Goal: Task Accomplishment & Management: Complete application form

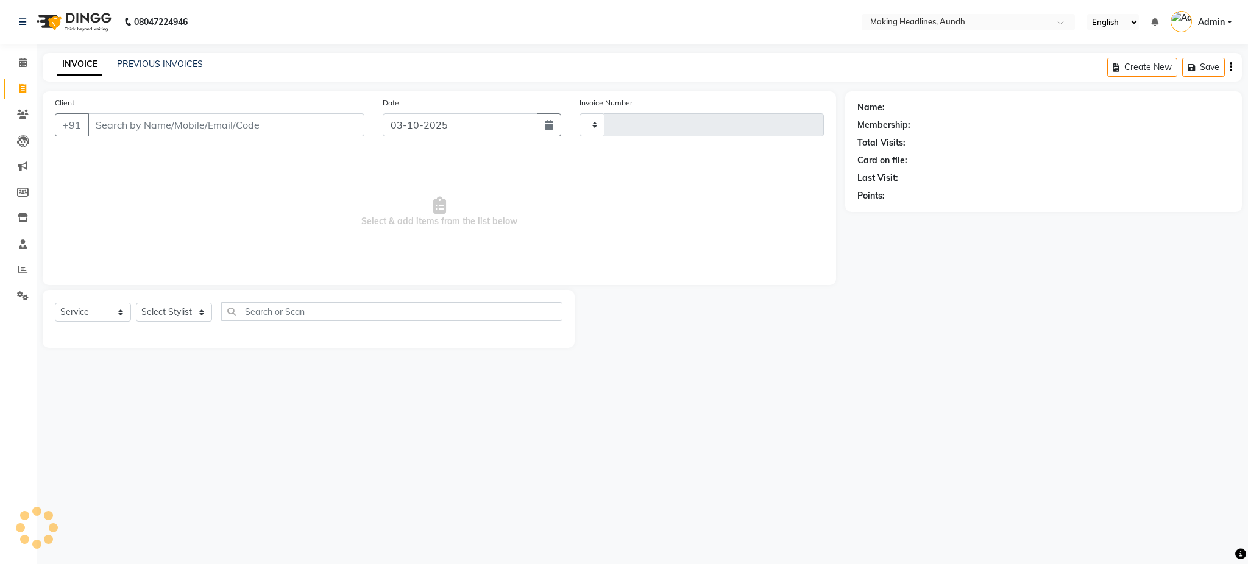
select select "service"
click at [156, 126] on input "Client" at bounding box center [226, 124] width 277 height 23
type input "0720"
type input "S"
select select "743"
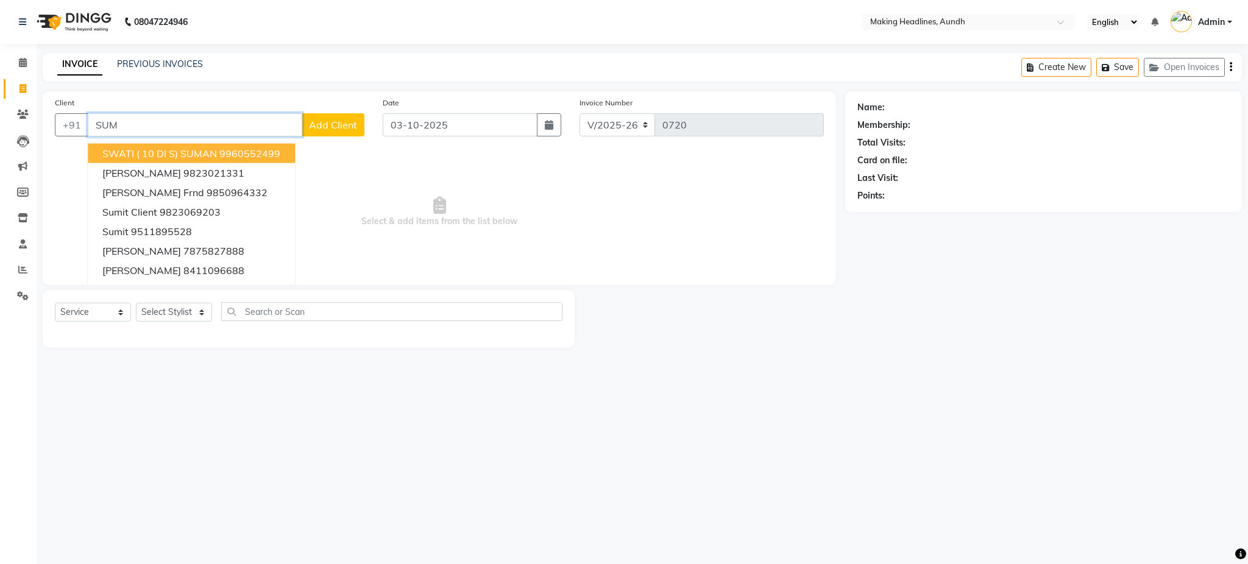
click at [208, 122] on input "SUM" at bounding box center [195, 124] width 214 height 23
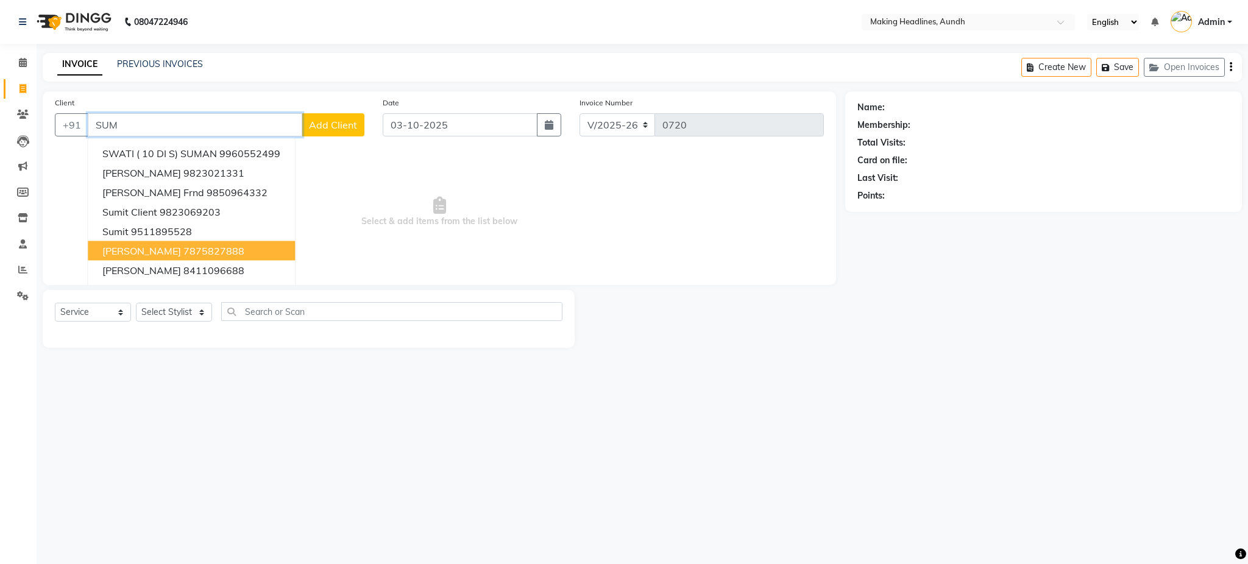
click at [199, 245] on ngb-highlight "7875827888" at bounding box center [213, 251] width 61 height 12
type input "7875827888"
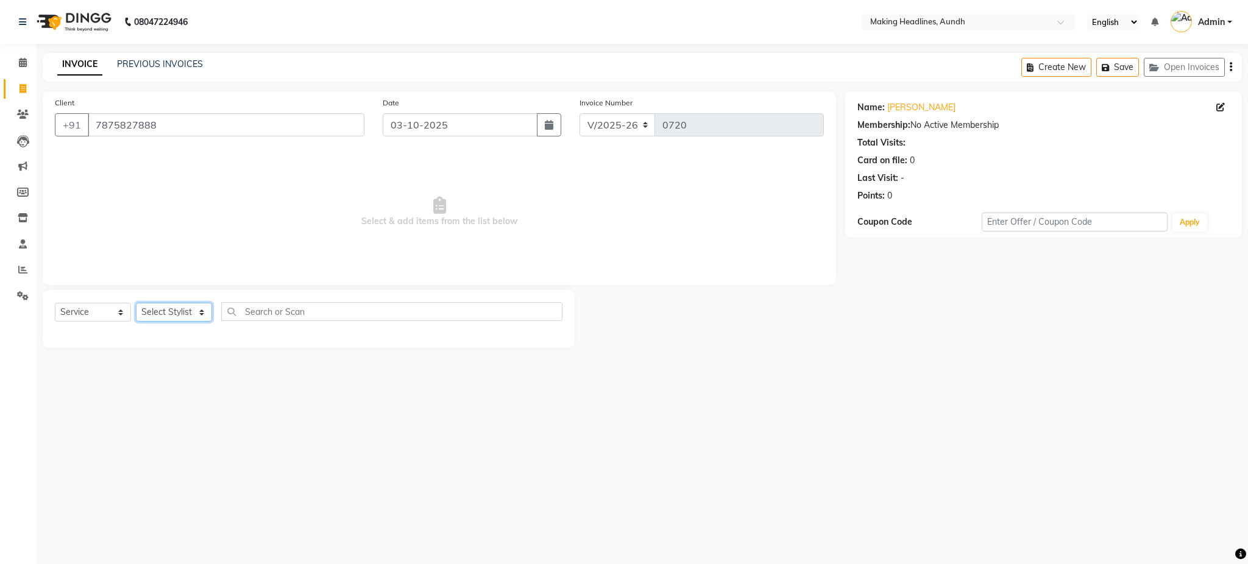
click at [173, 320] on select "Select Stylist ANUH DEEPA FARHAT JOESNA KARAN POOJA PRANAV REKHA RIYAZ SHILPA S…" at bounding box center [174, 312] width 76 height 19
click at [170, 313] on select "Select Stylist ANUH DEEPA FARHAT JOESNA KARAN POOJA PRANAV REKHA RIYAZ SHILPA S…" at bounding box center [174, 312] width 76 height 19
select select "63823"
click at [136, 303] on select "Select Stylist ANUH DEEPA FARHAT JOESNA KARAN POOJA PRANAV REKHA RIYAZ SHILPA S…" at bounding box center [174, 312] width 76 height 19
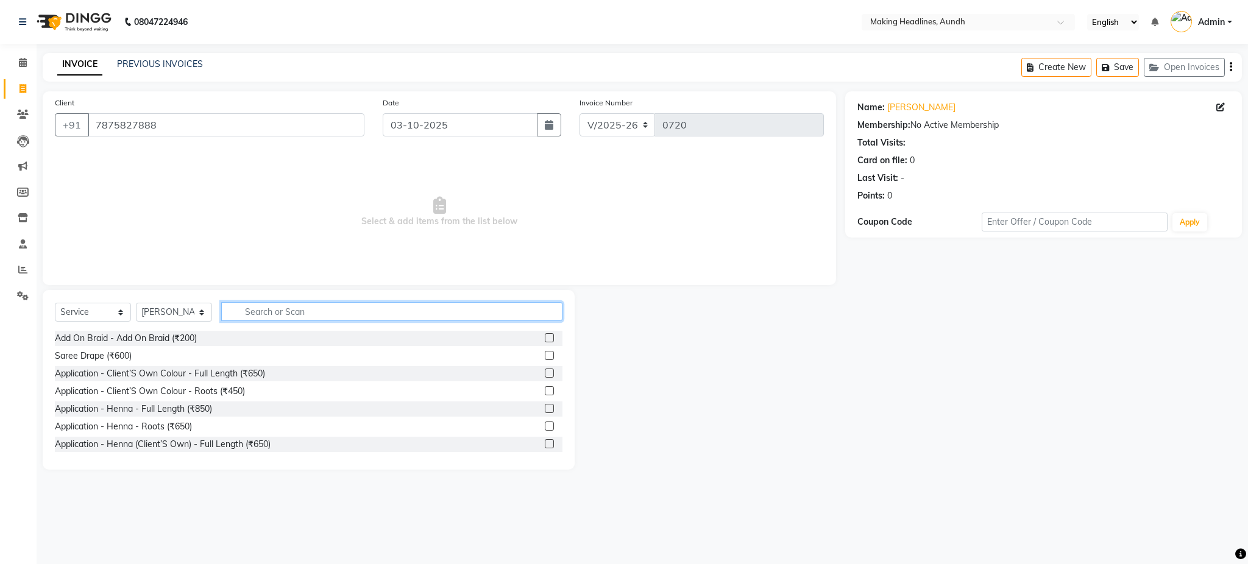
click at [288, 303] on input "text" at bounding box center [391, 311] width 341 height 19
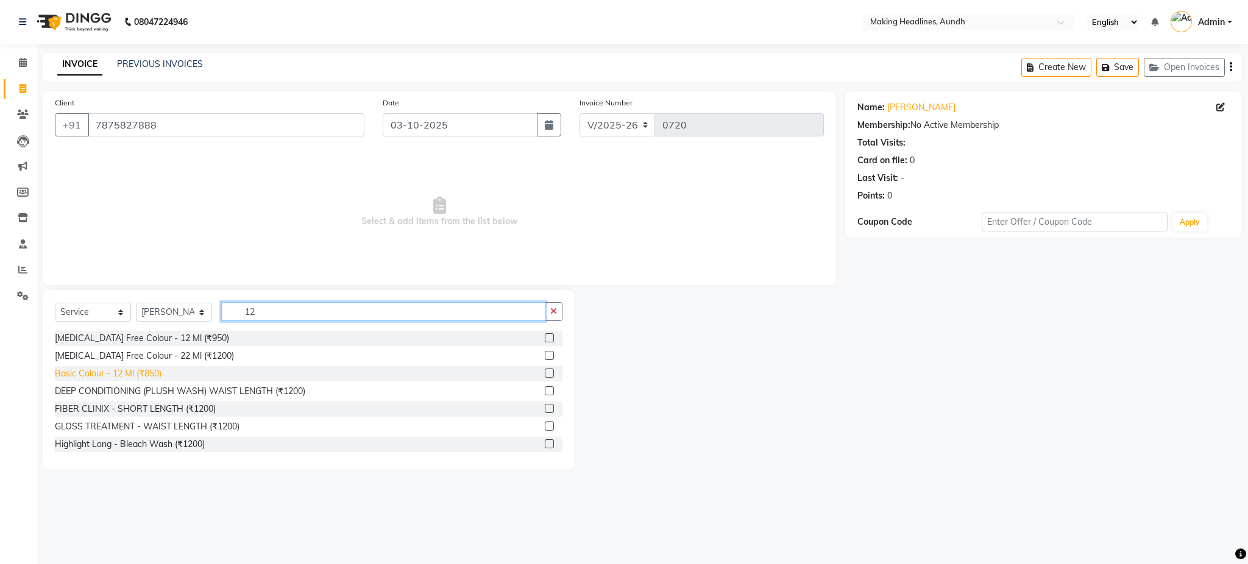
type input "12"
click at [139, 375] on div "Basic Colour - 12 Ml (₹850)" at bounding box center [108, 373] width 107 height 13
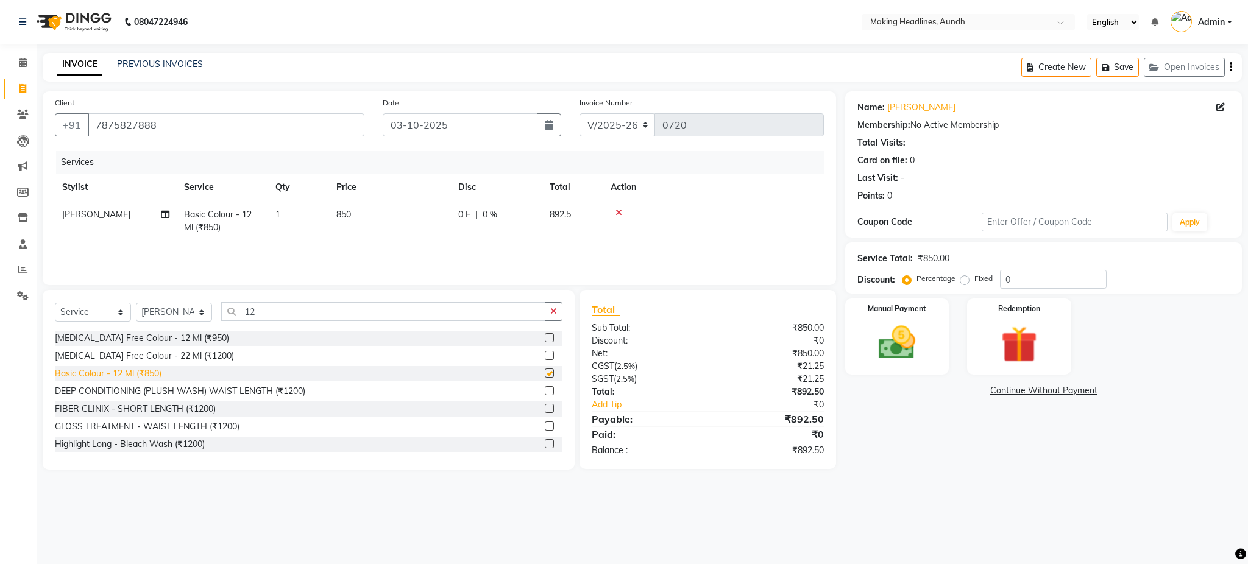
checkbox input "false"
click at [895, 355] on img at bounding box center [897, 343] width 62 height 44
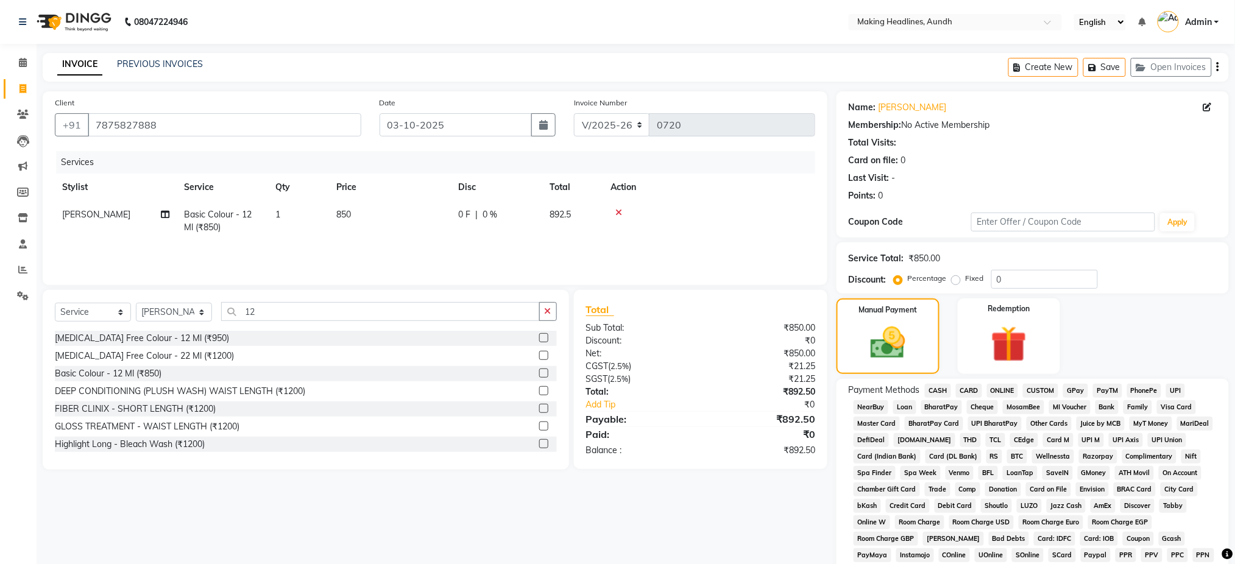
click at [1181, 390] on span "UPI" at bounding box center [1175, 391] width 19 height 14
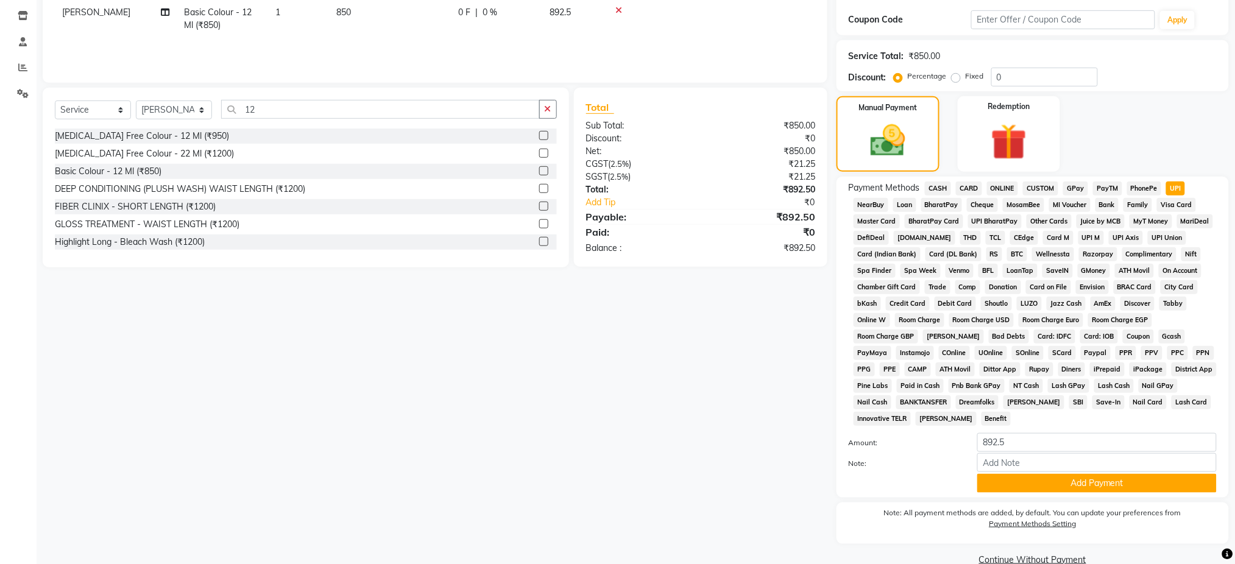
scroll to position [225, 0]
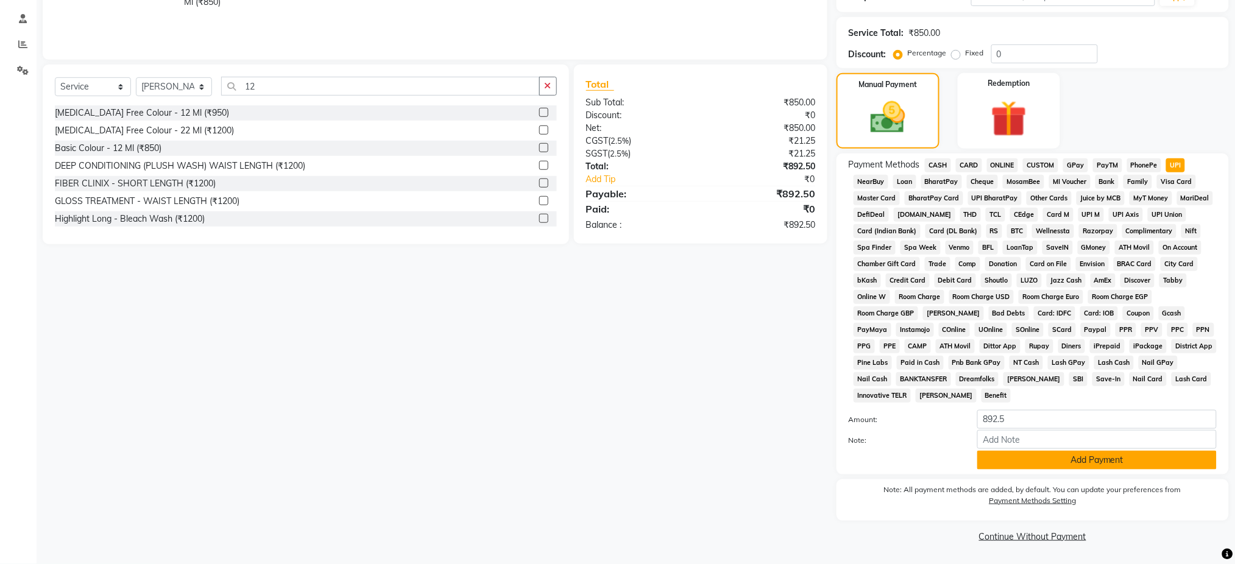
click at [1123, 459] on button "Add Payment" at bounding box center [1096, 460] width 239 height 19
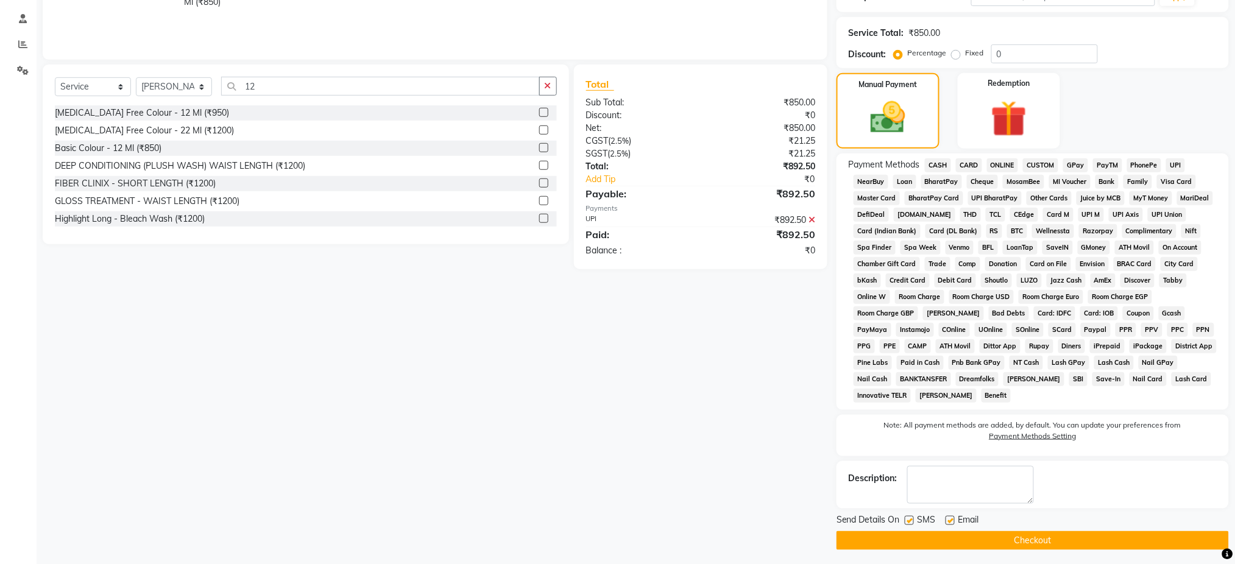
click at [1044, 537] on button "Checkout" at bounding box center [1032, 540] width 392 height 19
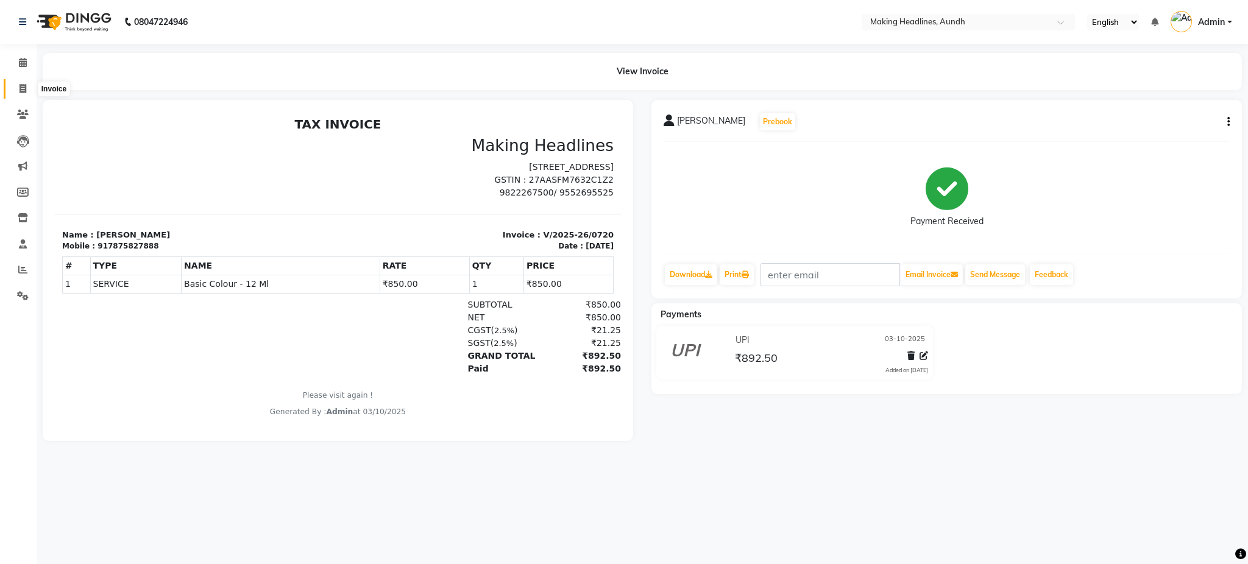
click at [26, 88] on span at bounding box center [22, 89] width 21 height 14
select select "service"
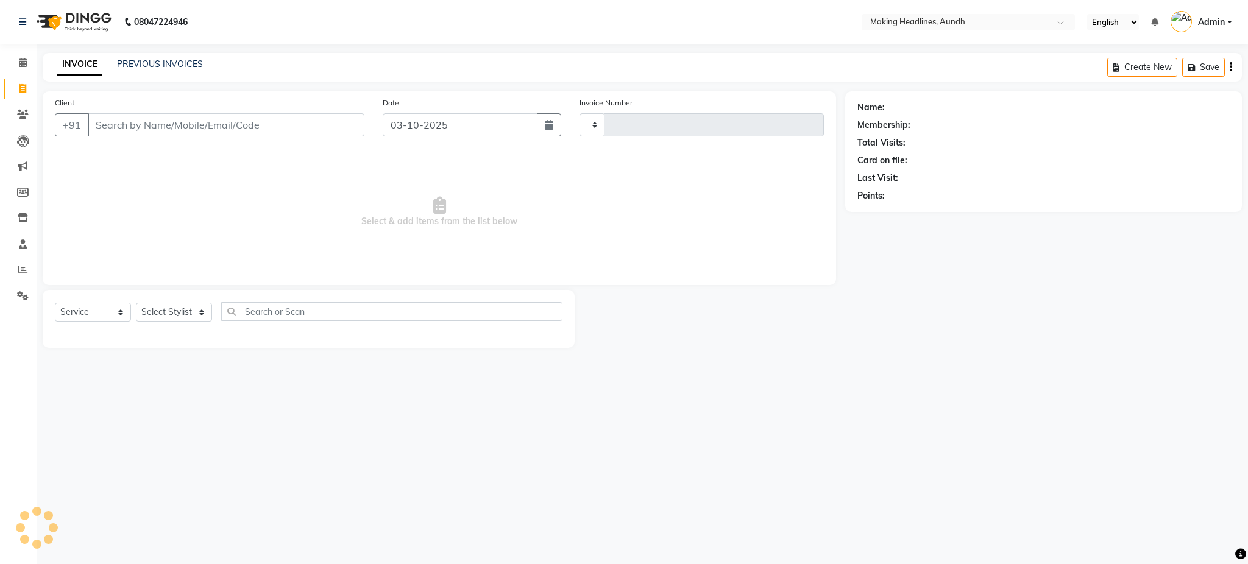
type input "0721"
select select "743"
click at [158, 58] on link "PREVIOUS INVOICES" at bounding box center [160, 63] width 86 height 11
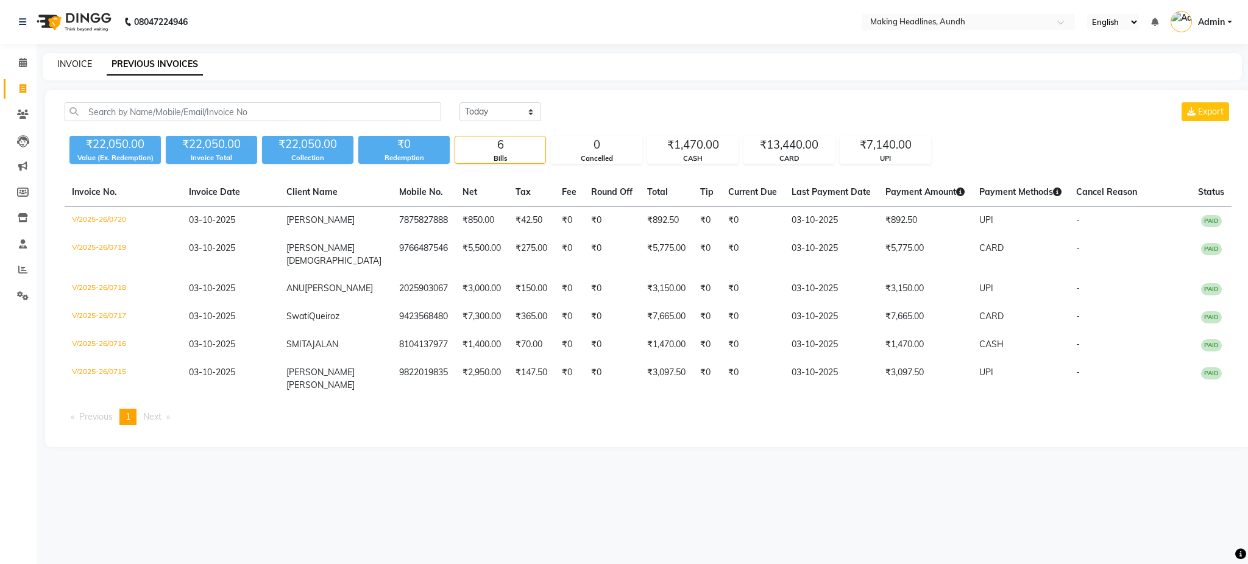
click at [72, 66] on link "INVOICE" at bounding box center [74, 63] width 35 height 11
select select "743"
select select "service"
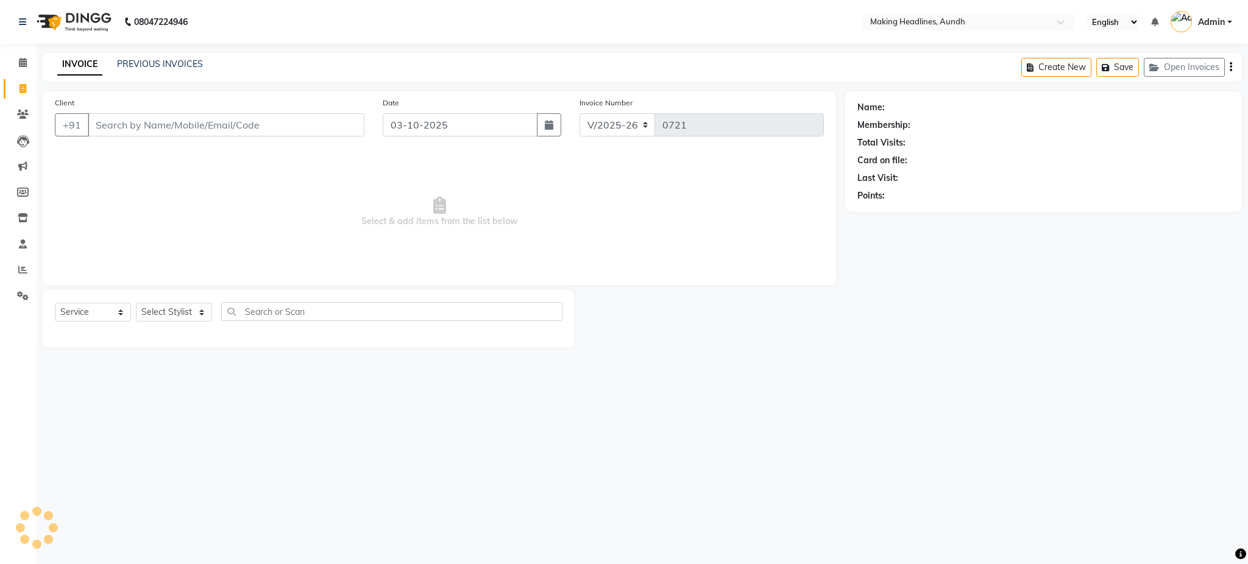
click at [124, 126] on input "Client" at bounding box center [226, 124] width 277 height 23
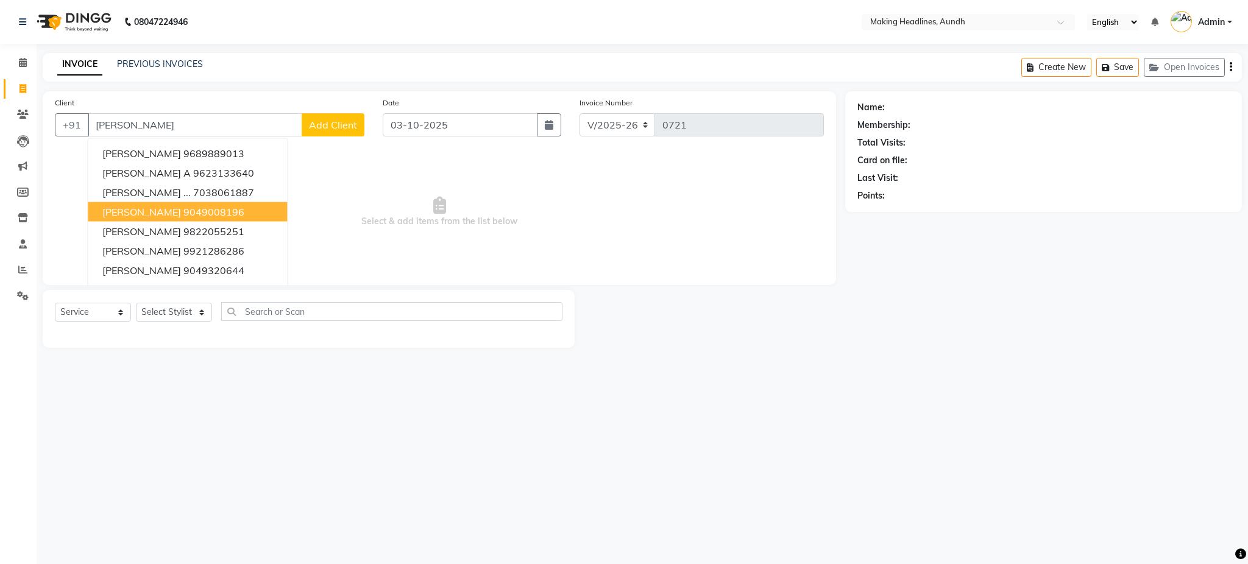
click at [166, 208] on span "Amruta Pathak" at bounding box center [141, 212] width 79 height 12
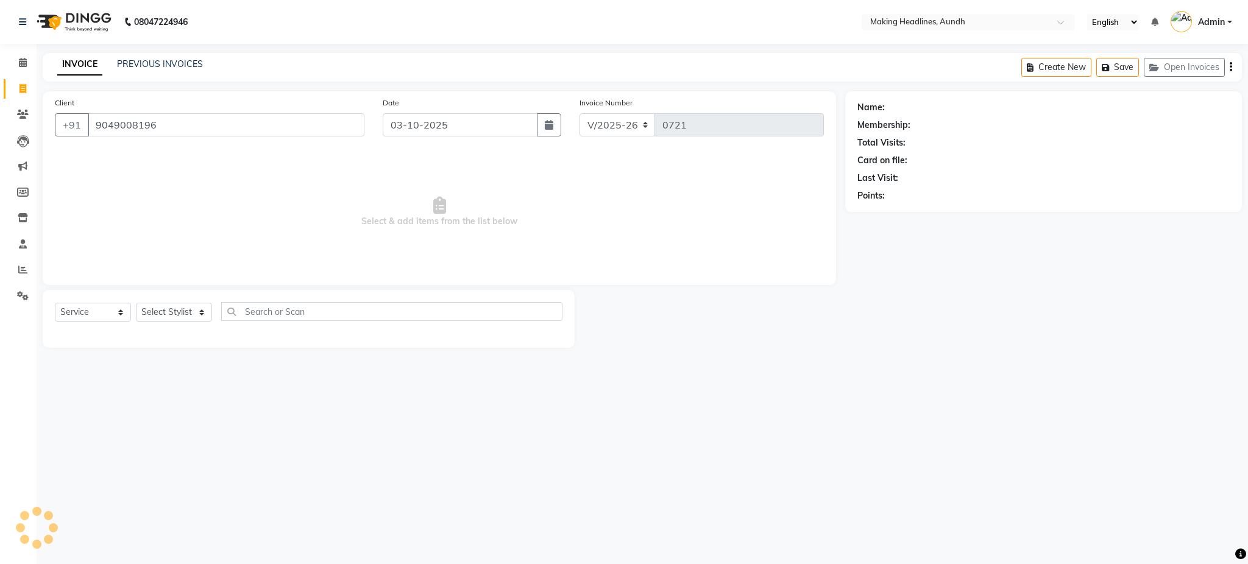
type input "9049008196"
click at [164, 309] on select "Select Stylist ANUH DEEPA FARHAT JOESNA KARAN POOJA PRANAV REKHA RIYAZ SHILPA S…" at bounding box center [174, 312] width 76 height 19
select select "24761"
click at [136, 303] on select "Select Stylist ANUH DEEPA FARHAT JOESNA KARAN POOJA PRANAV REKHA RIYAZ SHILPA S…" at bounding box center [174, 312] width 76 height 19
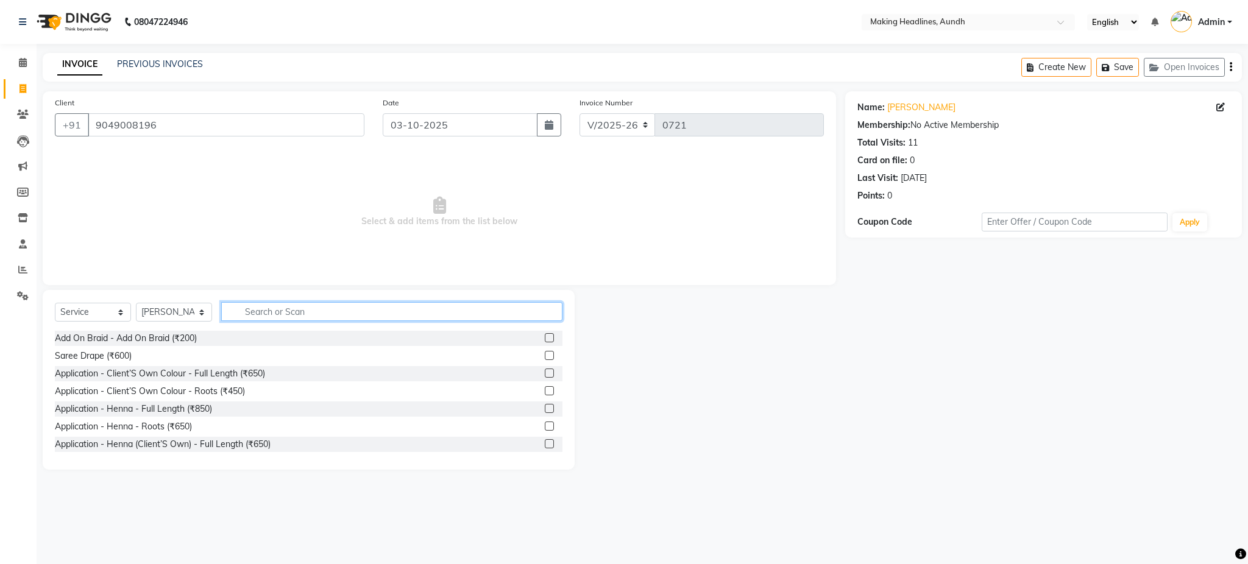
click at [277, 313] on input "text" at bounding box center [391, 311] width 341 height 19
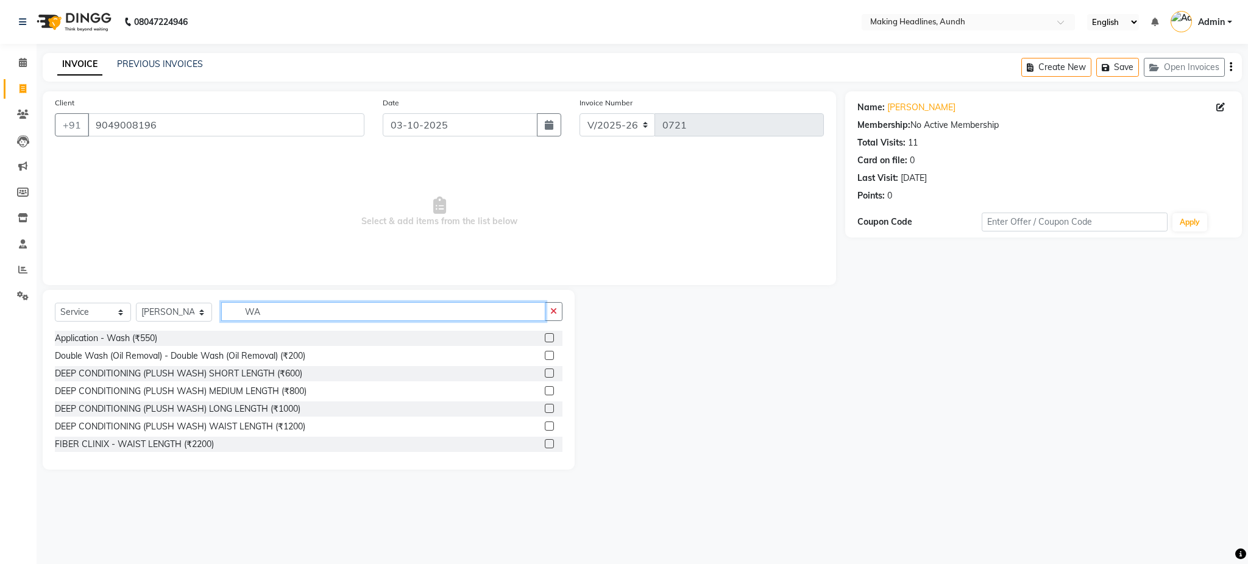
type input "W"
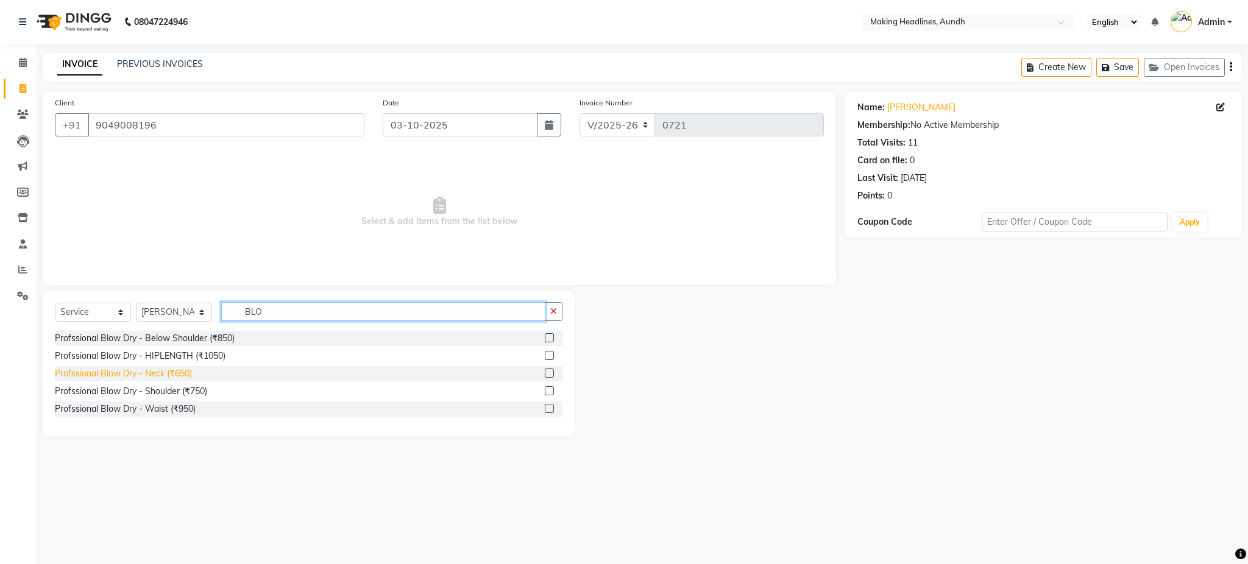
type input "BLO"
click at [182, 376] on div "Profssional Blow Dry - Neck (₹650)" at bounding box center [123, 373] width 137 height 13
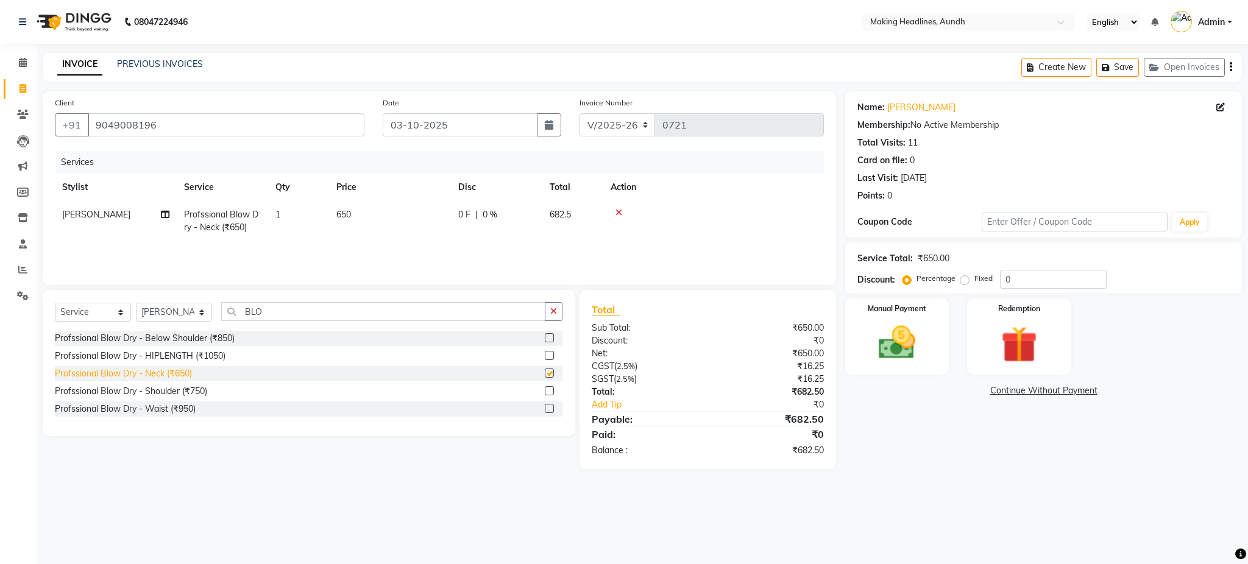
checkbox input "false"
click at [804, 420] on div "₹682.50" at bounding box center [771, 419] width 126 height 15
click at [900, 330] on img at bounding box center [897, 343] width 62 height 44
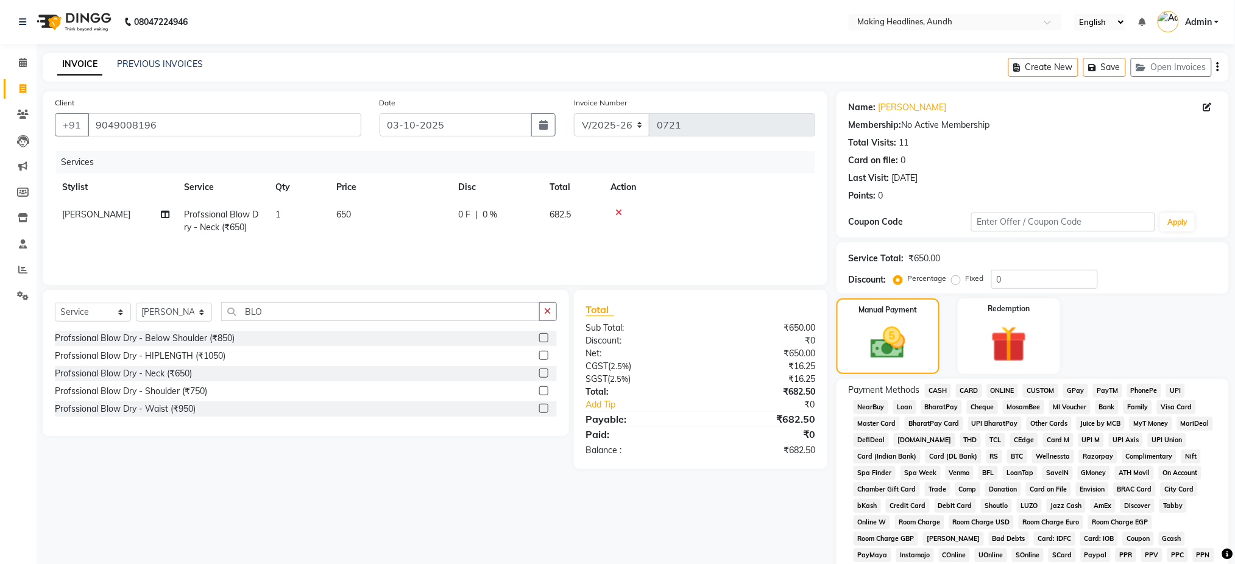
click at [935, 387] on span "CASH" at bounding box center [938, 391] width 26 height 14
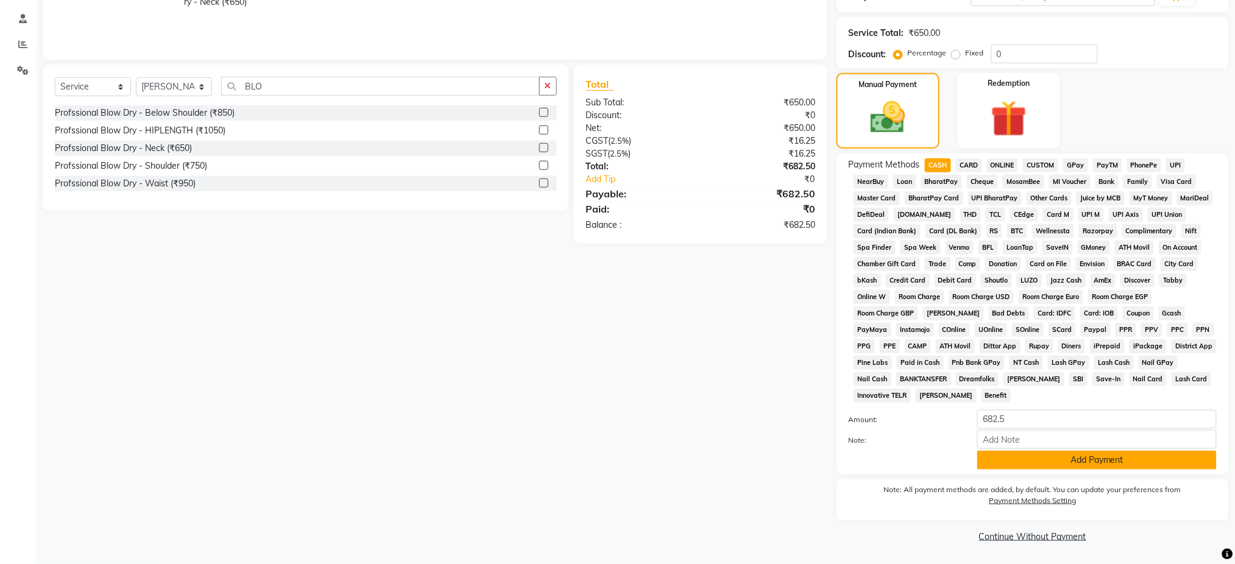
click at [1164, 457] on button "Add Payment" at bounding box center [1096, 460] width 239 height 19
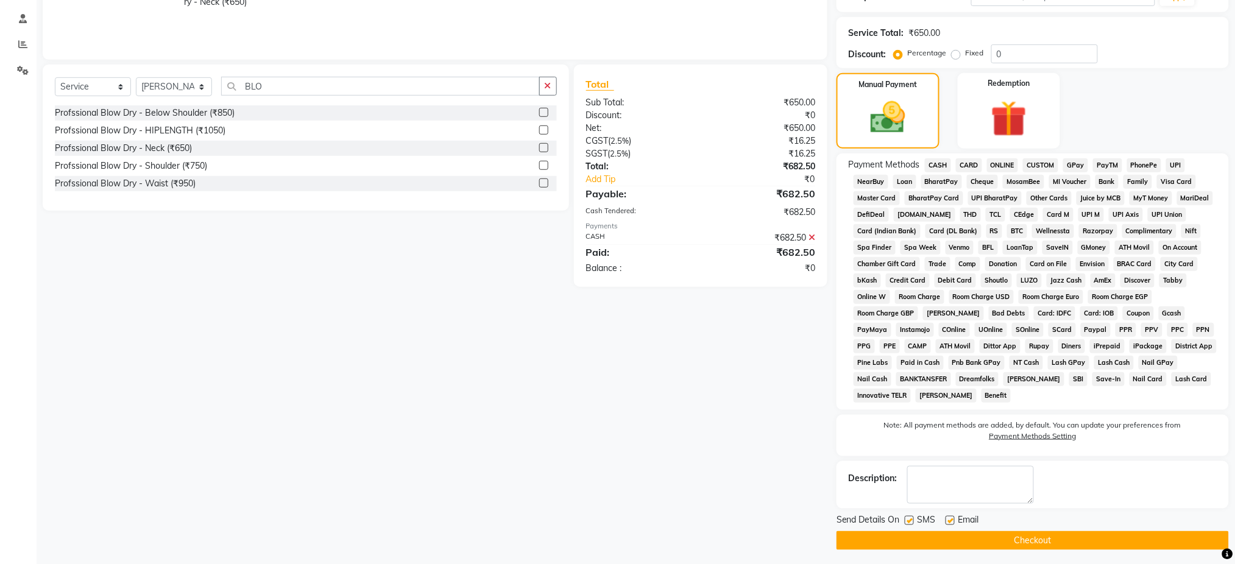
click at [1099, 542] on button "Checkout" at bounding box center [1032, 540] width 392 height 19
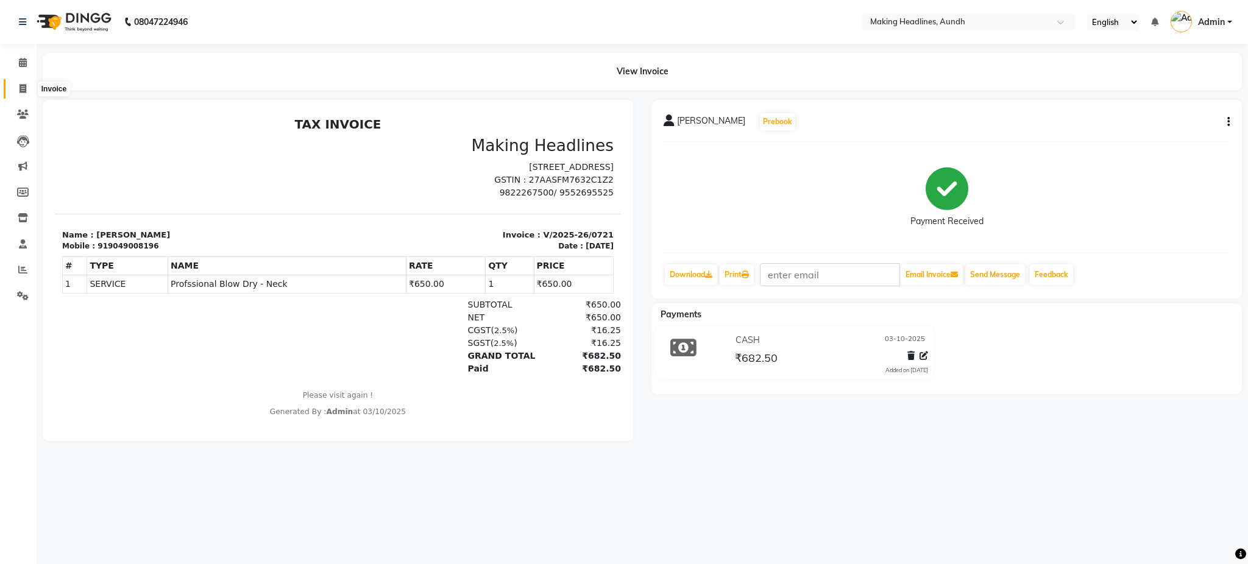
click at [26, 90] on span at bounding box center [22, 89] width 21 height 14
select select "743"
select select "service"
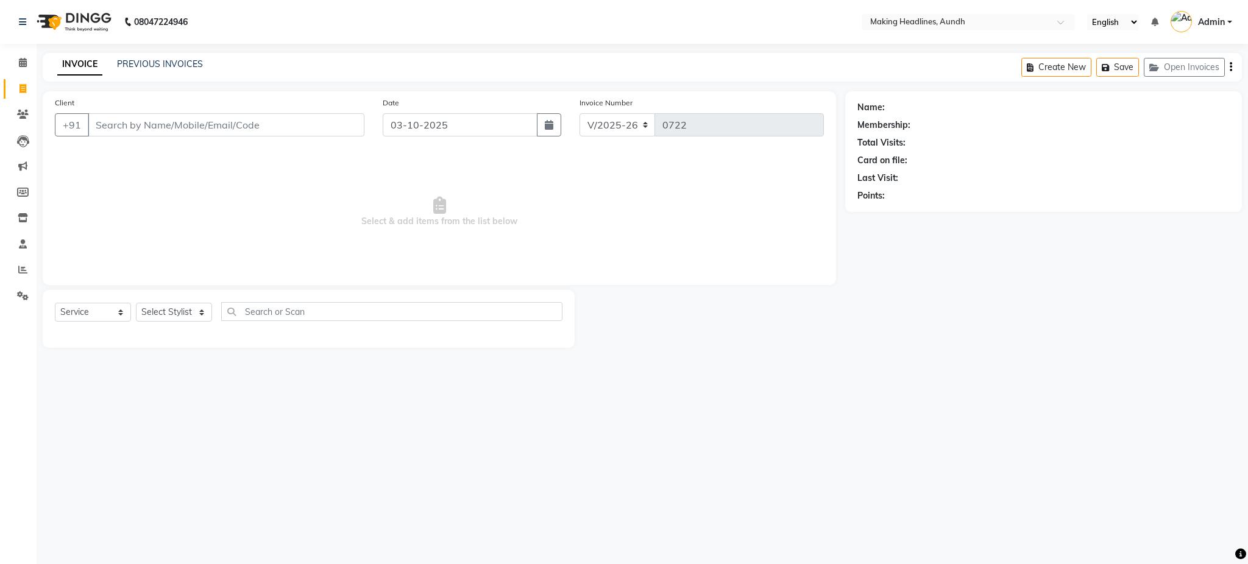
click at [112, 124] on input "Client" at bounding box center [226, 124] width 277 height 23
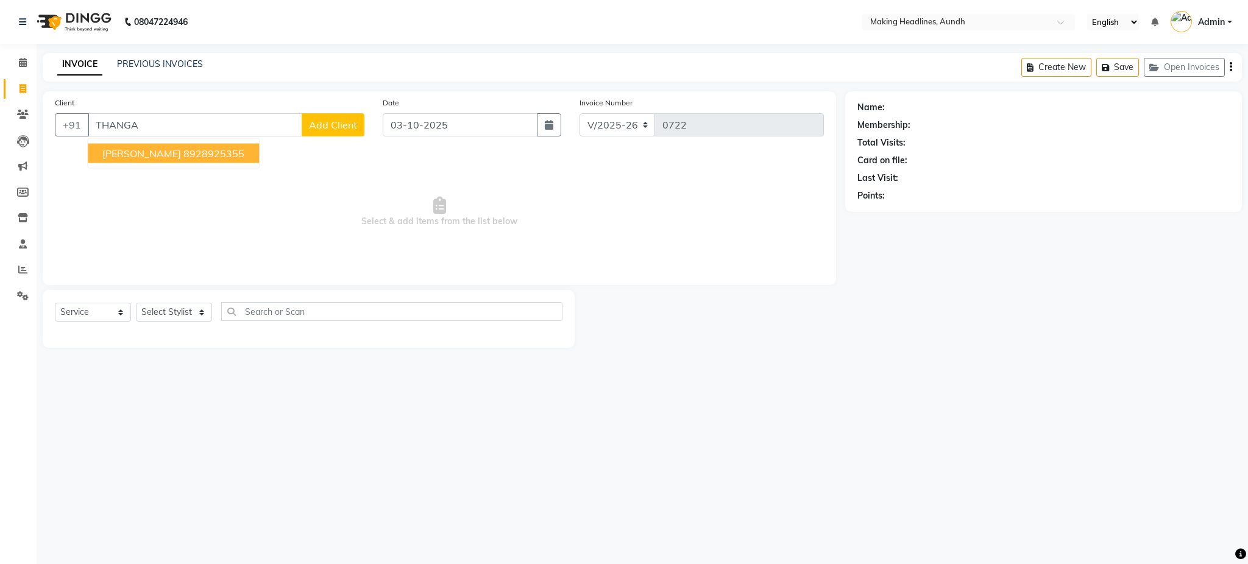
click at [145, 149] on span "THANGAM NAGESH" at bounding box center [141, 153] width 79 height 12
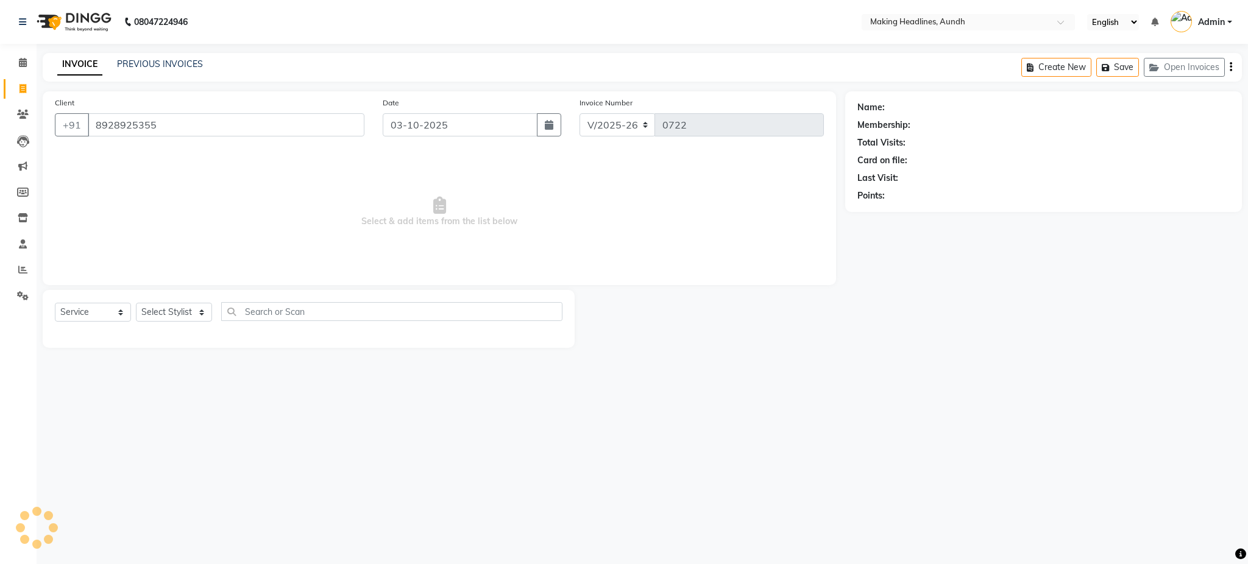
type input "8928925355"
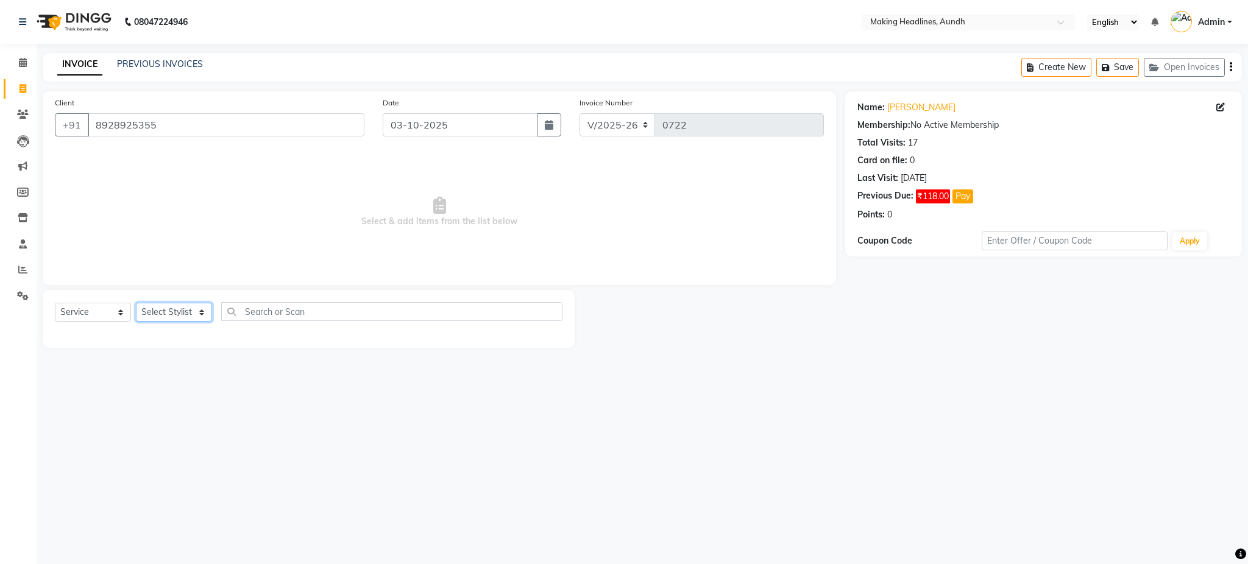
click at [159, 311] on select "Select Stylist ANUH DEEPA FARHAT JOESNA KARAN POOJA PRANAV REKHA RIYAZ SHILPA S…" at bounding box center [174, 312] width 76 height 19
click at [136, 303] on select "Select Stylist ANUH DEEPA FARHAT JOESNA KARAN POOJA PRANAV REKHA RIYAZ SHILPA S…" at bounding box center [174, 312] width 76 height 19
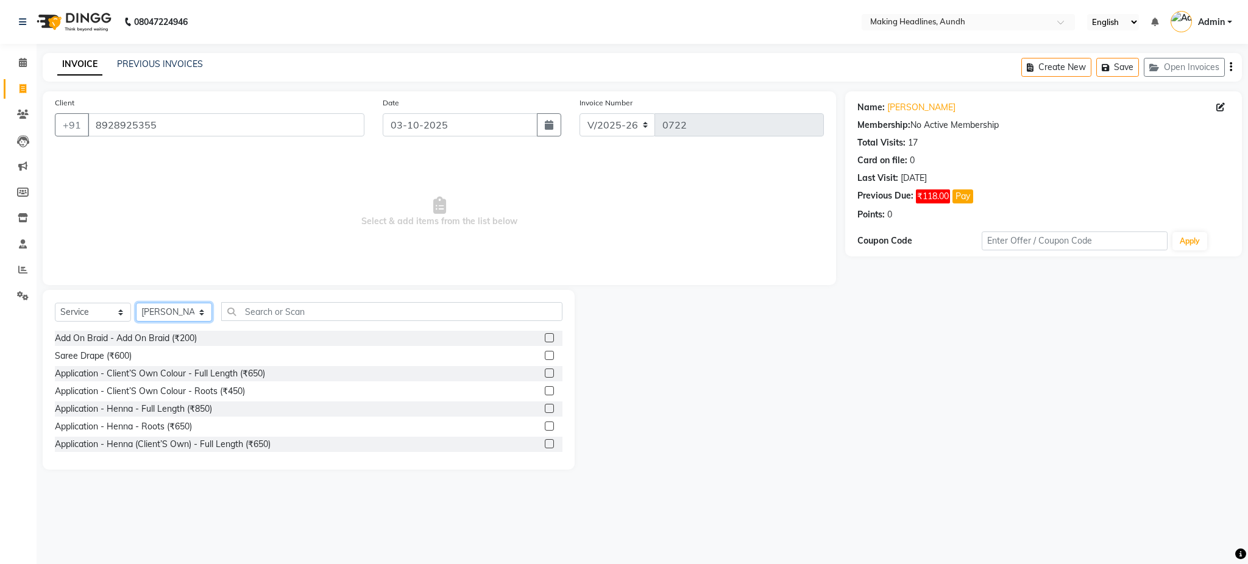
click at [182, 315] on select "Select Stylist ANUH DEEPA FARHAT JOESNA KARAN POOJA PRANAV REKHA RIYAZ SHILPA S…" at bounding box center [174, 312] width 76 height 19
select select "11733"
click at [136, 303] on select "Select Stylist ANUH DEEPA FARHAT JOESNA KARAN POOJA PRANAV REKHA RIYAZ SHILPA S…" at bounding box center [174, 312] width 76 height 19
click at [312, 316] on input "text" at bounding box center [391, 311] width 341 height 19
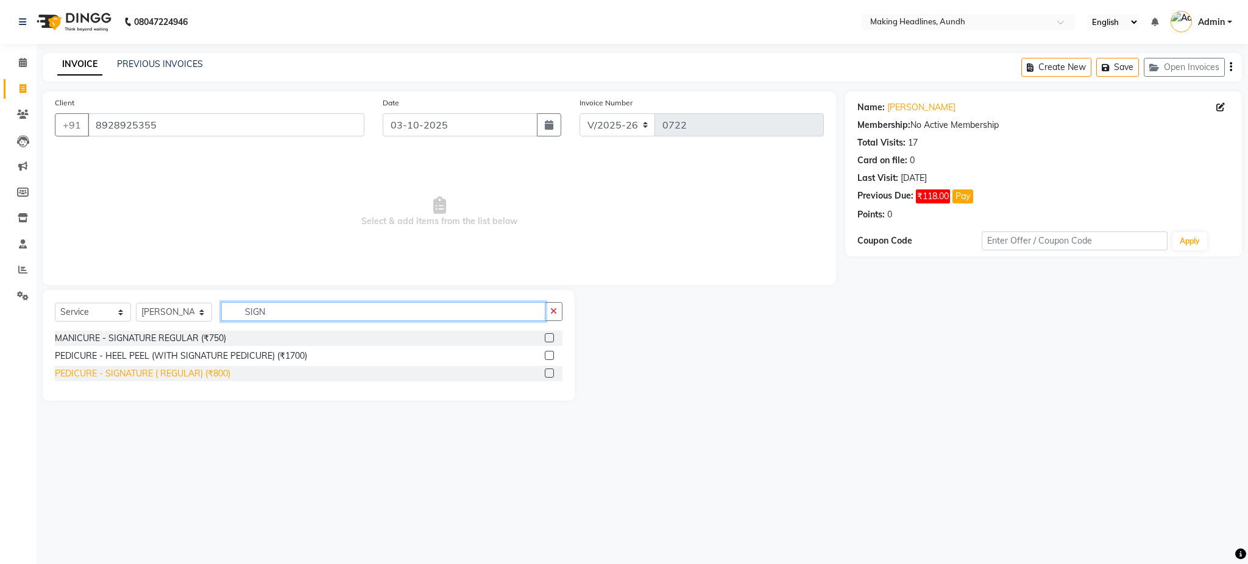
type input "SIGN"
click at [221, 374] on div "PEDICURE - SIGNATURE ( REGULAR) (₹800)" at bounding box center [142, 373] width 175 height 13
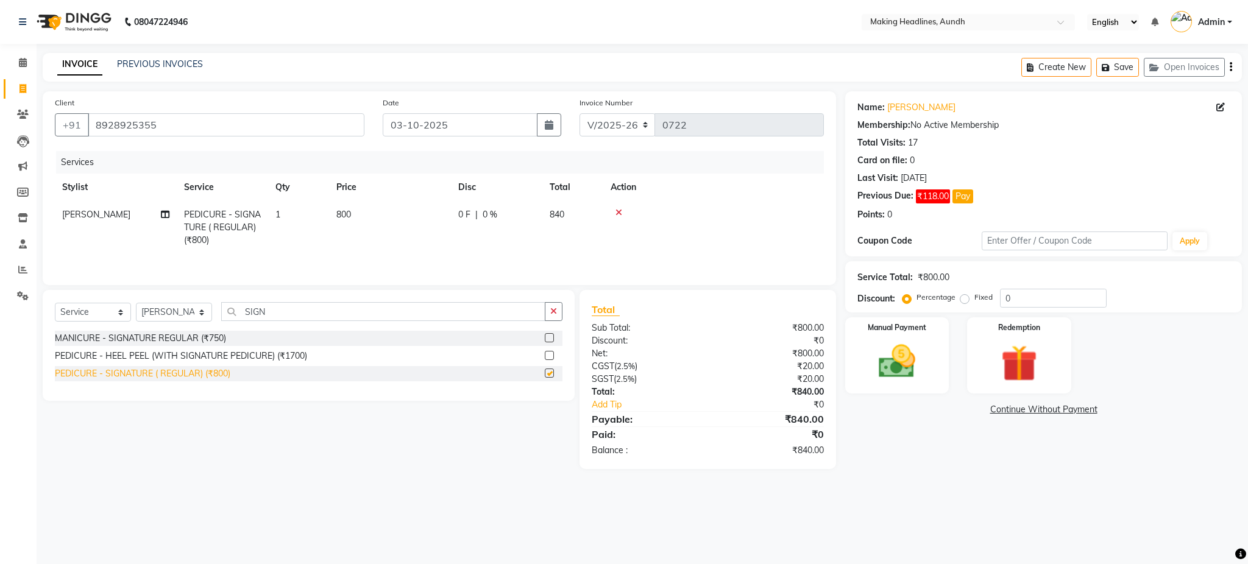
checkbox input "false"
click at [177, 321] on select "Select Stylist ANUH DEEPA FARHAT JOESNA KARAN POOJA PRANAV REKHA RIYAZ SHILPA S…" at bounding box center [174, 312] width 76 height 19
select select "22418"
click at [136, 306] on select "Select Stylist ANUH DEEPA FARHAT JOESNA KARAN POOJA PRANAV REKHA RIYAZ SHILPA S…" at bounding box center [174, 312] width 76 height 19
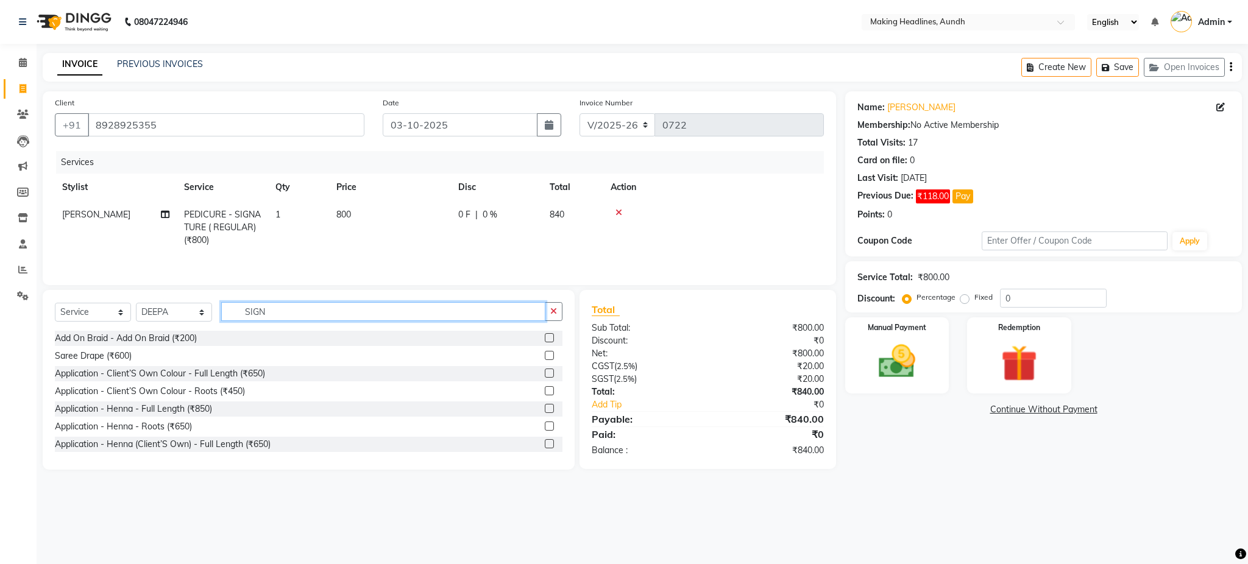
click at [273, 313] on input "SIGN" at bounding box center [383, 311] width 324 height 19
type input "S"
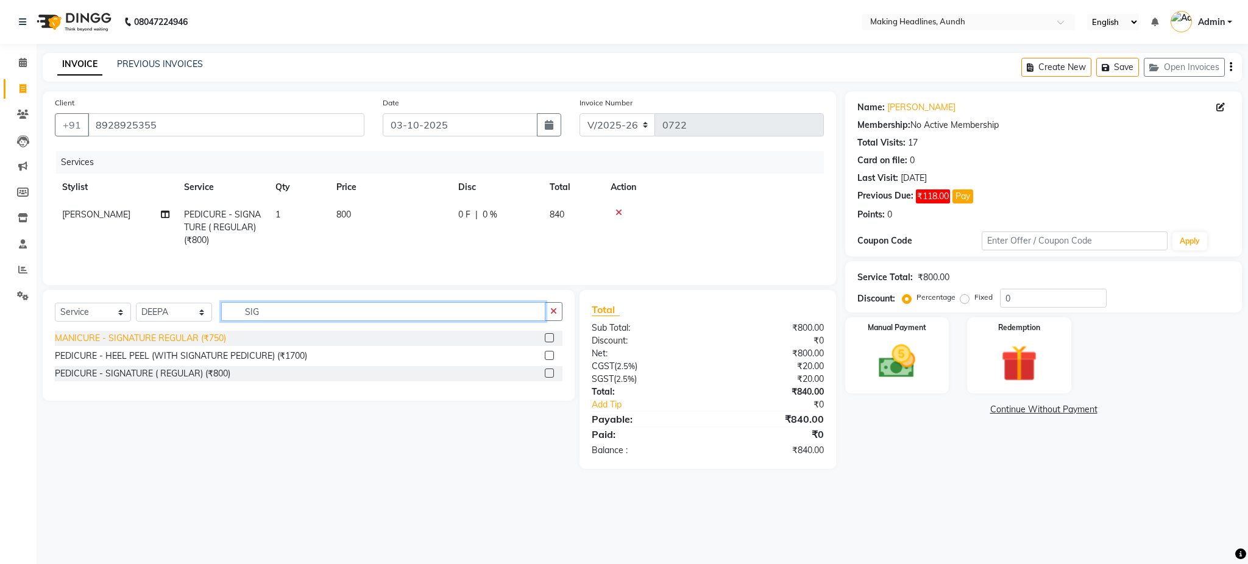
type input "SIG"
click at [211, 342] on div "MANICURE - SIGNATURE REGULAR (₹750)" at bounding box center [140, 338] width 171 height 13
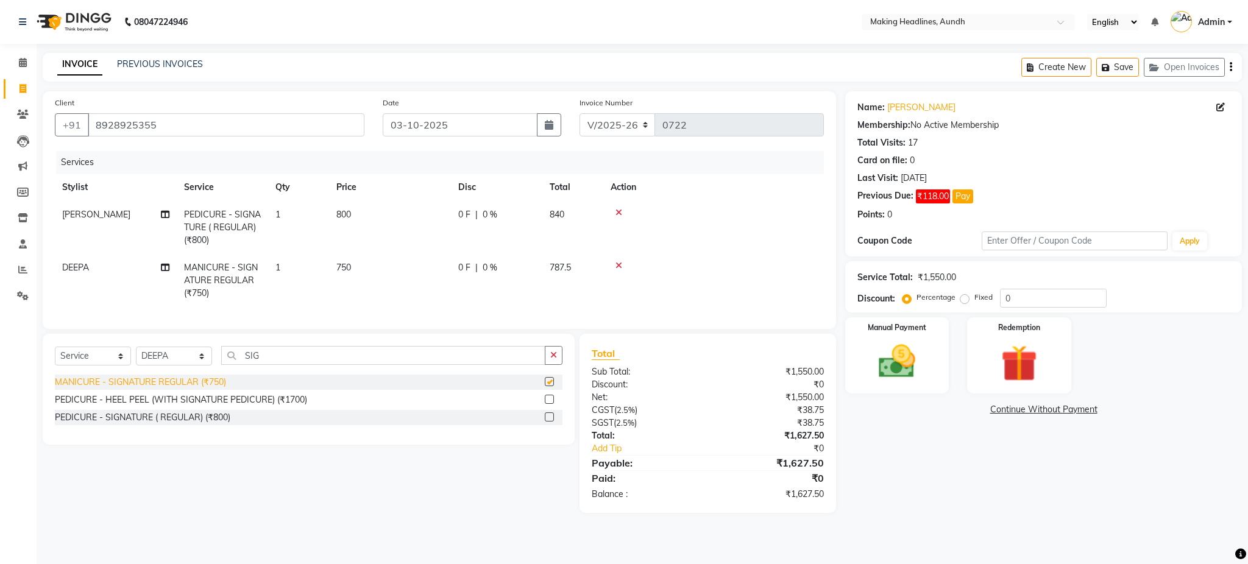
checkbox input "false"
click at [292, 365] on input "SIG" at bounding box center [383, 355] width 324 height 19
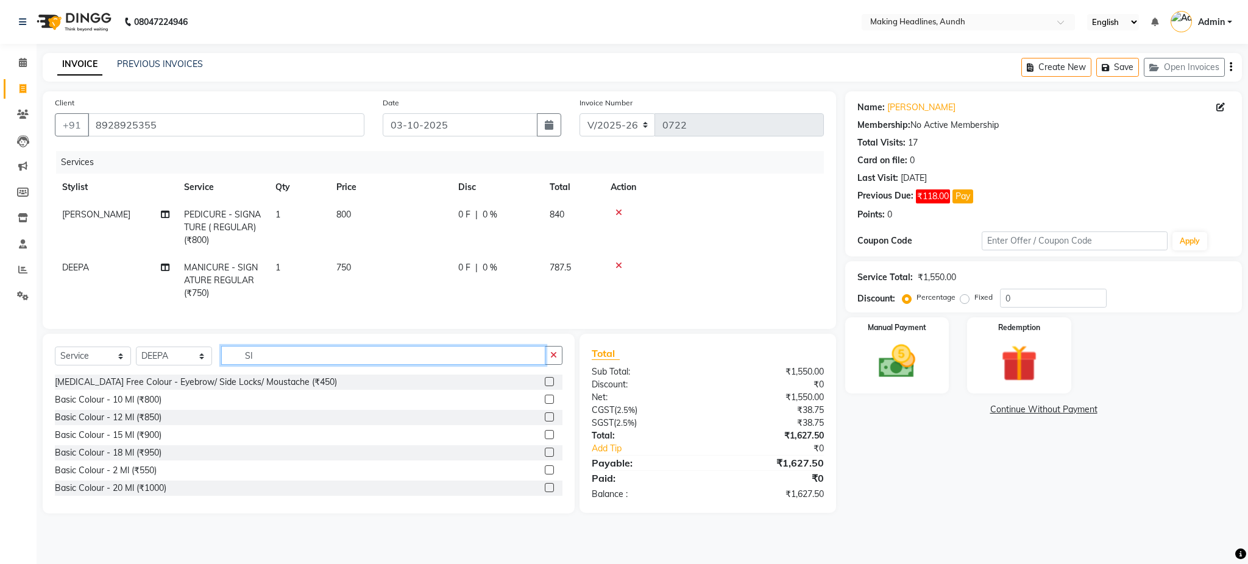
type input "S"
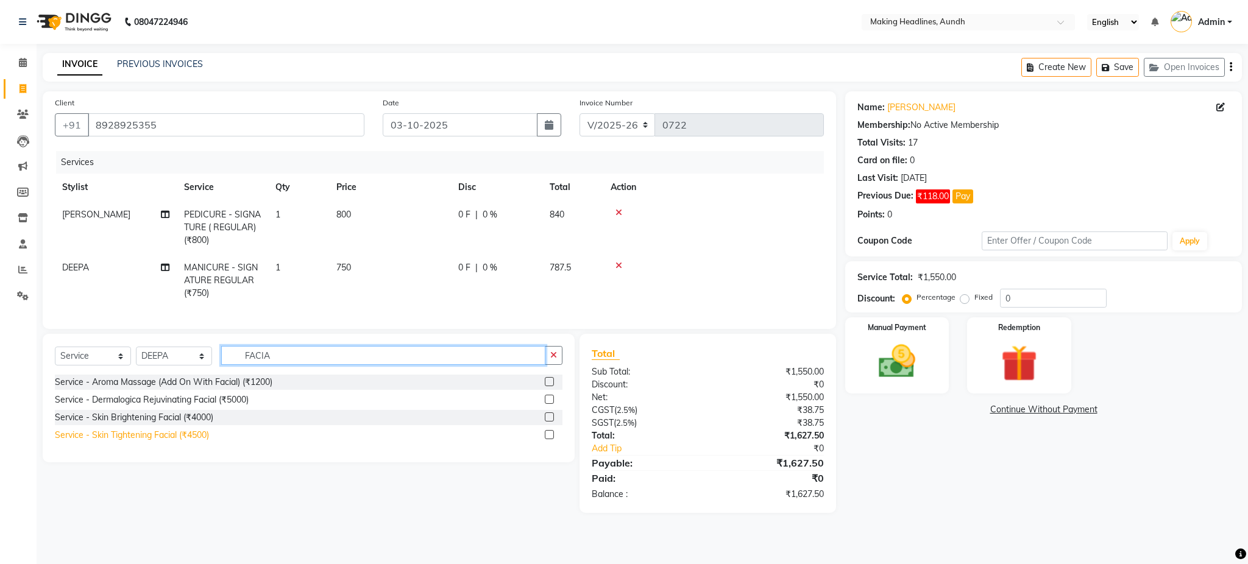
type input "FACIA"
click at [202, 442] on div "Service - Skin Tightening Facial (₹4500)" at bounding box center [132, 435] width 154 height 13
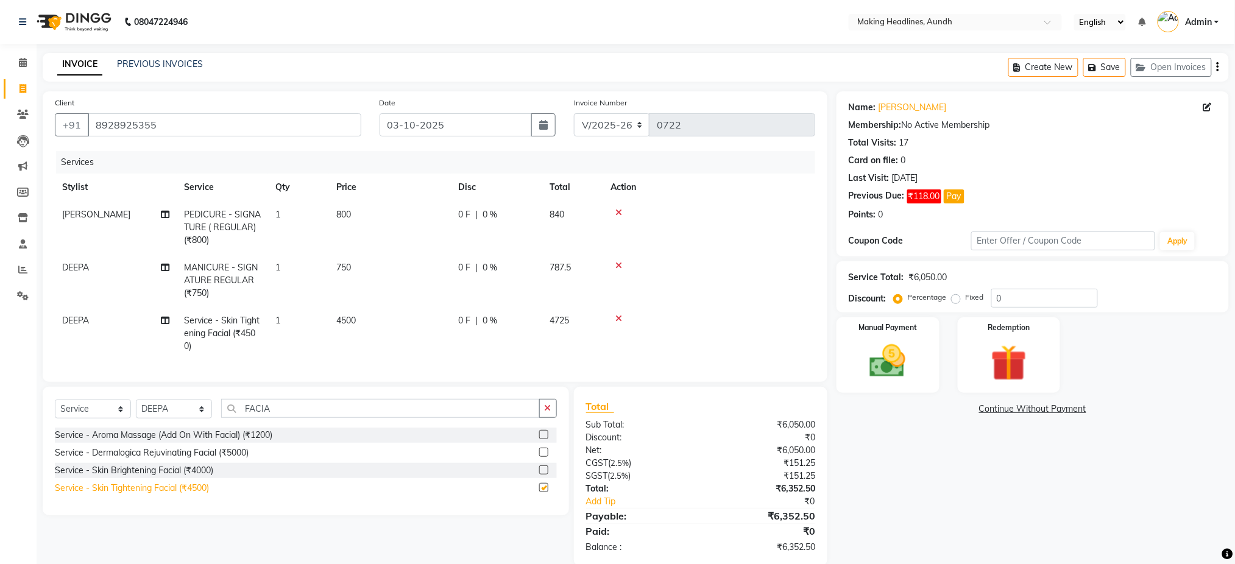
checkbox input "false"
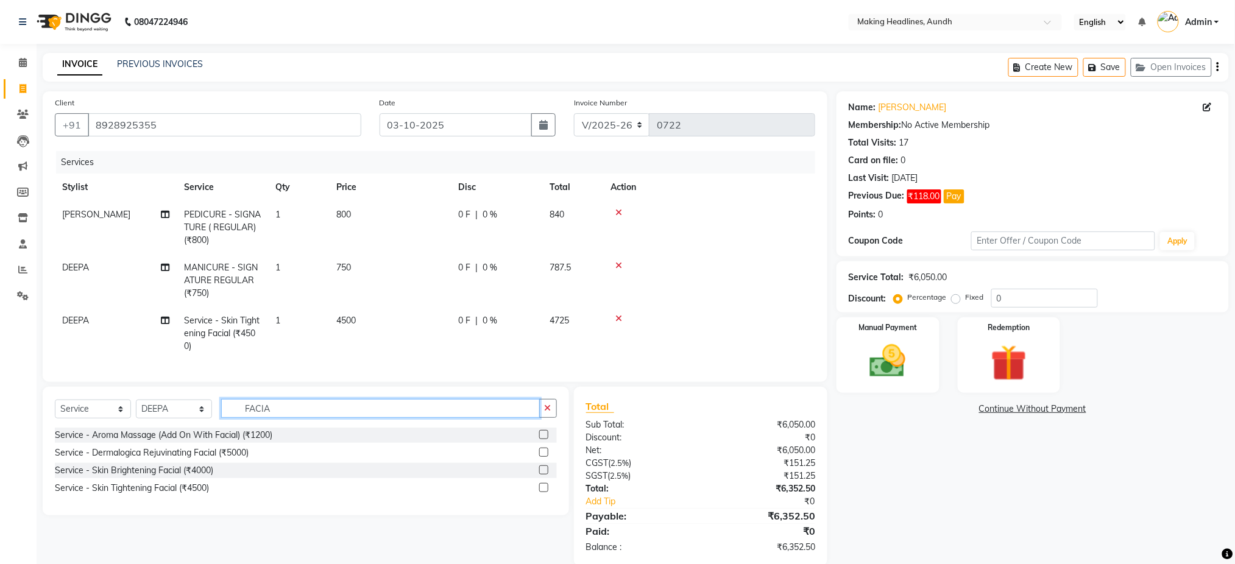
click at [294, 417] on input "FACIA" at bounding box center [380, 408] width 319 height 19
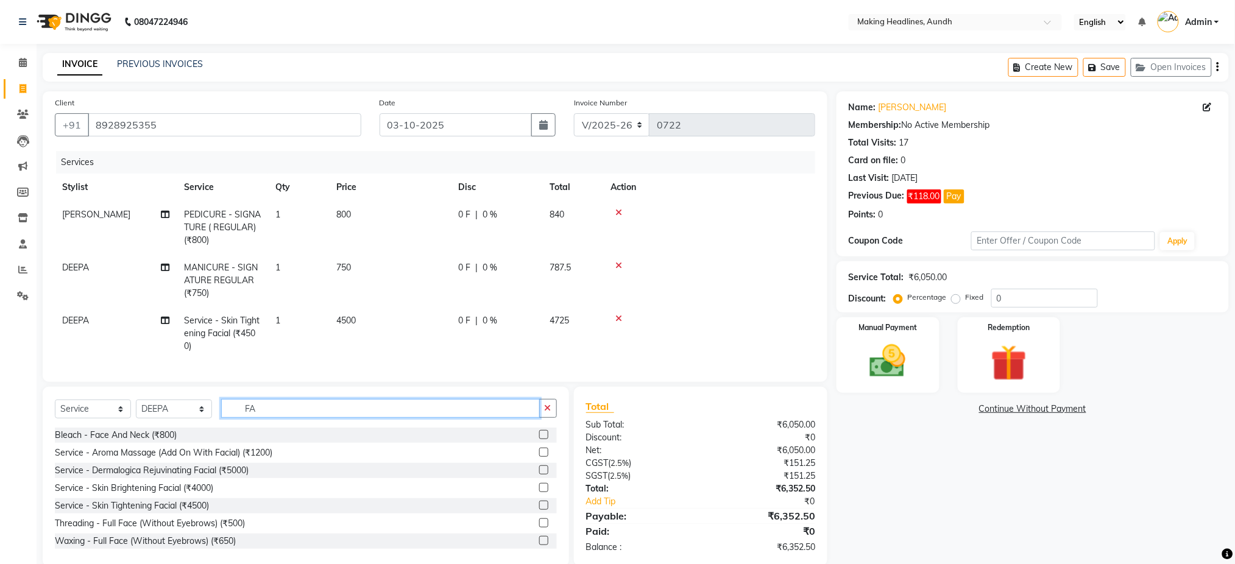
type input "F"
type input "20"
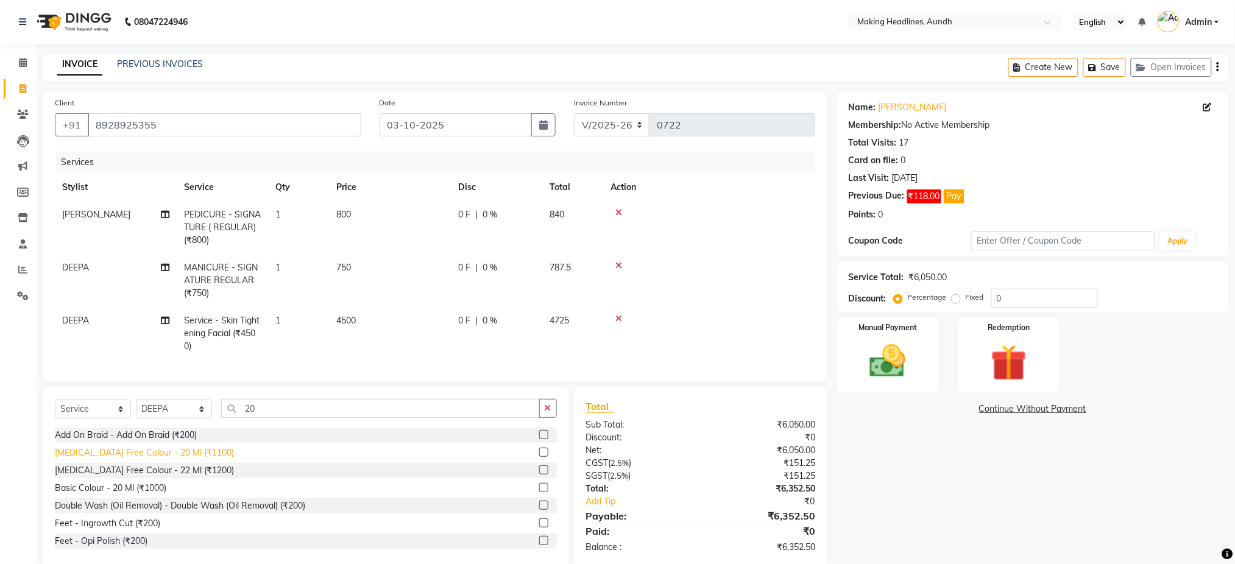
click at [186, 459] on div "[MEDICAL_DATA] Free Colour - 20 Ml (₹1100)" at bounding box center [144, 453] width 179 height 13
checkbox input "false"
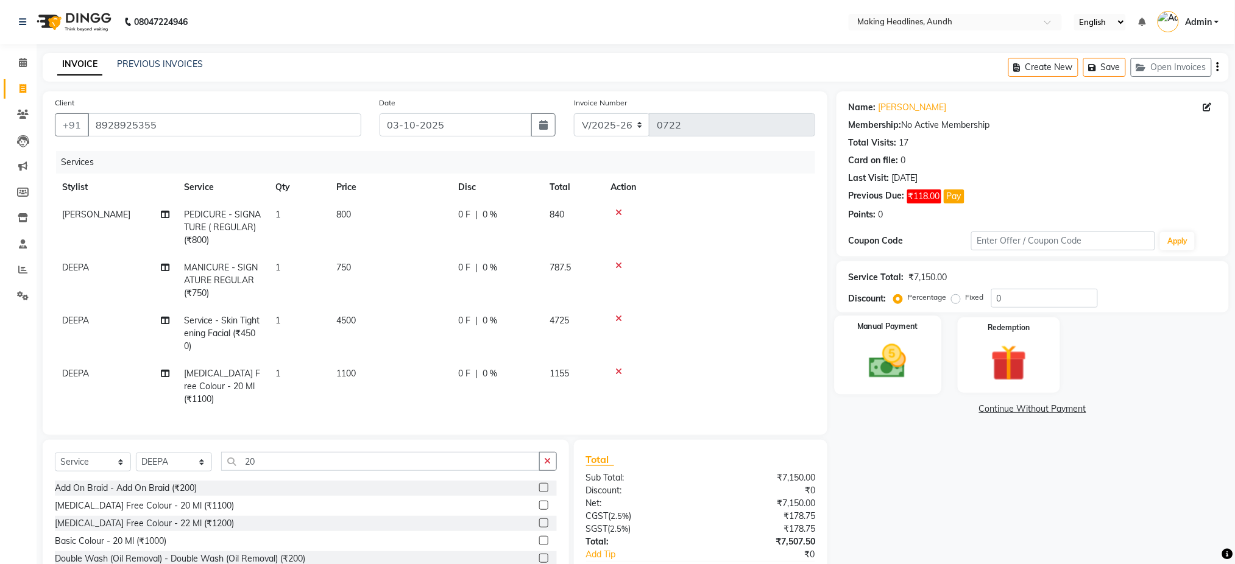
click at [899, 342] on img at bounding box center [887, 361] width 61 height 43
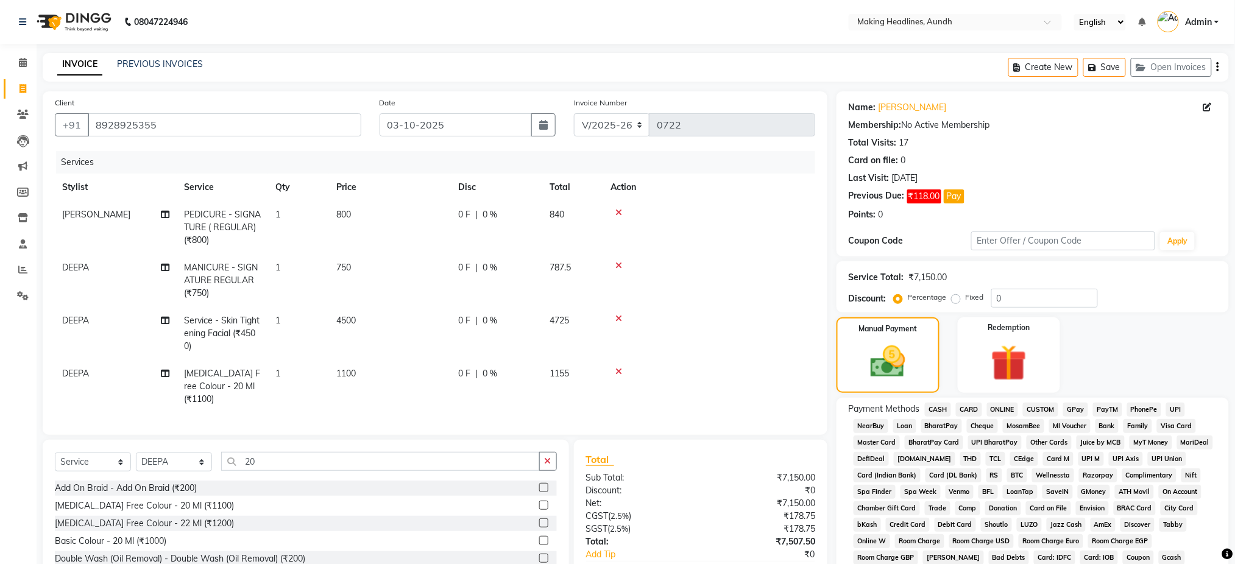
click at [971, 406] on span "CARD" at bounding box center [969, 410] width 26 height 14
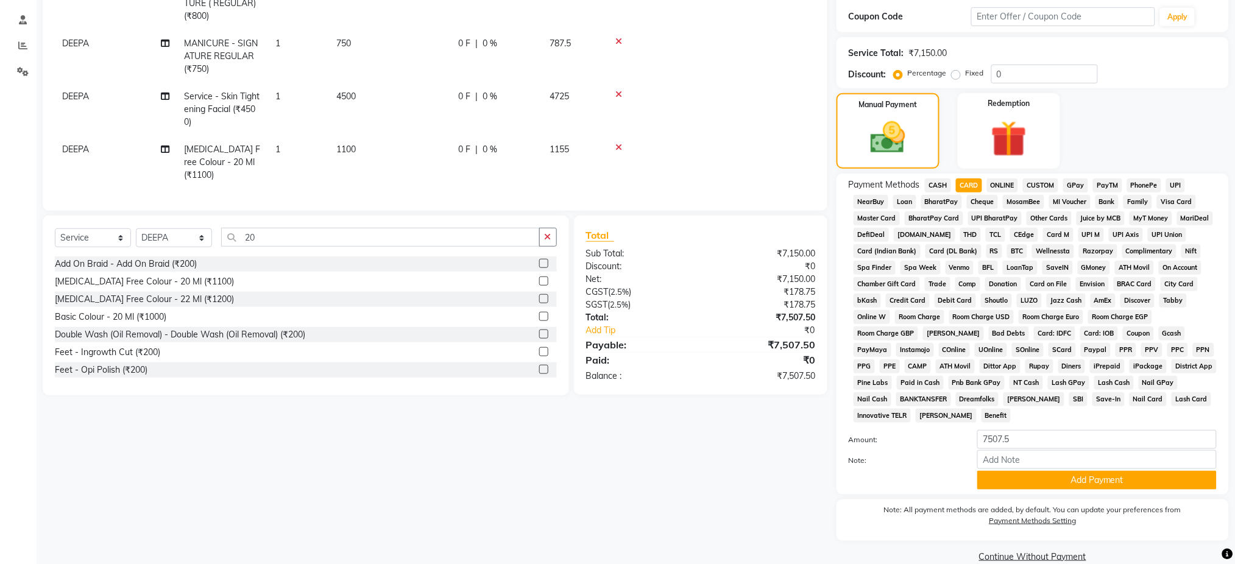
scroll to position [244, 0]
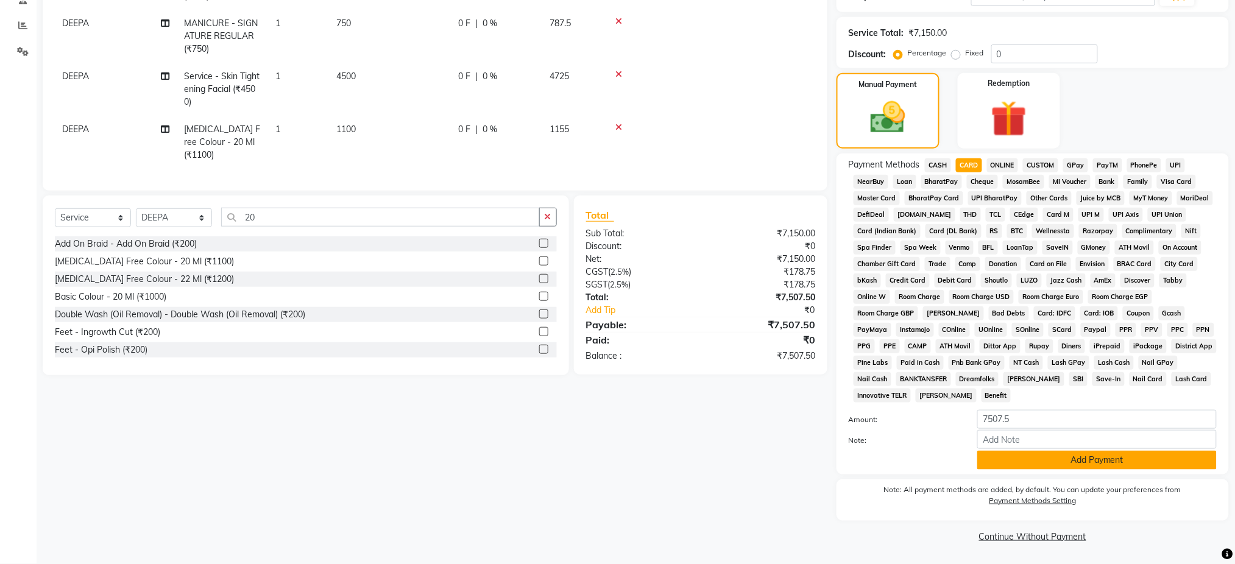
click at [1087, 452] on button "Add Payment" at bounding box center [1096, 460] width 239 height 19
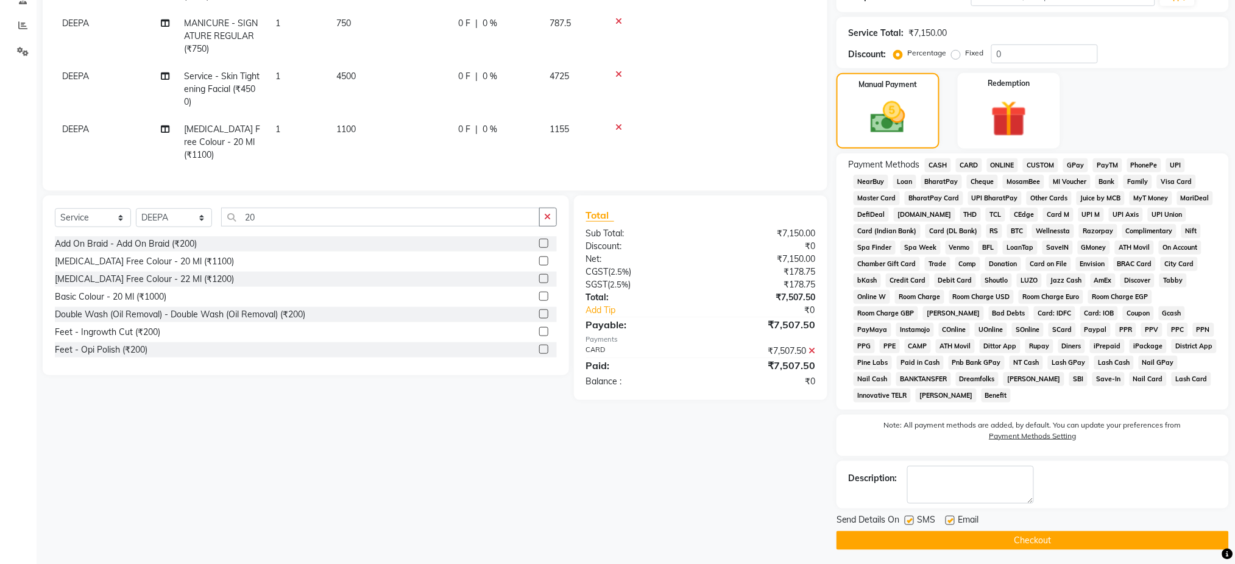
click at [1038, 540] on button "Checkout" at bounding box center [1032, 540] width 392 height 19
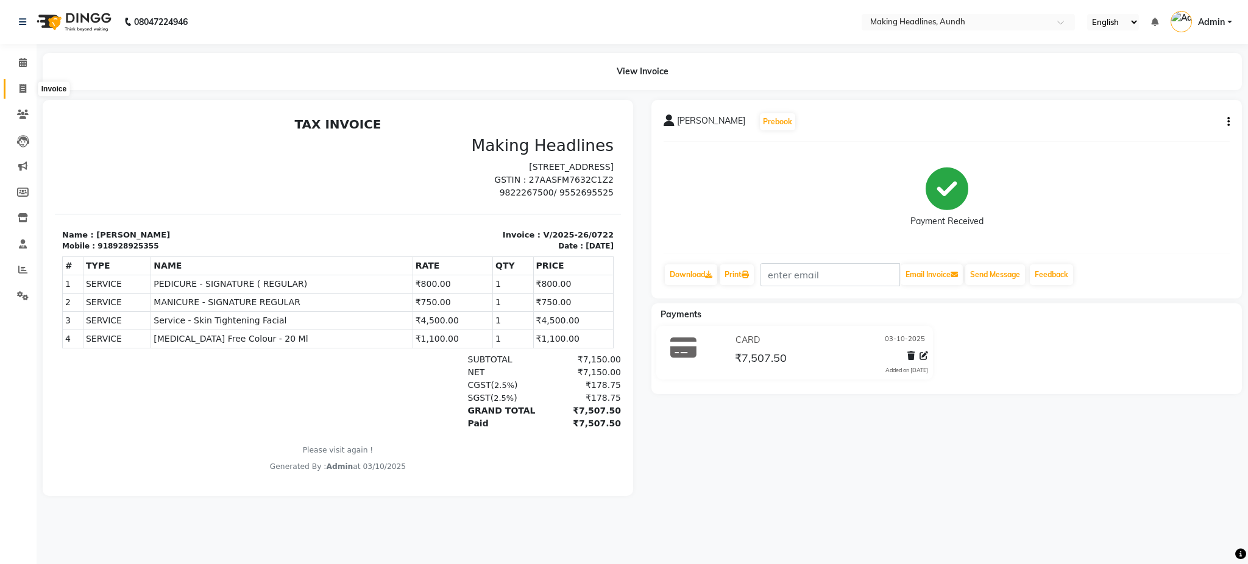
click at [21, 84] on icon at bounding box center [22, 88] width 7 height 9
select select "743"
select select "service"
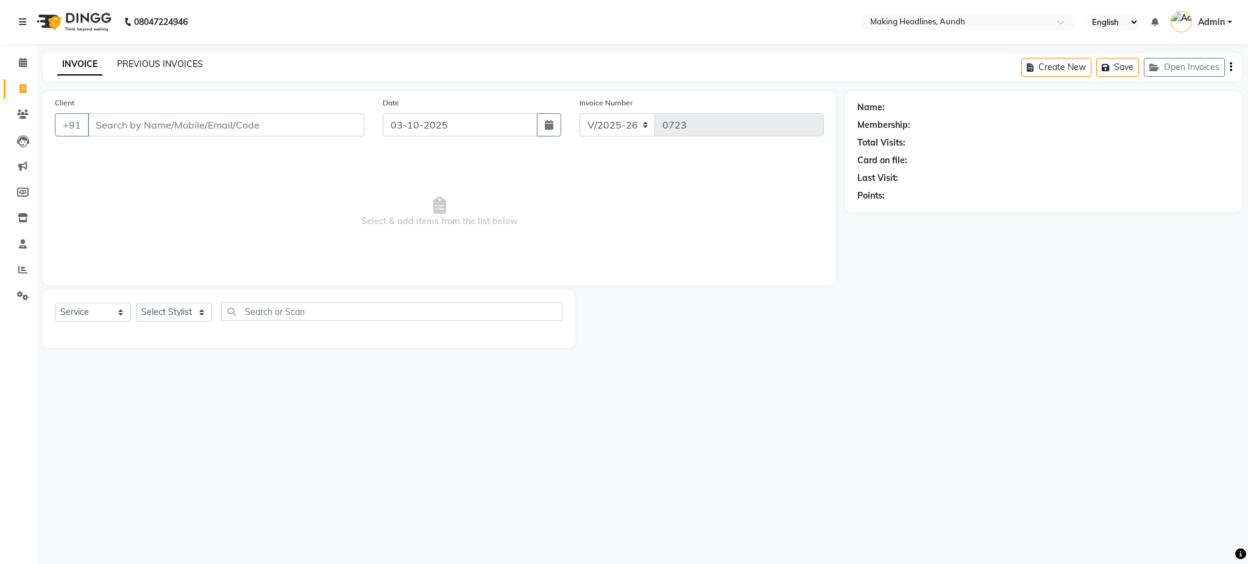
click at [163, 62] on link "PREVIOUS INVOICES" at bounding box center [160, 63] width 86 height 11
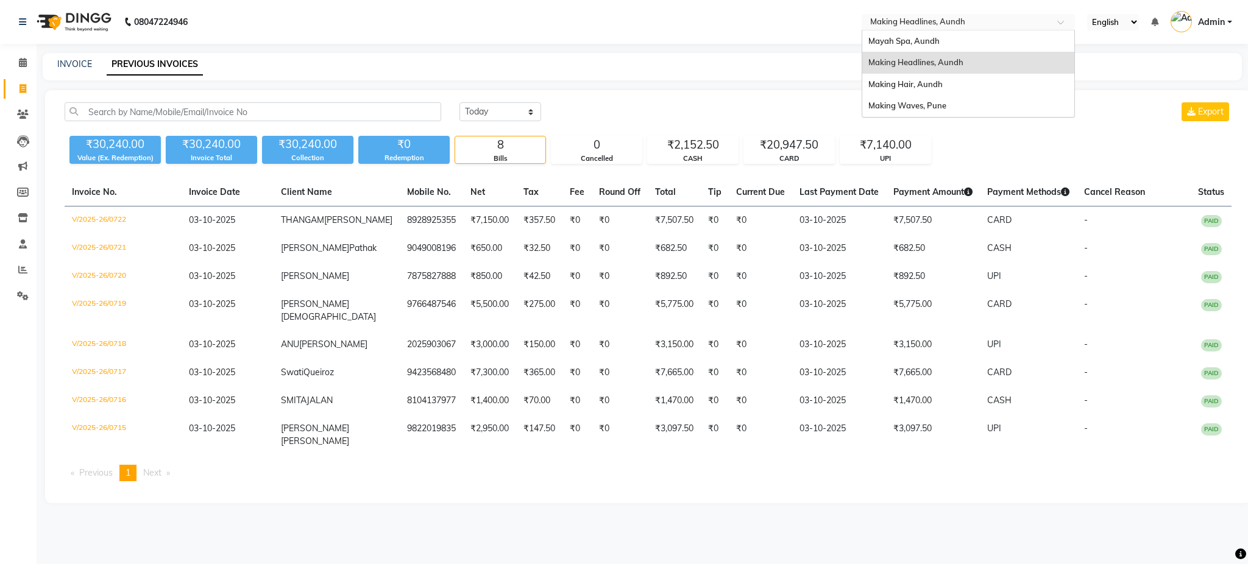
click at [903, 16] on span "Making Headlines, Aundh" at bounding box center [917, 21] width 95 height 10
click at [898, 41] on span "Mayah Spa, Aundh" at bounding box center [903, 41] width 71 height 10
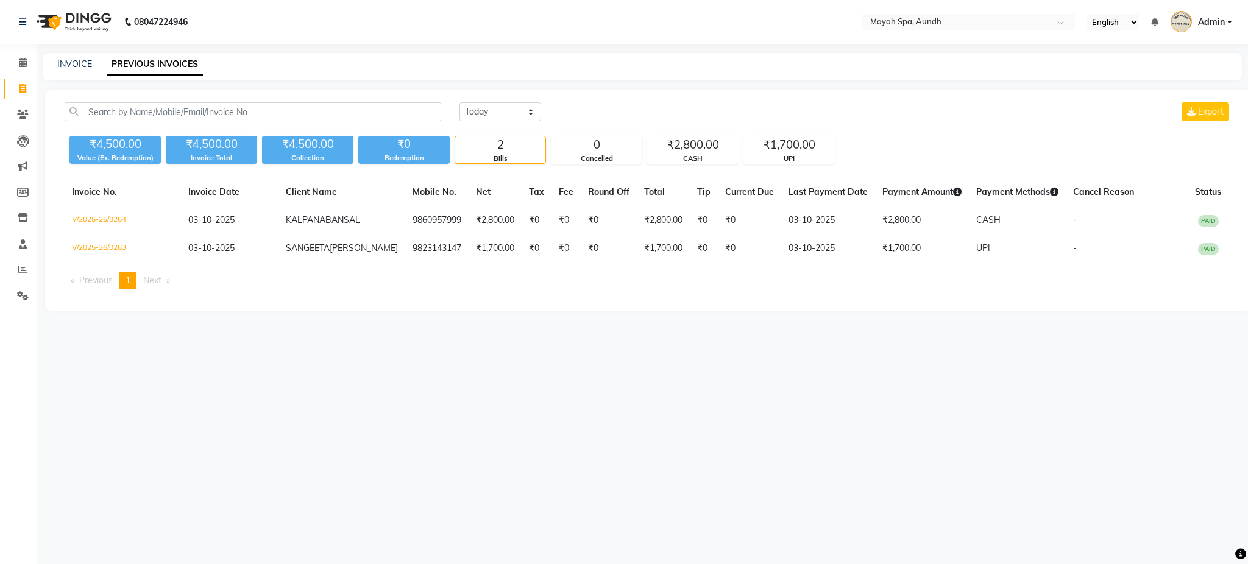
click at [84, 58] on div "INVOICE" at bounding box center [74, 64] width 35 height 13
click at [76, 58] on link "INVOICE" at bounding box center [74, 63] width 35 height 11
select select "service"
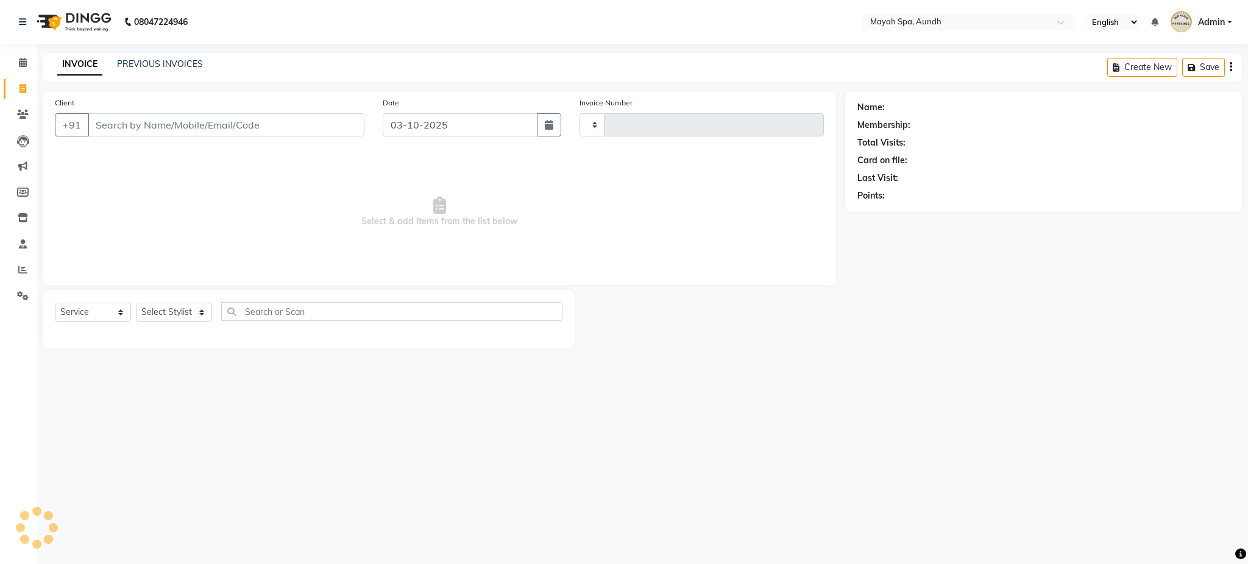
type input "0265"
select select "761"
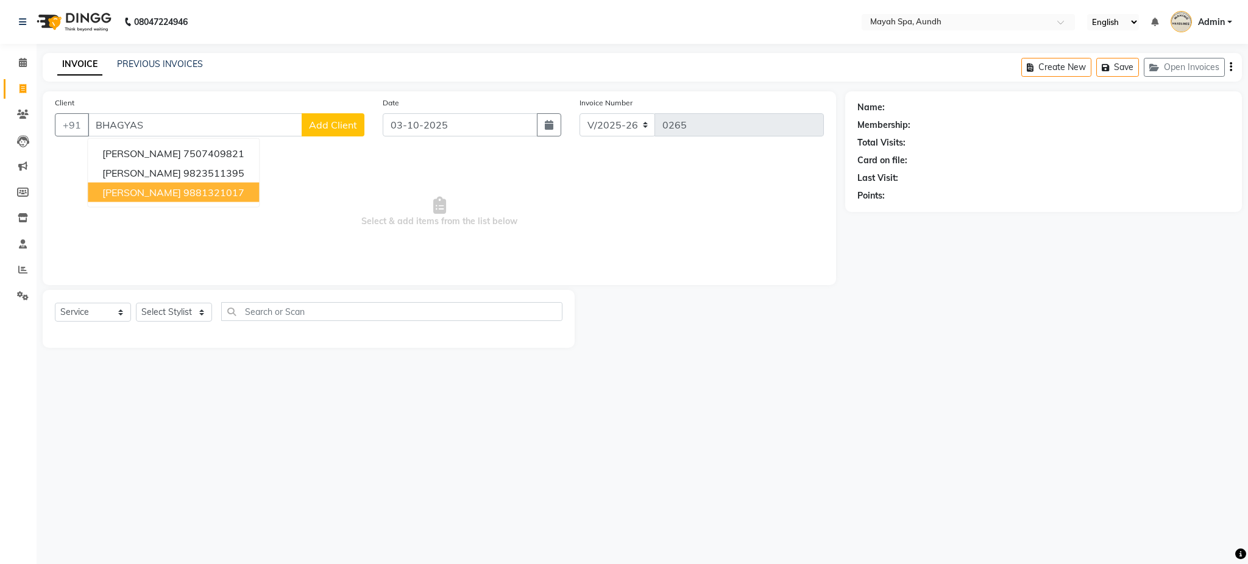
click at [156, 200] on button "[PERSON_NAME] 9881321017" at bounding box center [173, 192] width 171 height 19
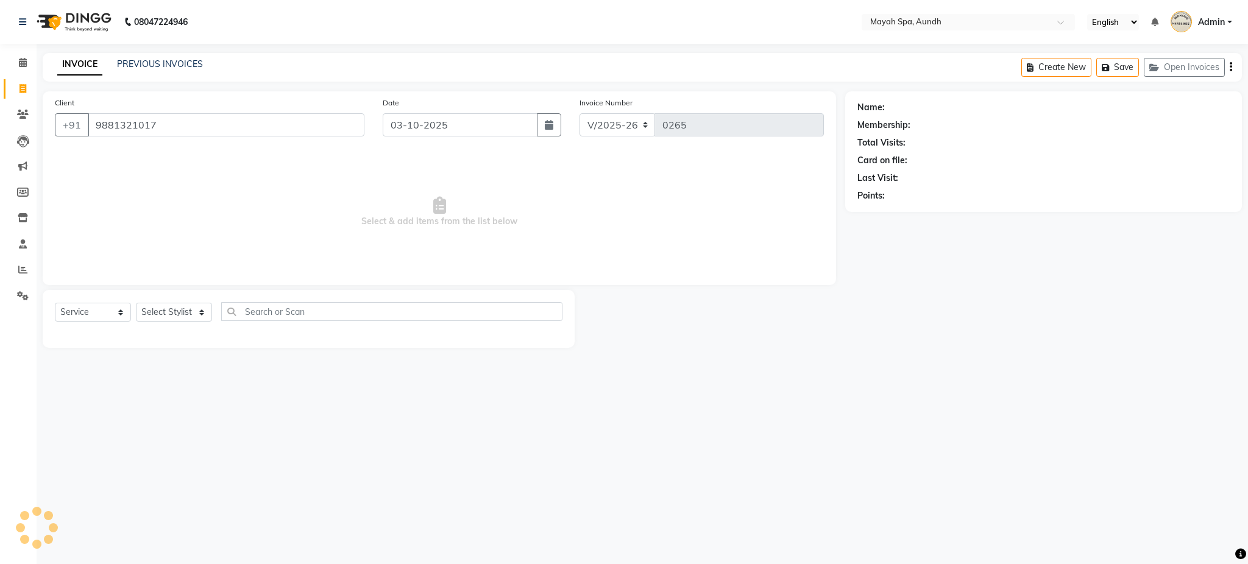
type input "9881321017"
click at [160, 313] on select "Select Stylist Anuh [PERSON_NAME] Joesna [PERSON_NAME] [PERSON_NAME] [PERSON_NA…" at bounding box center [174, 312] width 76 height 19
select select "62752"
click at [136, 303] on select "Select Stylist Anuh [PERSON_NAME] Joesna [PERSON_NAME] [PERSON_NAME] [PERSON_NA…" at bounding box center [174, 312] width 76 height 19
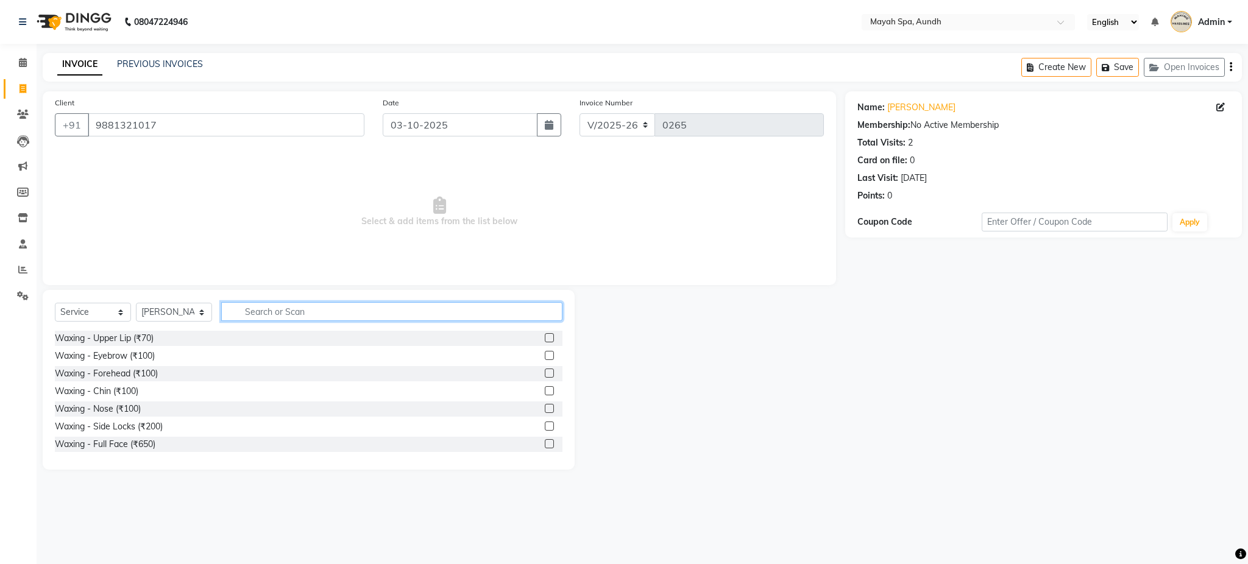
click at [266, 308] on input "text" at bounding box center [391, 311] width 341 height 19
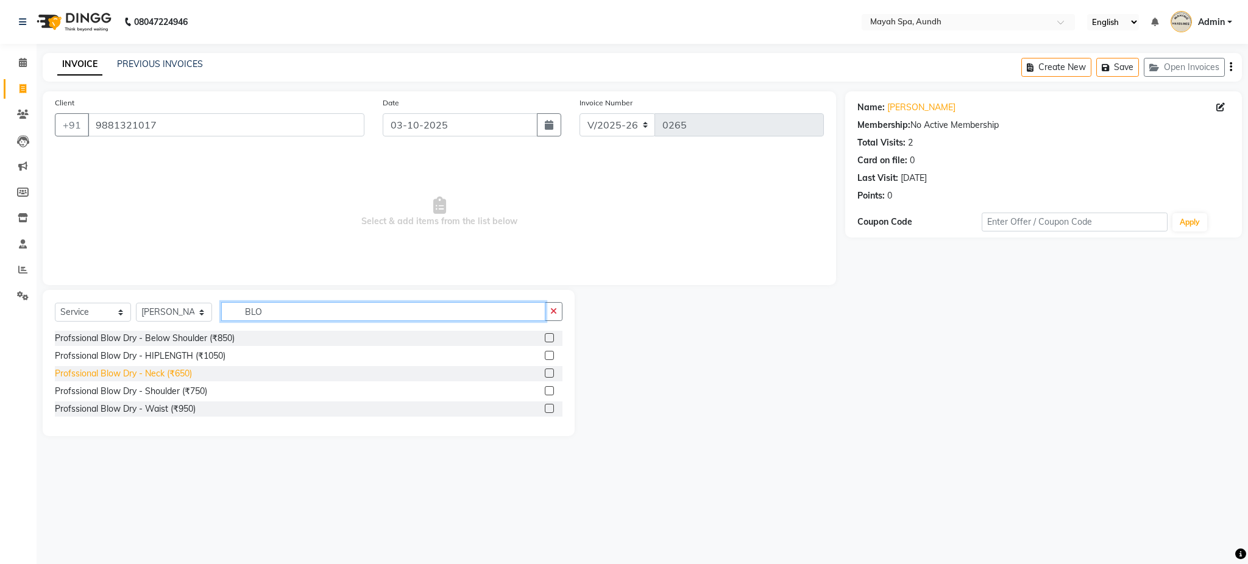
type input "BLO"
click at [175, 369] on div "Profssional Blow Dry - Neck (₹650)" at bounding box center [123, 373] width 137 height 13
checkbox input "false"
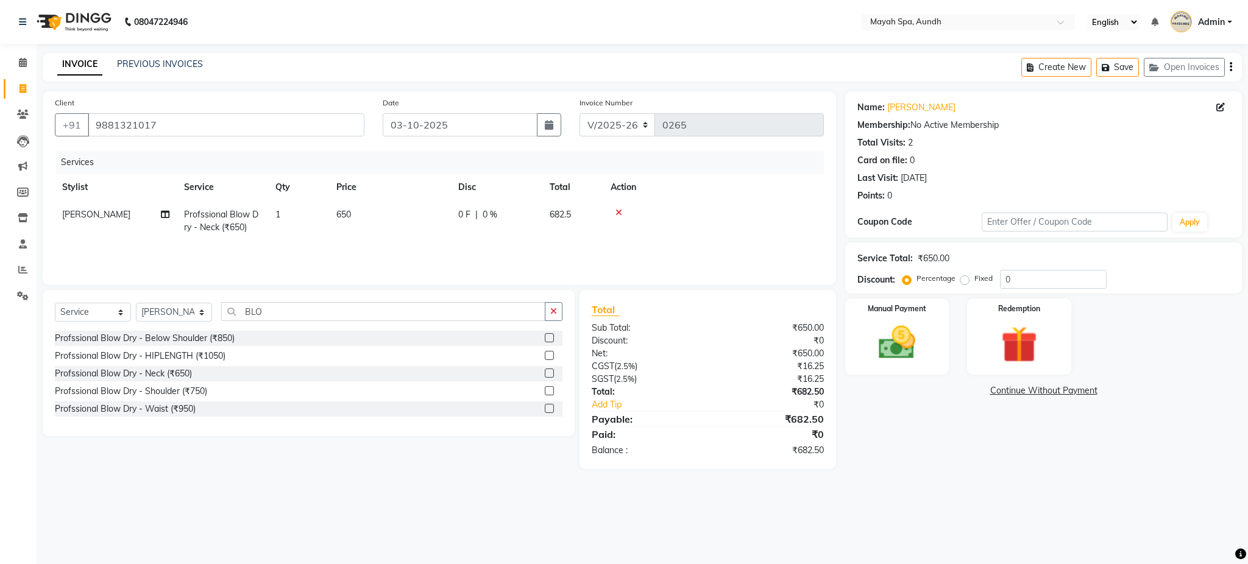
click at [351, 213] on span "650" at bounding box center [343, 214] width 15 height 11
select select "62752"
click at [425, 222] on input "650" at bounding box center [447, 217] width 107 height 19
type input "6"
type input "550"
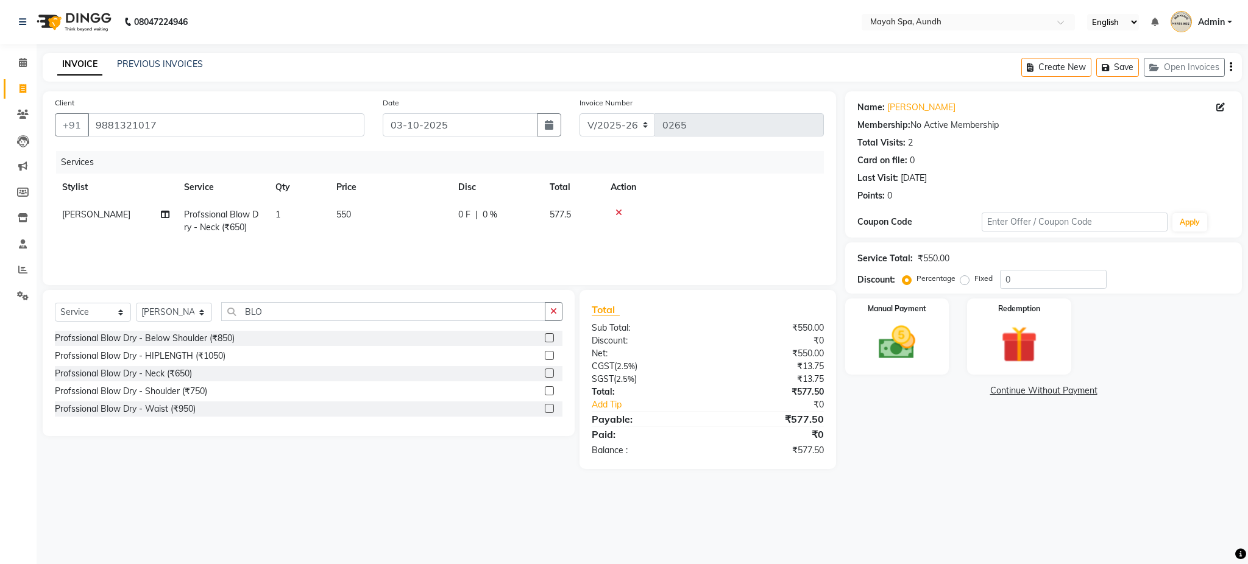
click at [425, 244] on div "Services Stylist Service Qty Price Disc Total Action KARAN Profssional Blow Dry…" at bounding box center [439, 212] width 769 height 122
click at [1231, 67] on icon "button" at bounding box center [1230, 67] width 2 height 1
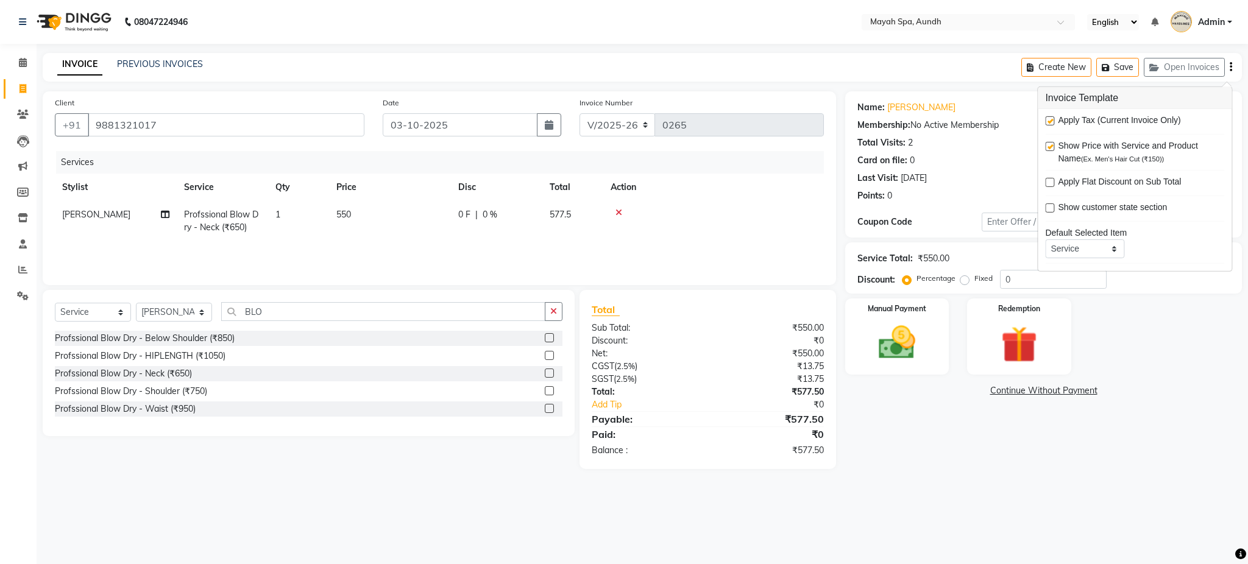
click at [1055, 121] on div "Apply Tax (Current Invoice Only)" at bounding box center [1134, 121] width 179 height 15
click at [1050, 122] on label at bounding box center [1049, 120] width 9 height 9
click at [1050, 122] on input "checkbox" at bounding box center [1049, 122] width 8 height 8
checkbox input "false"
click at [960, 302] on div "Manual Payment Redemption" at bounding box center [1043, 337] width 415 height 76
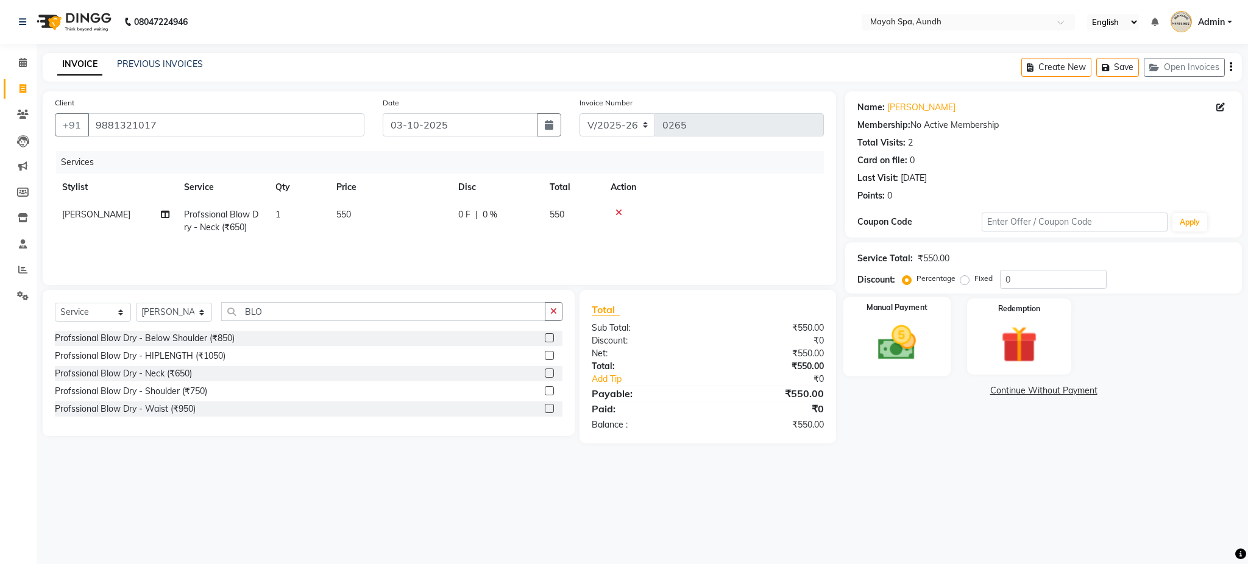
click at [911, 331] on img at bounding box center [897, 343] width 62 height 44
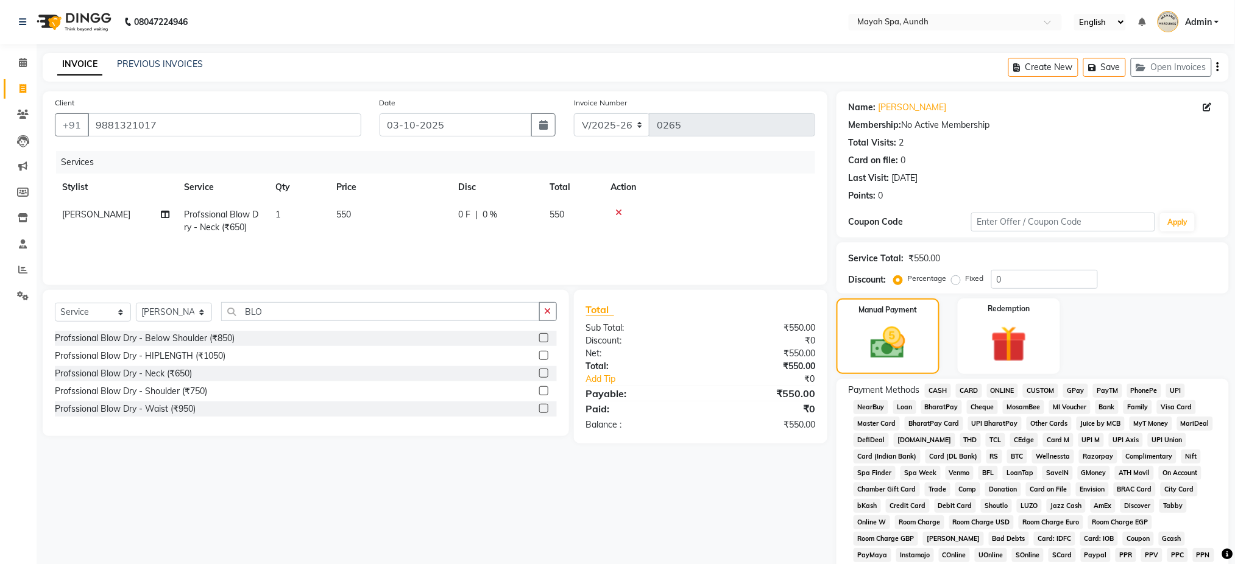
click at [942, 391] on span "CASH" at bounding box center [938, 391] width 26 height 14
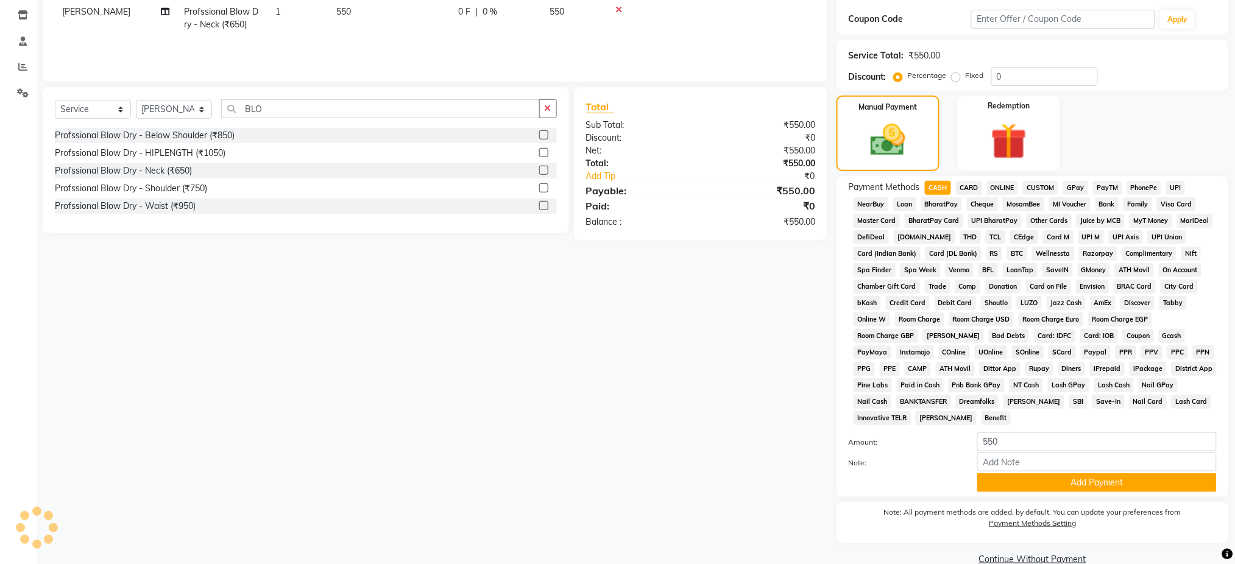
scroll to position [225, 0]
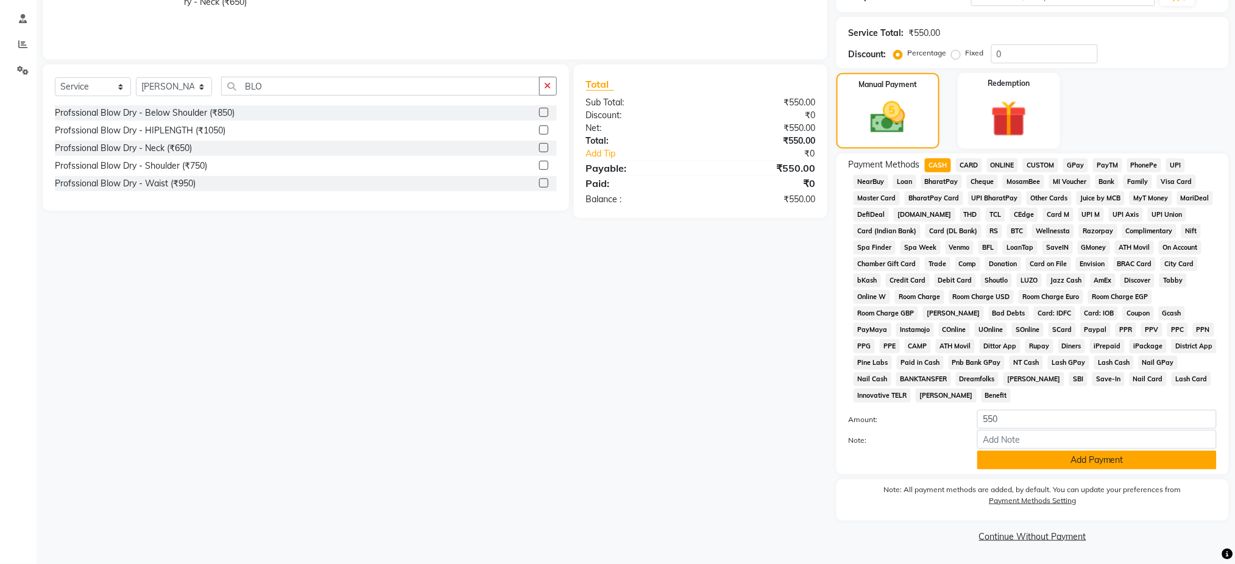
click at [1123, 466] on button "Add Payment" at bounding box center [1096, 460] width 239 height 19
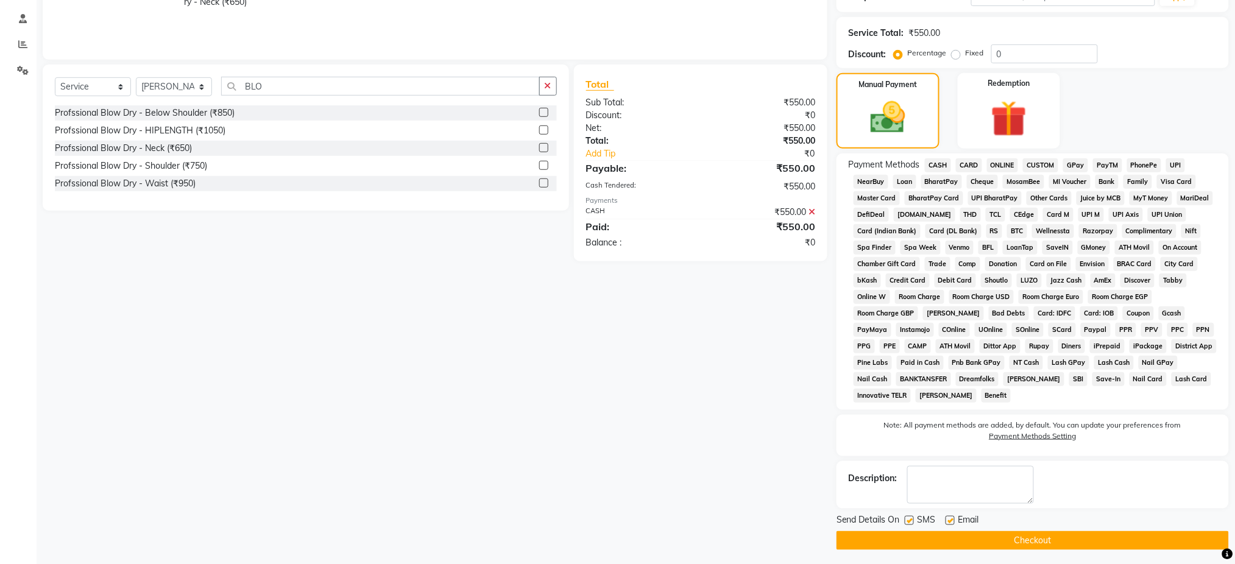
click at [1086, 539] on button "Checkout" at bounding box center [1032, 540] width 392 height 19
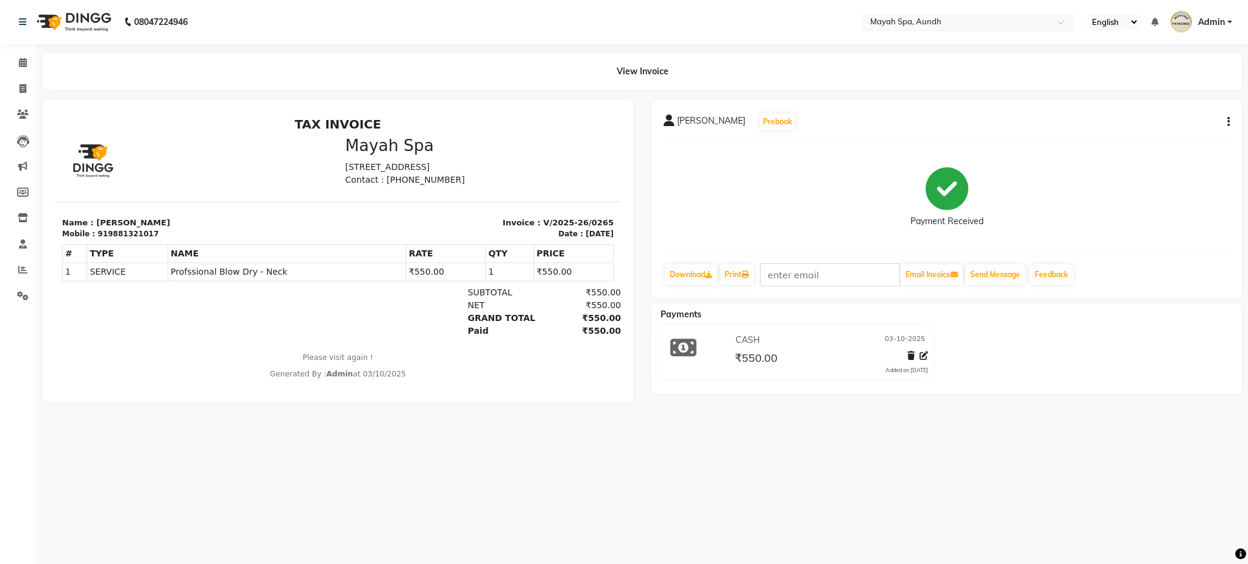
click at [921, 20] on input "text" at bounding box center [956, 23] width 177 height 12
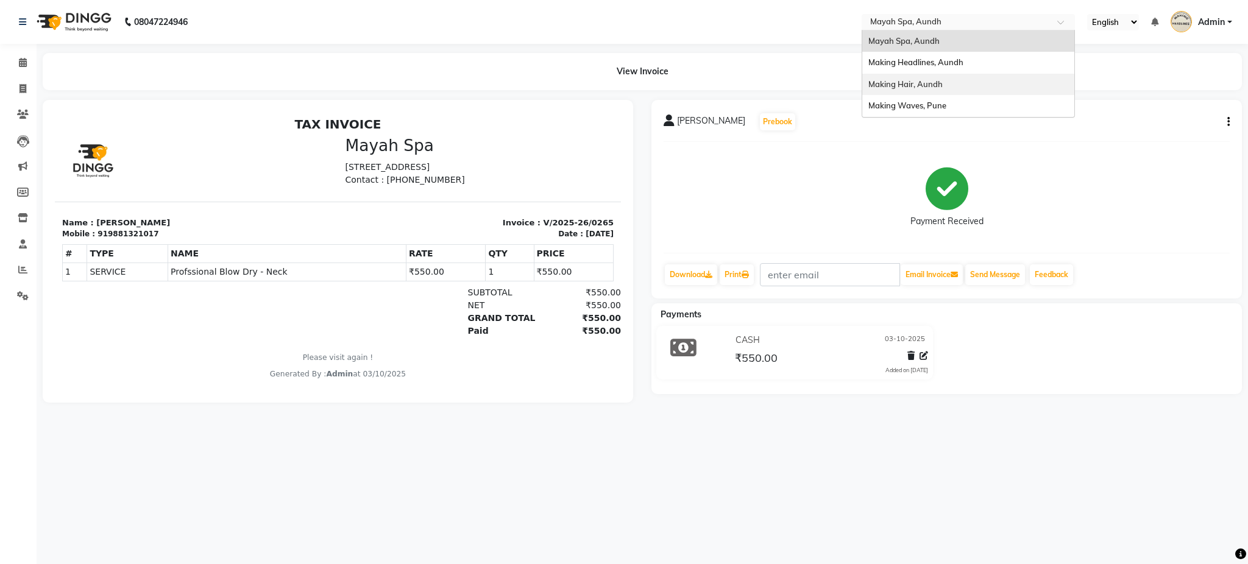
click at [922, 82] on span "Making Hair, Aundh" at bounding box center [905, 84] width 74 height 10
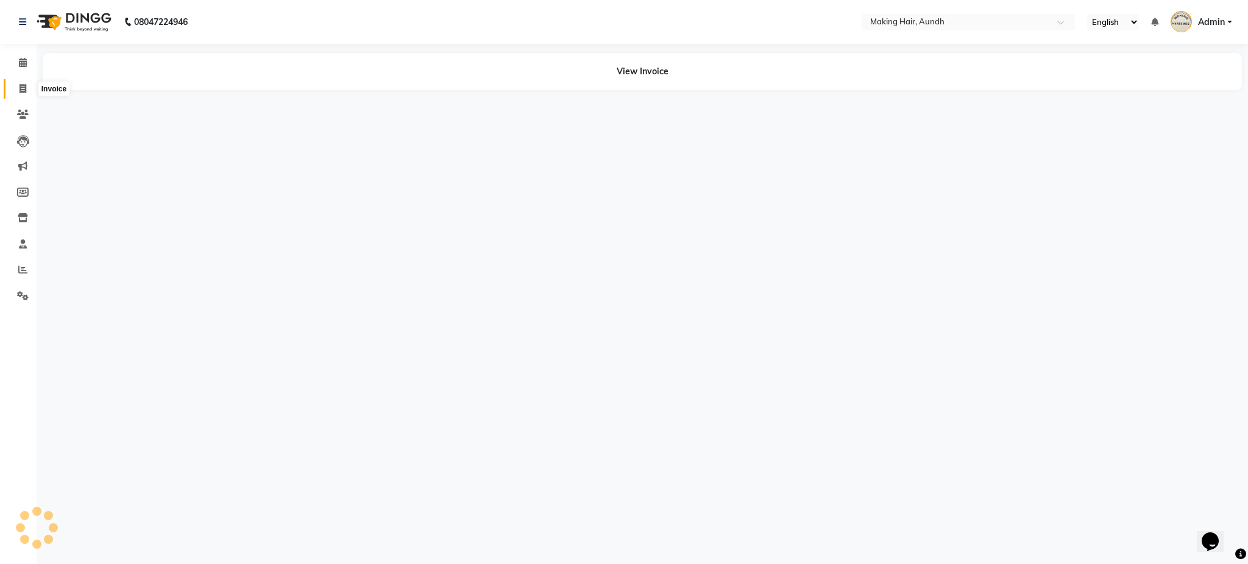
click at [21, 84] on icon at bounding box center [22, 88] width 7 height 9
select select "service"
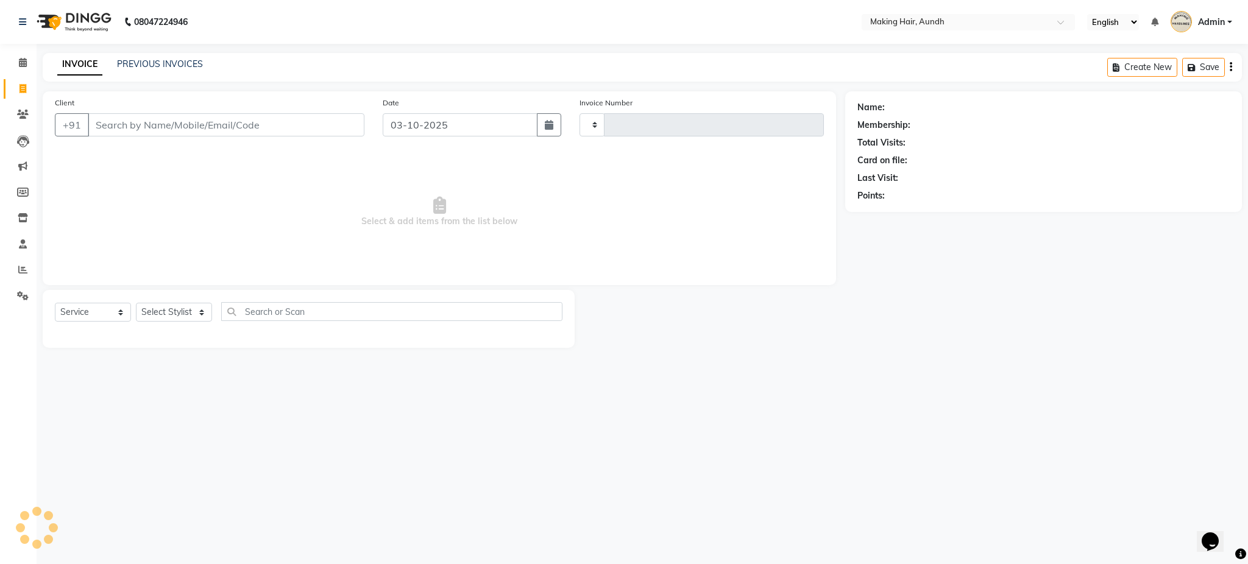
type input "0345"
select select "760"
click at [143, 125] on input "Client" at bounding box center [226, 124] width 277 height 23
type input "N"
type input "7391019464"
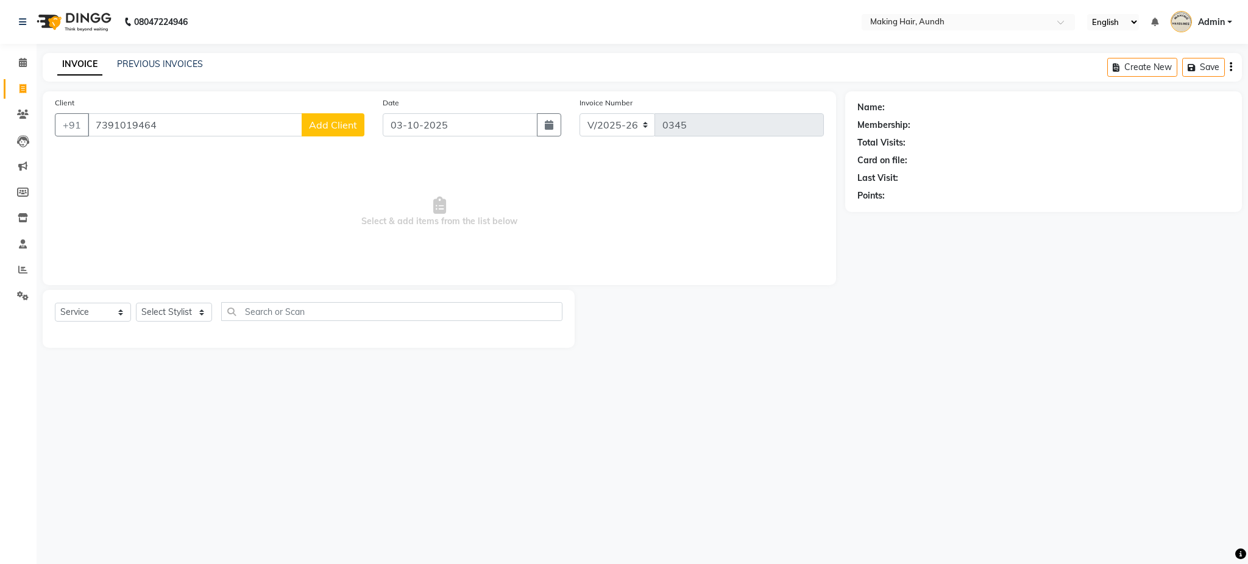
click at [327, 127] on span "Add Client" at bounding box center [333, 125] width 48 height 12
select select "22"
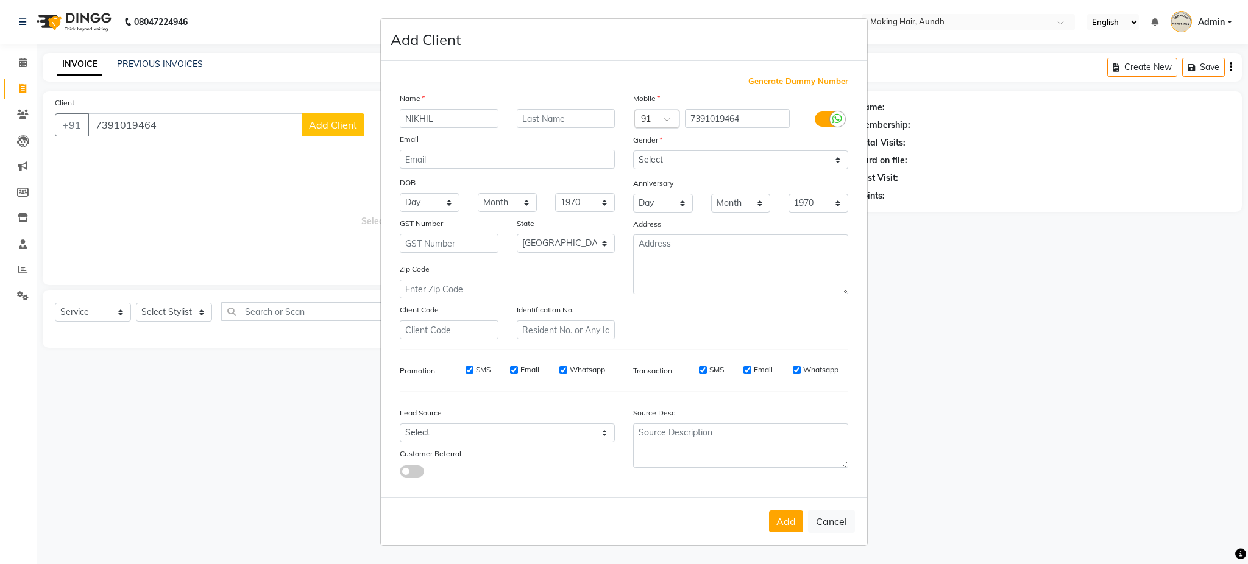
type input "NIKHIL"
type input "MAHALE"
click at [663, 160] on select "Select Male Female Other Prefer Not To Say" at bounding box center [740, 159] width 215 height 19
click at [633, 150] on select "Select Male Female Other Prefer Not To Say" at bounding box center [740, 159] width 215 height 19
click at [669, 161] on select "Select Male Female Other Prefer Not To Say" at bounding box center [740, 159] width 215 height 19
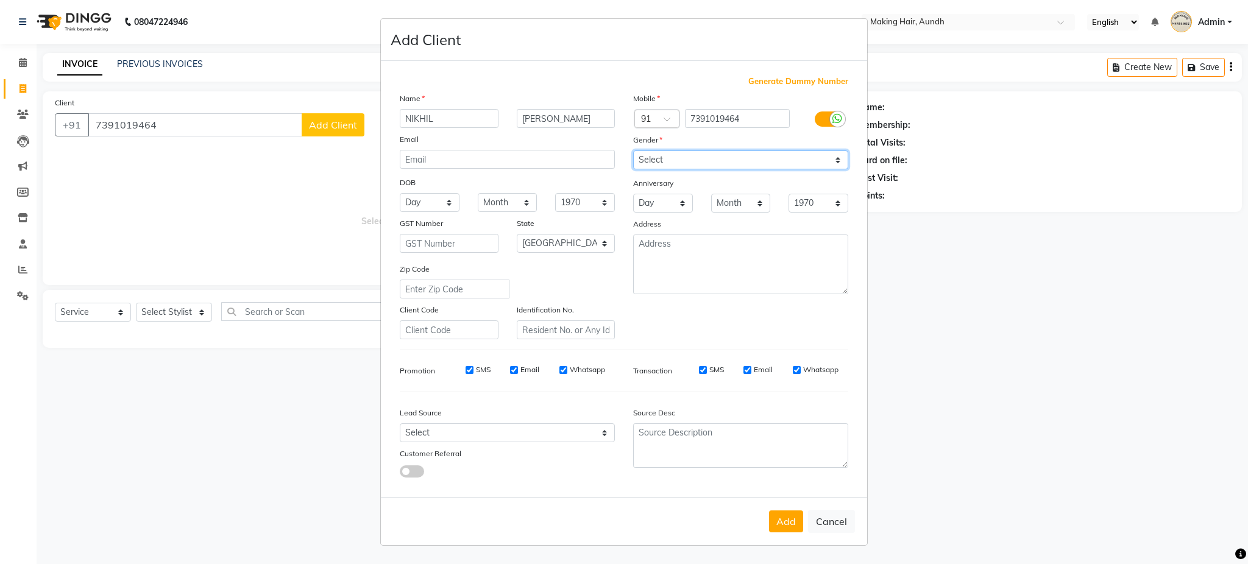
select select "male"
click at [633, 150] on select "Select Male Female Other Prefer Not To Say" at bounding box center [740, 159] width 215 height 19
click at [782, 535] on div "Add Cancel" at bounding box center [624, 521] width 486 height 48
click at [784, 532] on button "Add" at bounding box center [786, 522] width 34 height 22
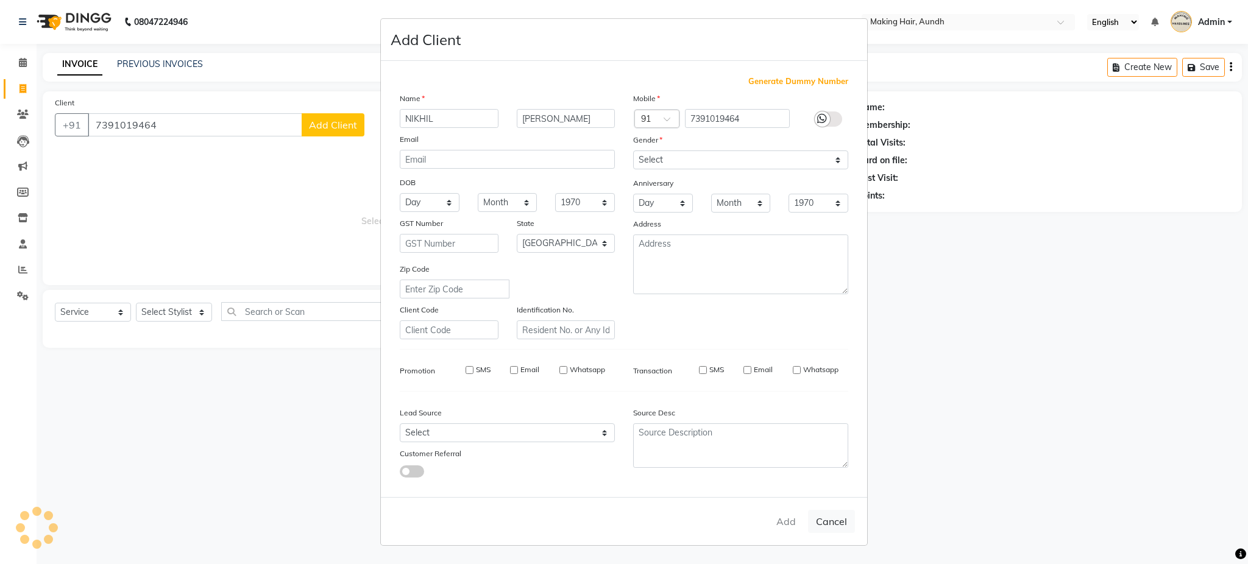
select select
select select "null"
select select
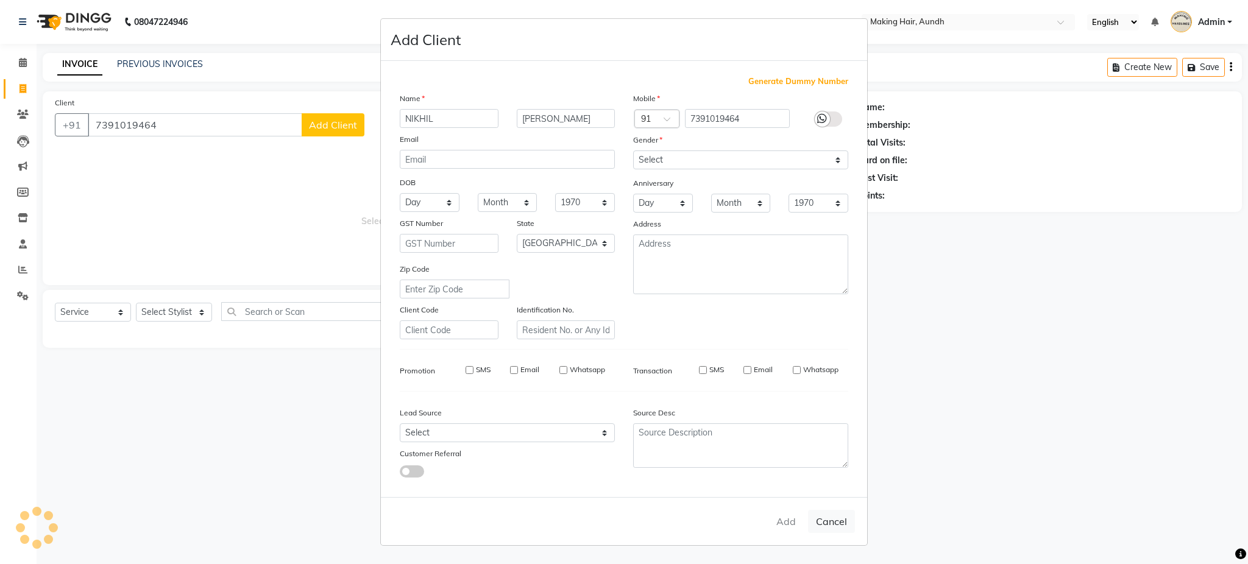
select select
checkbox input "false"
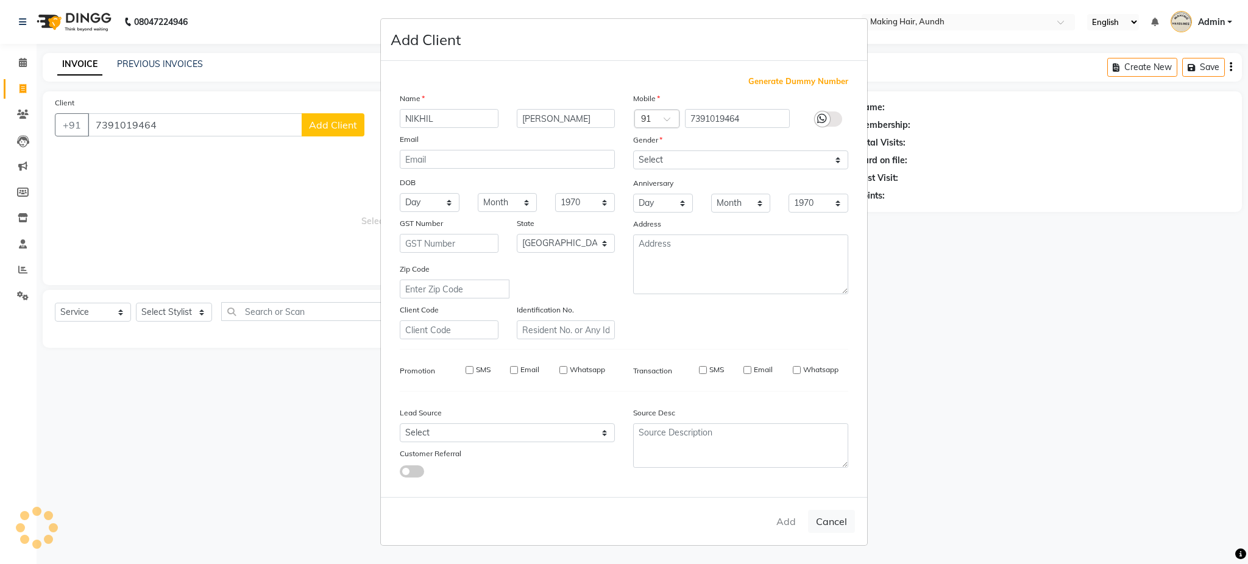
checkbox input "false"
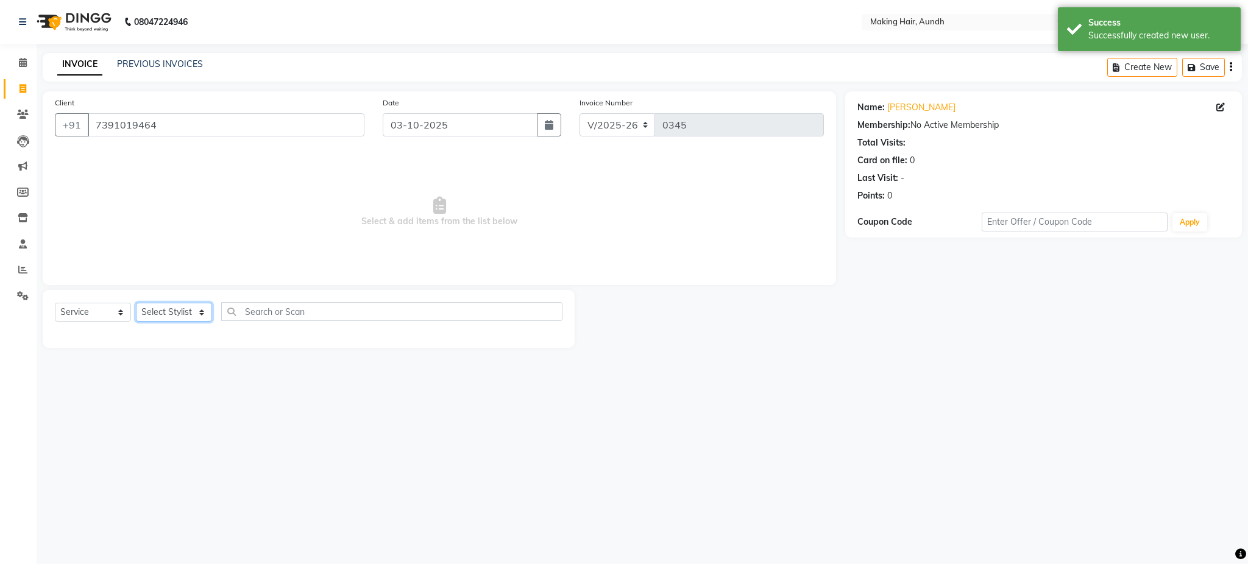
click at [186, 315] on select "Select Stylist Anuh Apurva DEEPA Farhat Gaurita Joesna Kalpana KARAN Mamta Megh…" at bounding box center [174, 312] width 76 height 19
select select "12394"
click at [136, 303] on select "Select Stylist Anuh Apurva DEEPA Farhat Gaurita Joesna Kalpana KARAN Mamta Megh…" at bounding box center [174, 312] width 76 height 19
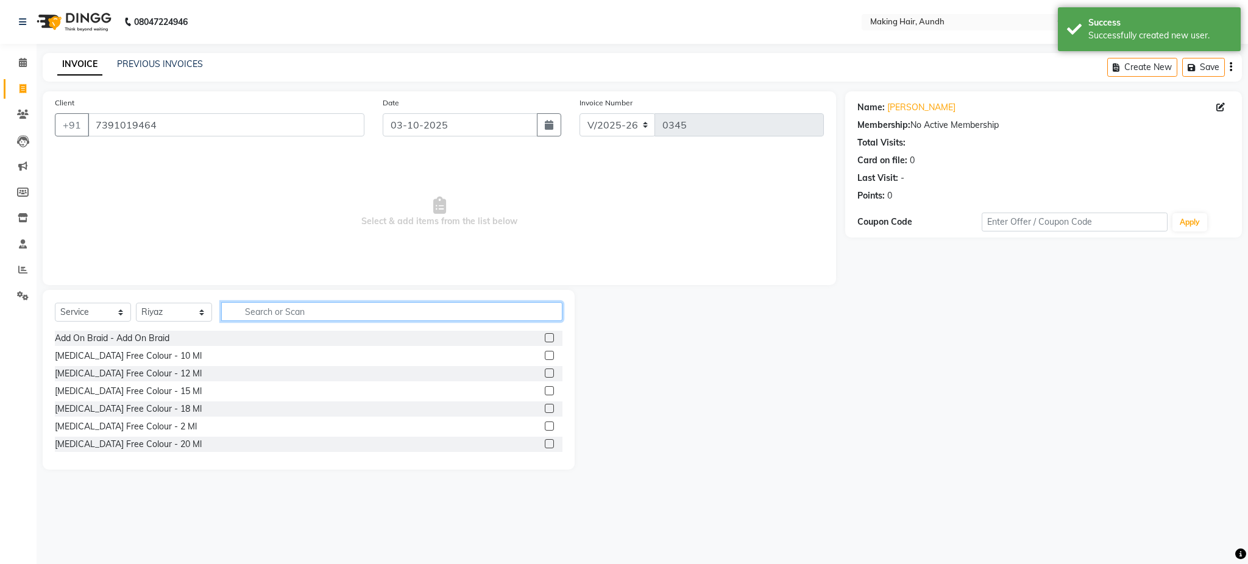
click at [252, 305] on input "text" at bounding box center [391, 311] width 341 height 19
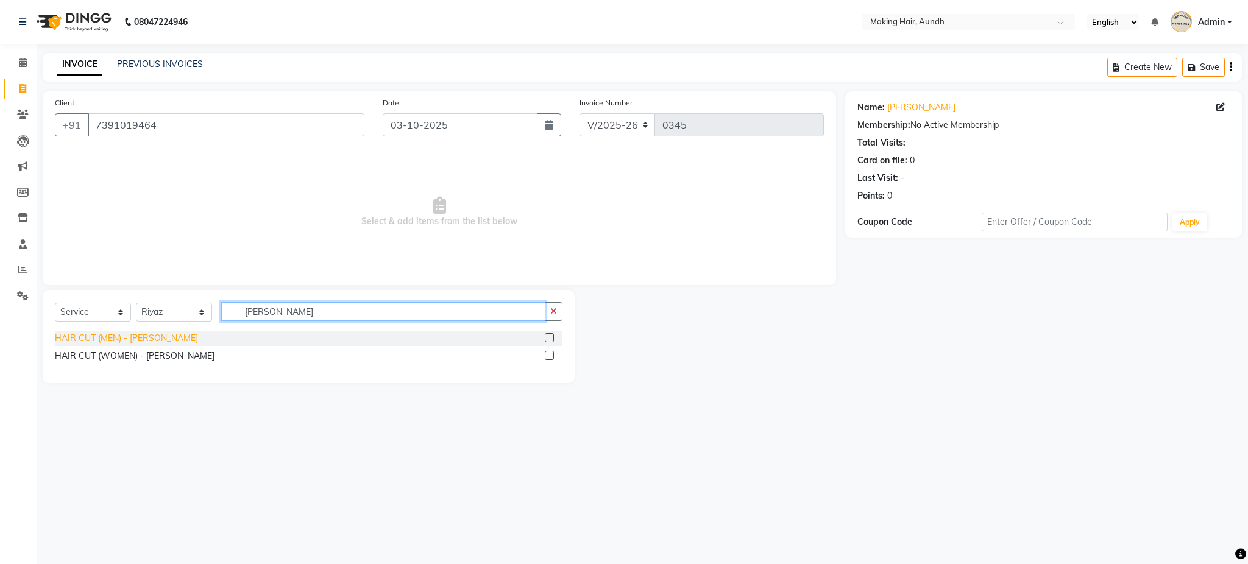
type input "RIYA"
click at [145, 339] on div "HAIR CUT (MEN) - RIYAZ" at bounding box center [126, 338] width 143 height 13
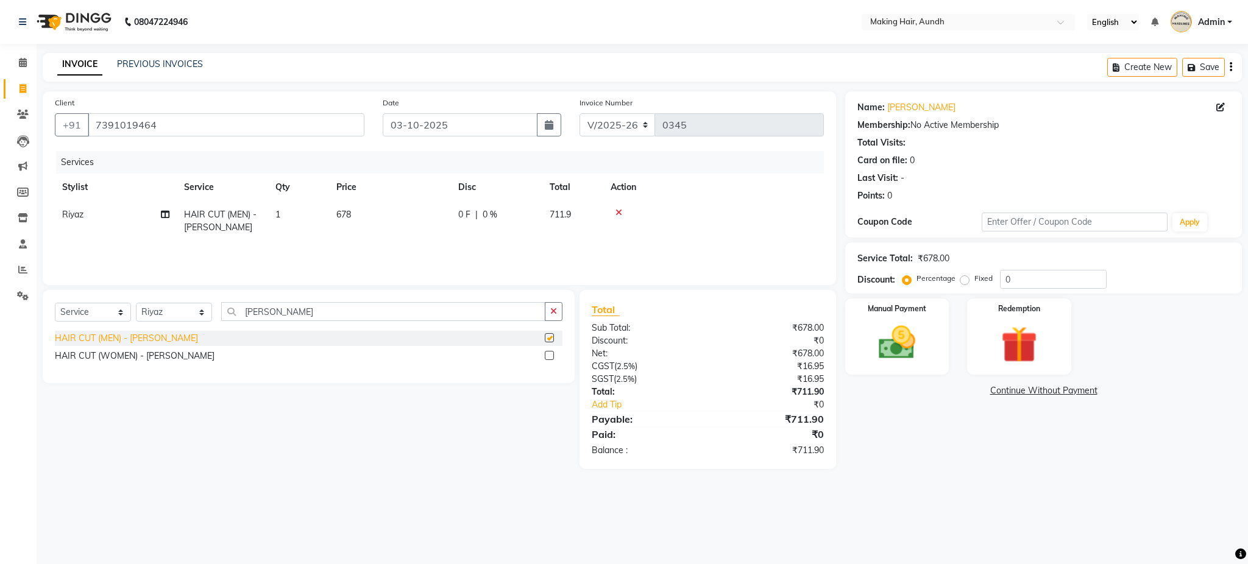
checkbox input "false"
click at [349, 205] on td "678" at bounding box center [390, 221] width 122 height 40
select select "12394"
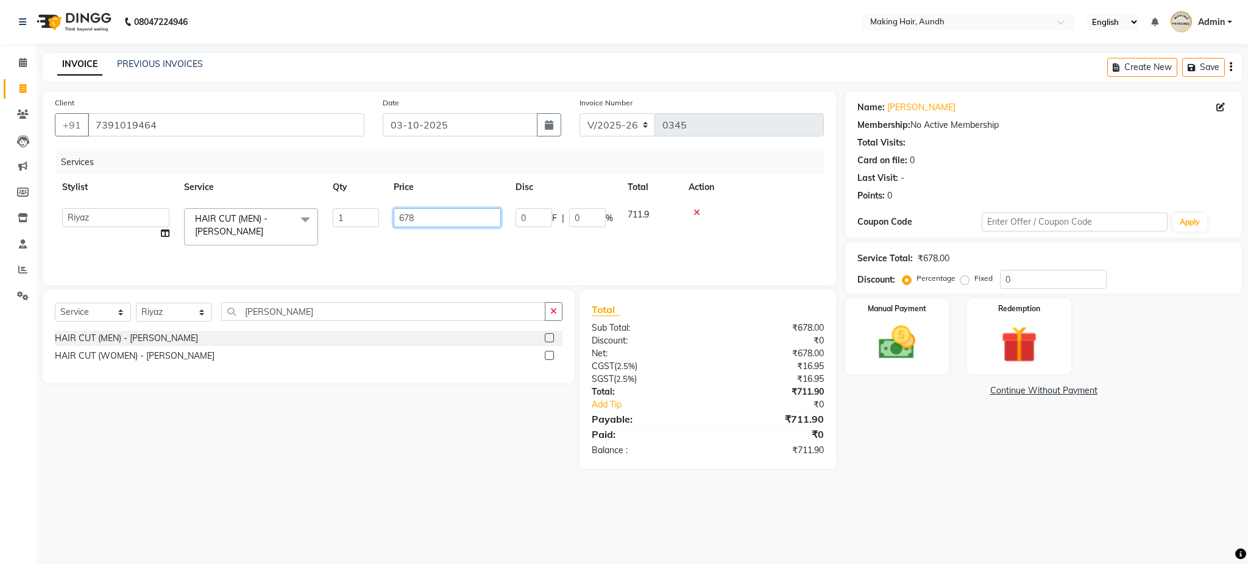
click at [454, 214] on input "678" at bounding box center [447, 217] width 107 height 19
type input "6"
type input "800"
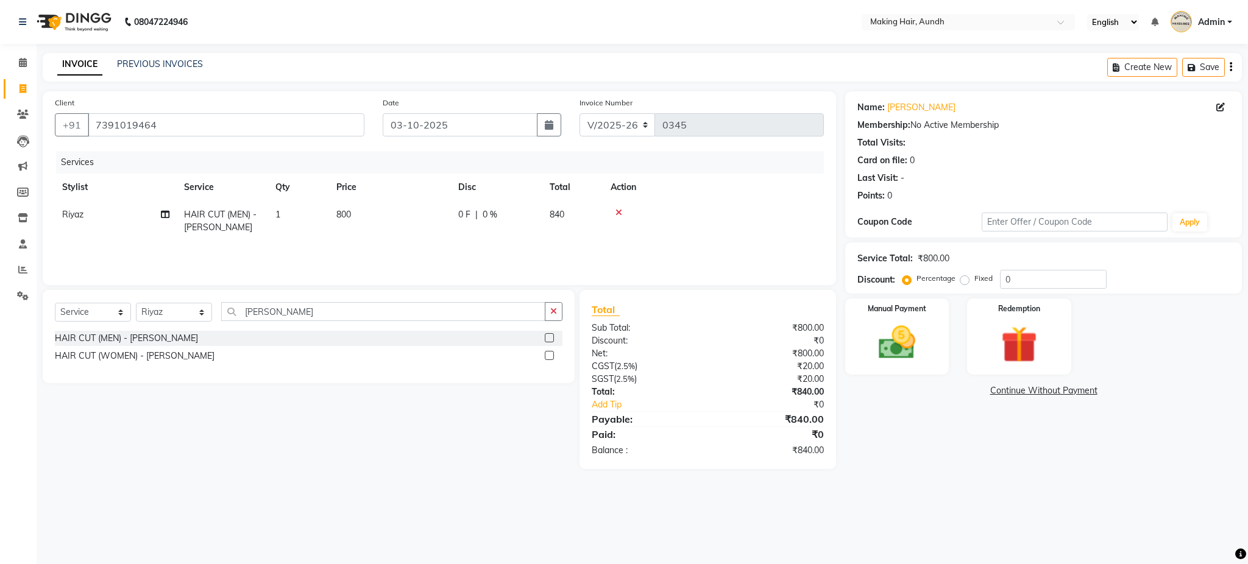
click at [520, 249] on div "Services Stylist Service Qty Price Disc Total Action Riyaz HAIR CUT (MEN) - RIY…" at bounding box center [439, 212] width 769 height 122
click at [1231, 68] on icon "button" at bounding box center [1230, 67] width 2 height 1
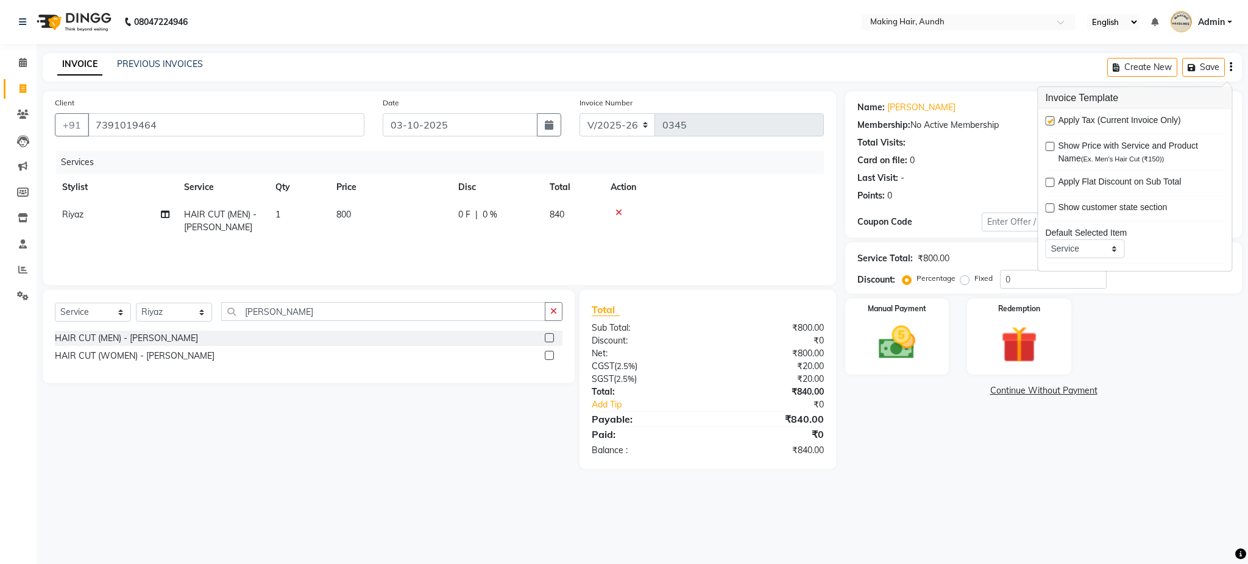
click at [1050, 122] on label at bounding box center [1049, 120] width 9 height 9
click at [1050, 122] on input "checkbox" at bounding box center [1049, 122] width 8 height 8
checkbox input "false"
click at [914, 332] on img at bounding box center [897, 343] width 62 height 44
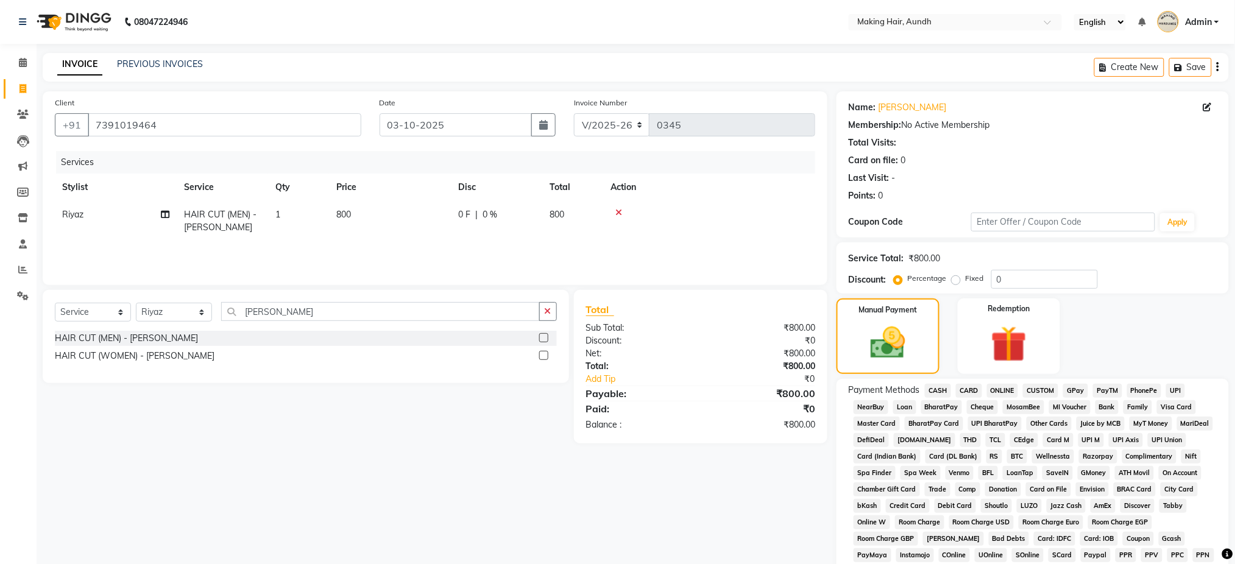
click at [1172, 390] on span "UPI" at bounding box center [1175, 391] width 19 height 14
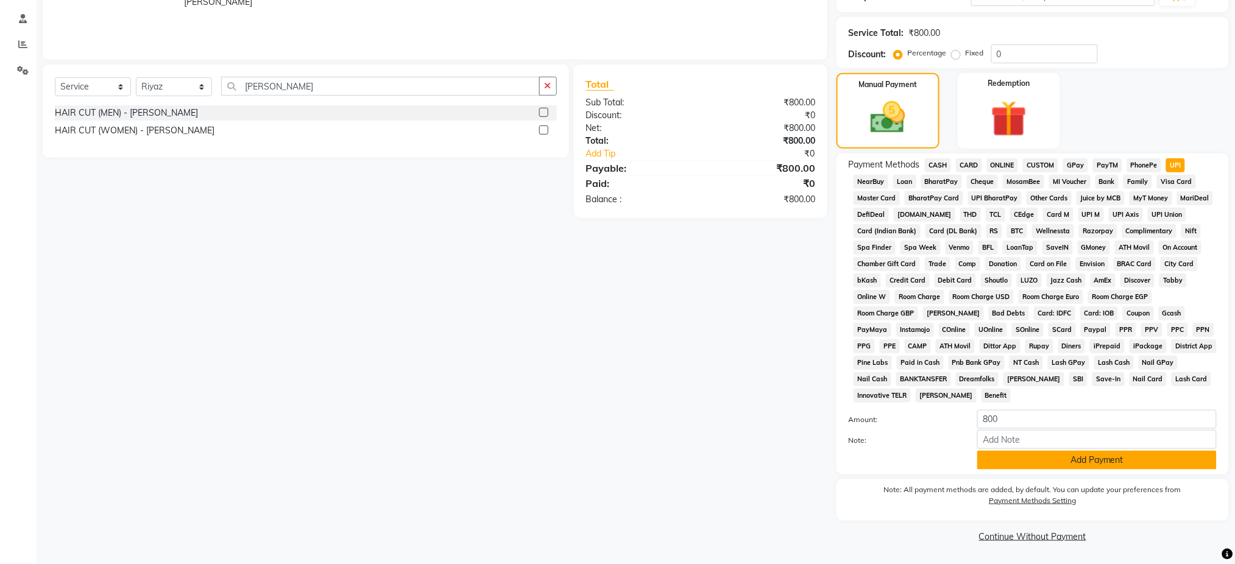
click at [1101, 464] on button "Add Payment" at bounding box center [1096, 460] width 239 height 19
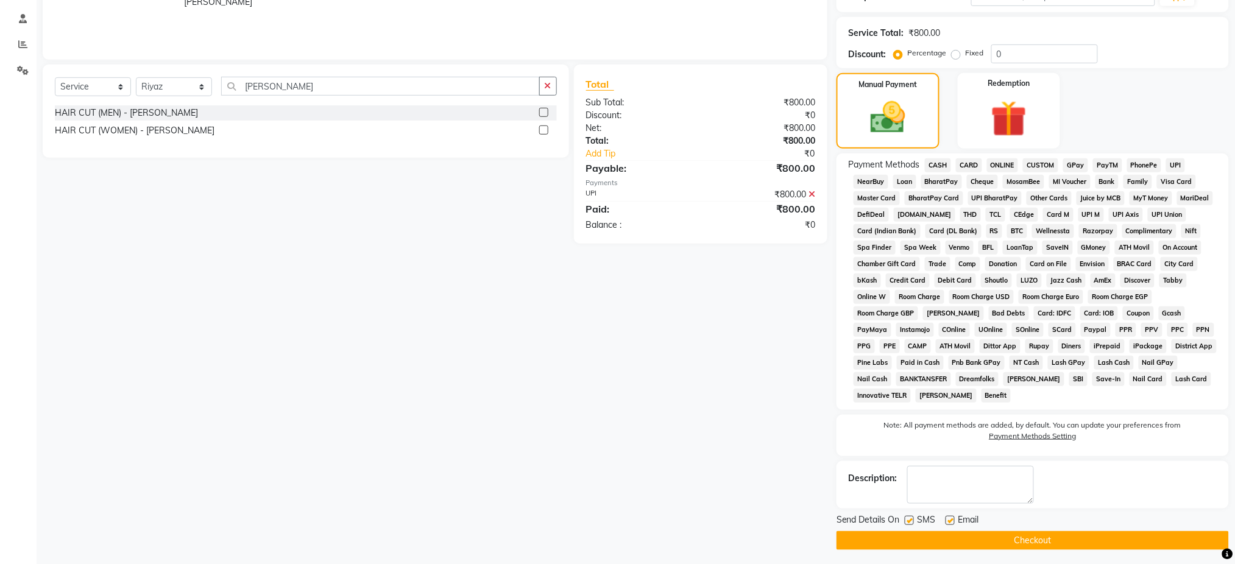
click at [1061, 532] on button "Checkout" at bounding box center [1032, 540] width 392 height 19
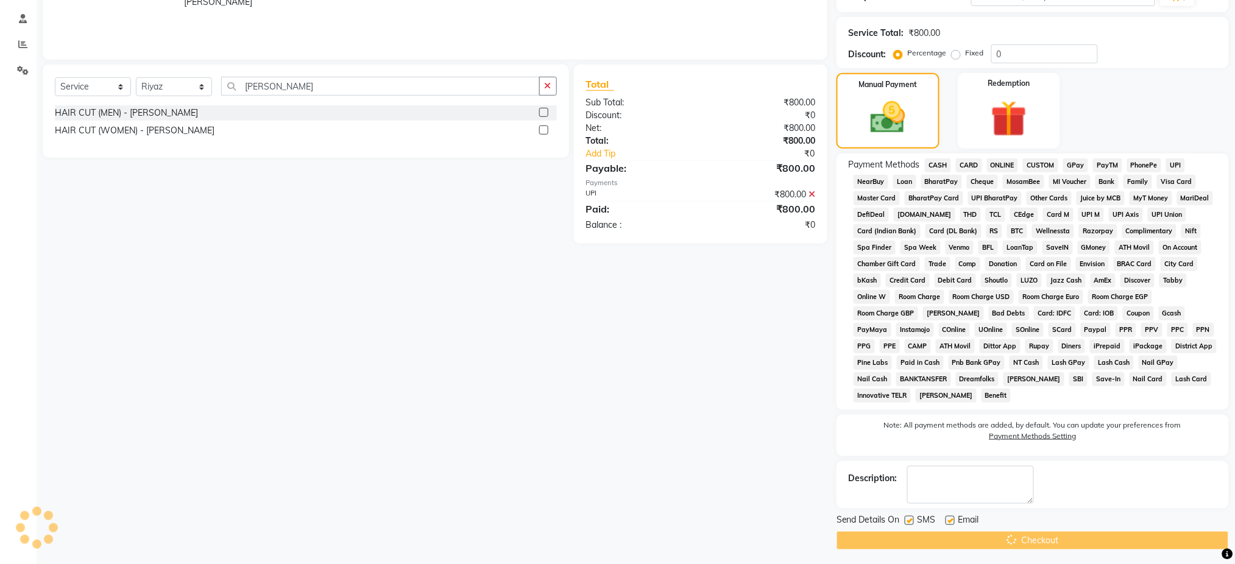
click at [1061, 532] on div "Checkout" at bounding box center [1032, 540] width 392 height 19
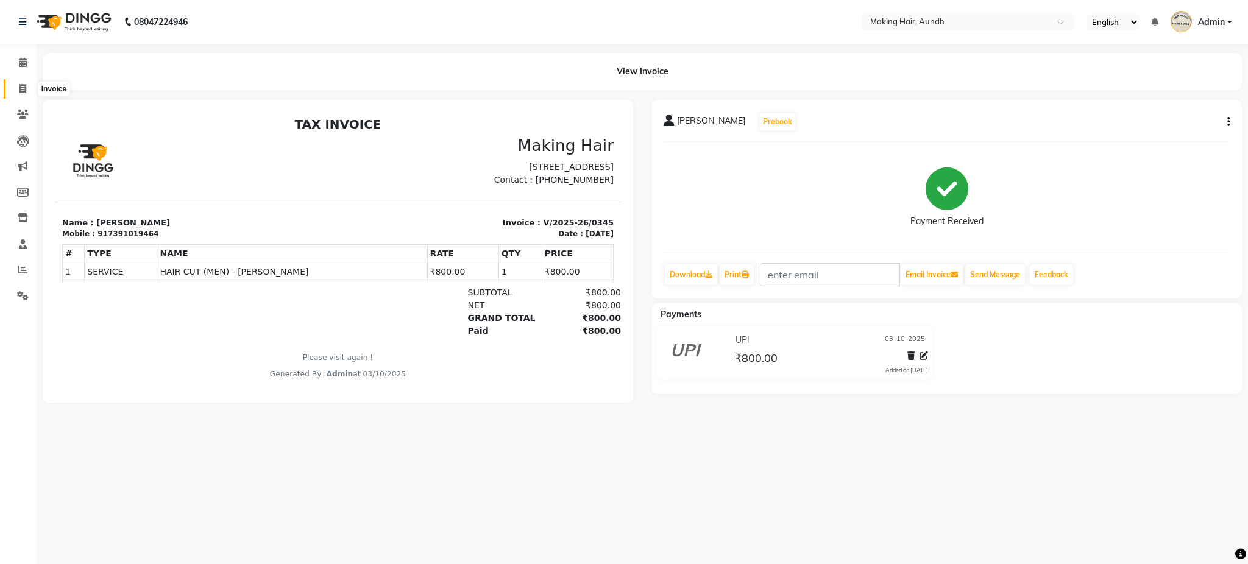
click at [24, 89] on icon at bounding box center [22, 88] width 7 height 9
select select "service"
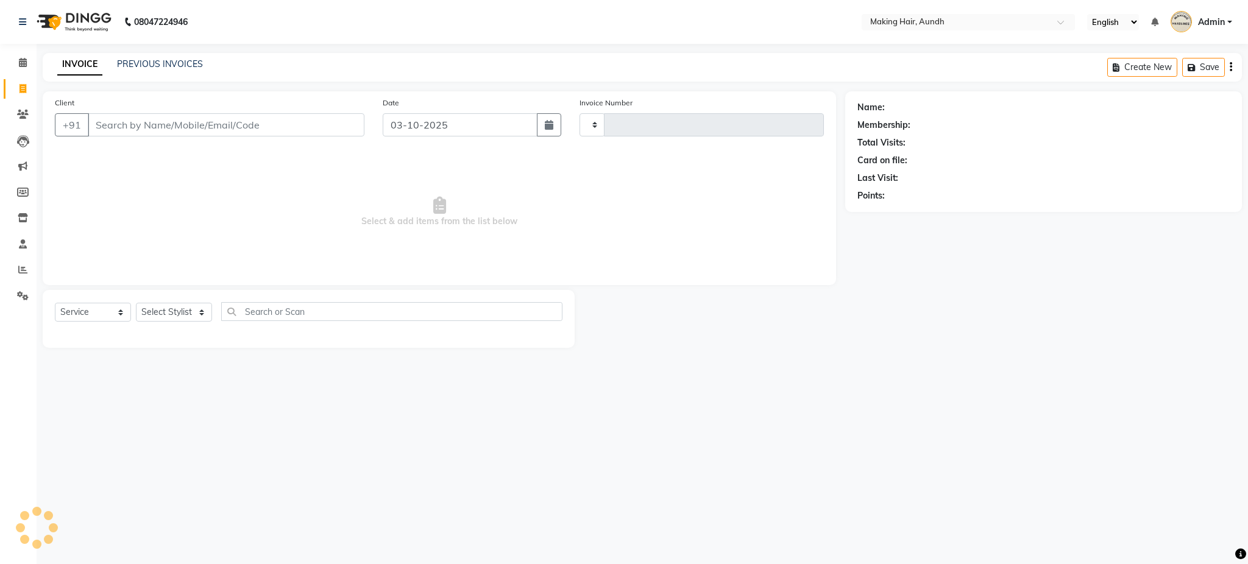
type input "0346"
select select "760"
click at [137, 126] on input "Client" at bounding box center [226, 124] width 277 height 23
type input "V"
click at [149, 123] on input "Client" at bounding box center [226, 124] width 277 height 23
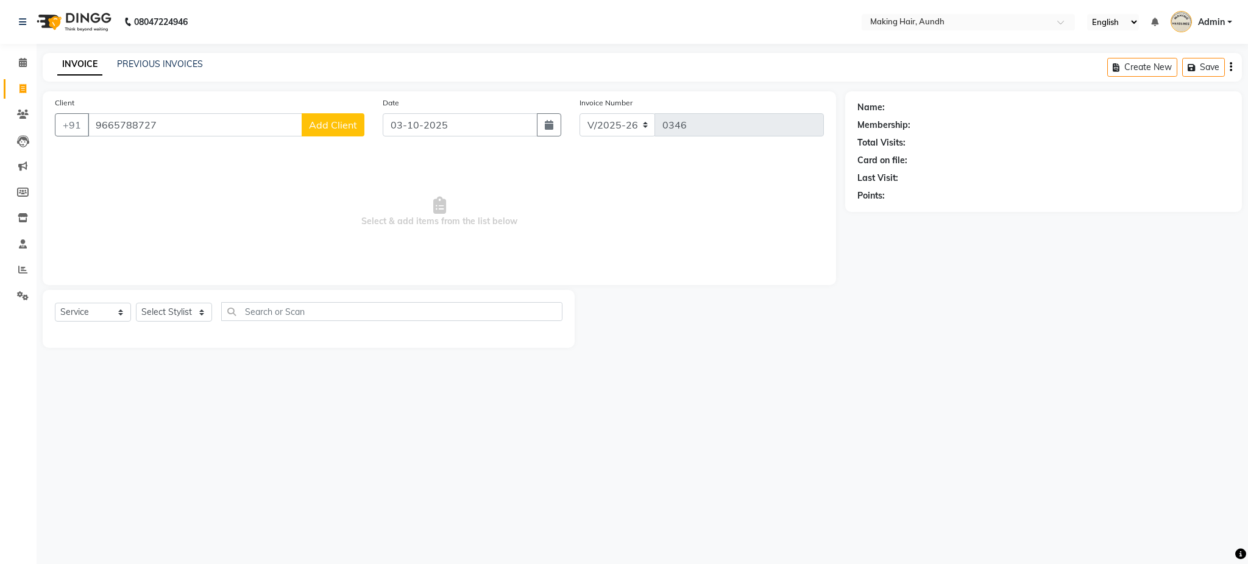
type input "9665788727"
click at [344, 126] on span "Add Client" at bounding box center [333, 125] width 48 height 12
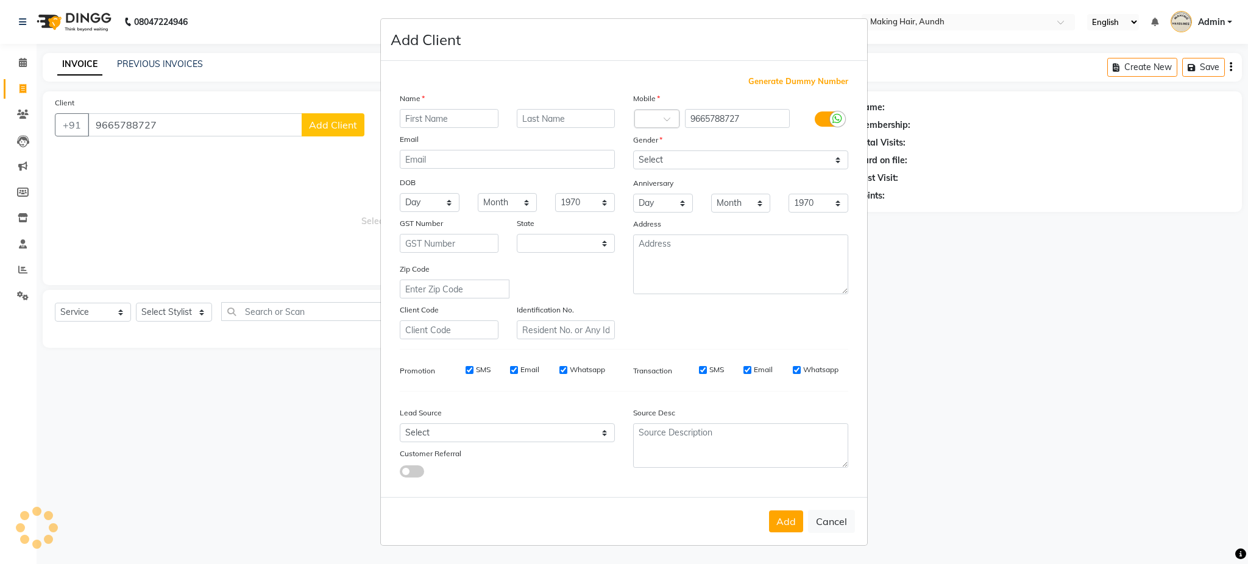
select select "22"
click at [444, 115] on input "text" at bounding box center [449, 118] width 99 height 19
type input "VARAD"
type input "S"
type input "SARDESPANDE"
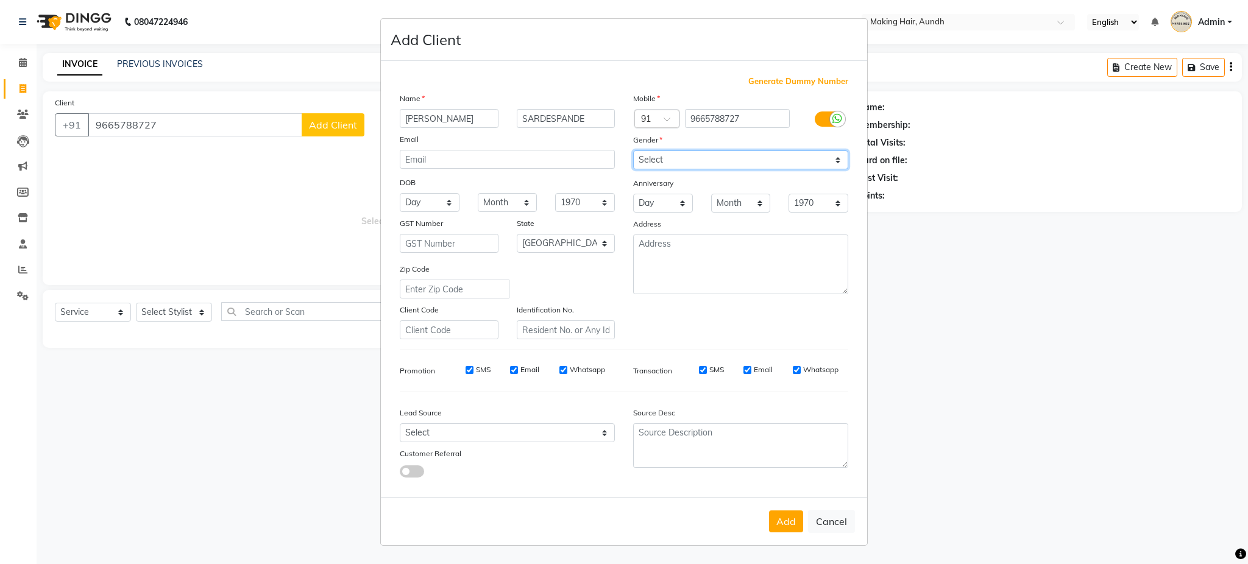
click at [666, 161] on select "Select Male Female Other Prefer Not To Say" at bounding box center [740, 159] width 215 height 19
select select "male"
click at [633, 150] on select "Select Male Female Other Prefer Not To Say" at bounding box center [740, 159] width 215 height 19
click at [787, 529] on button "Add" at bounding box center [786, 522] width 34 height 22
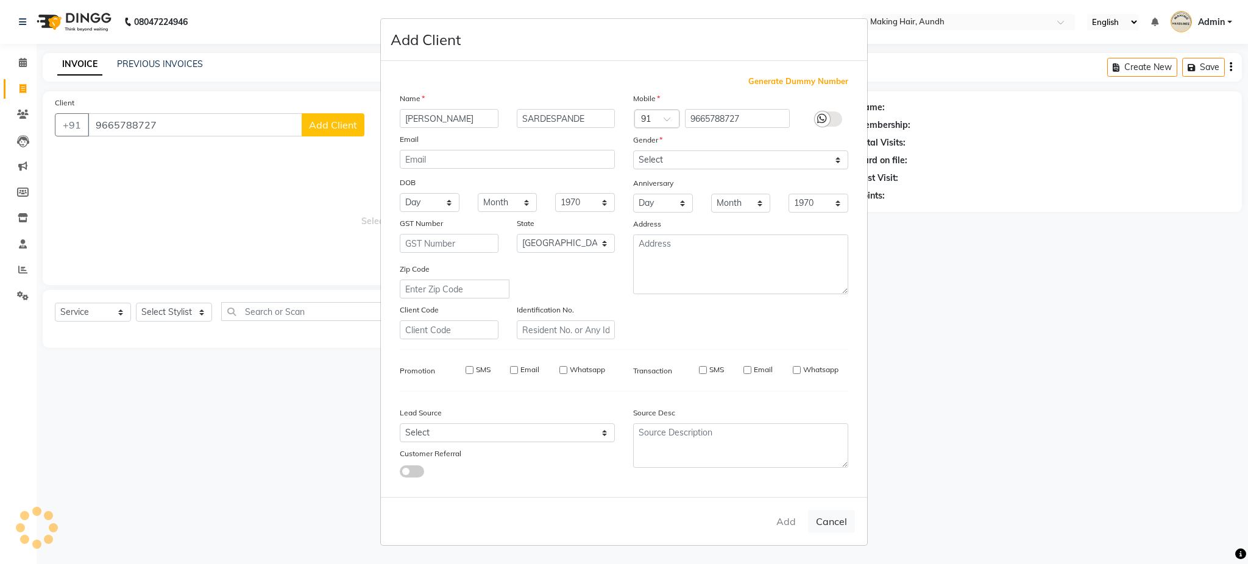
select select
select select "null"
select select
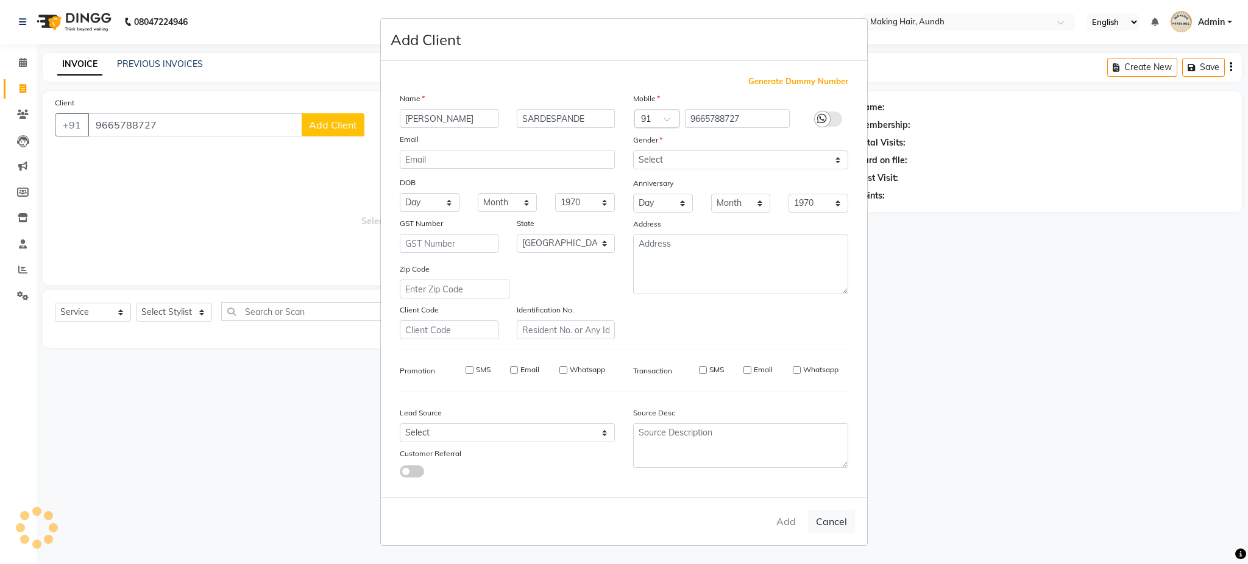
select select
checkbox input "false"
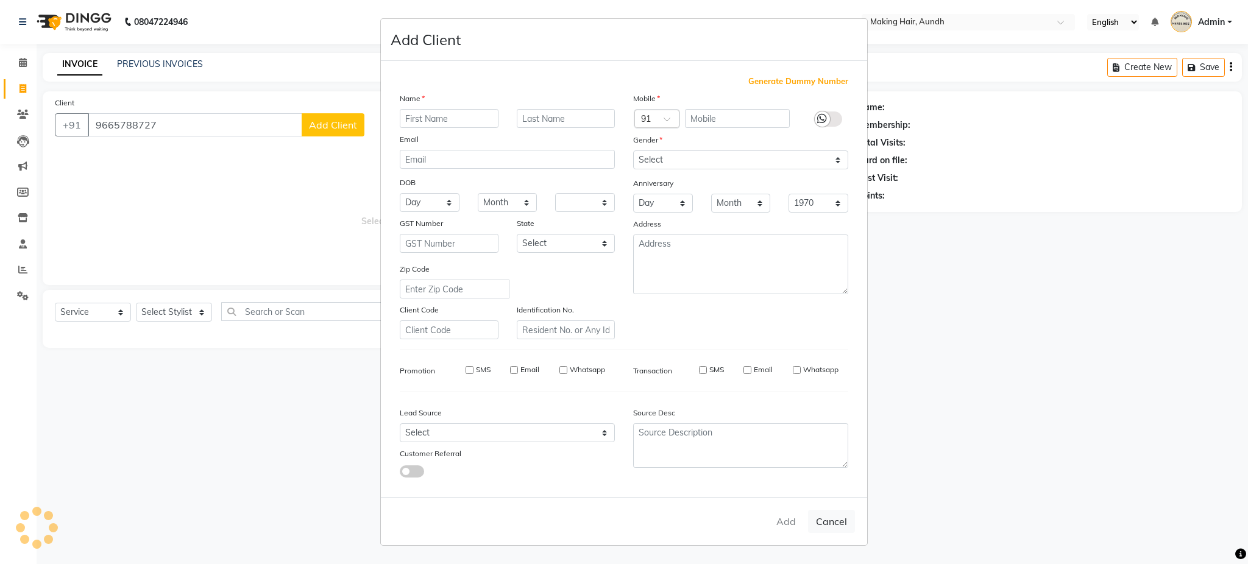
checkbox input "false"
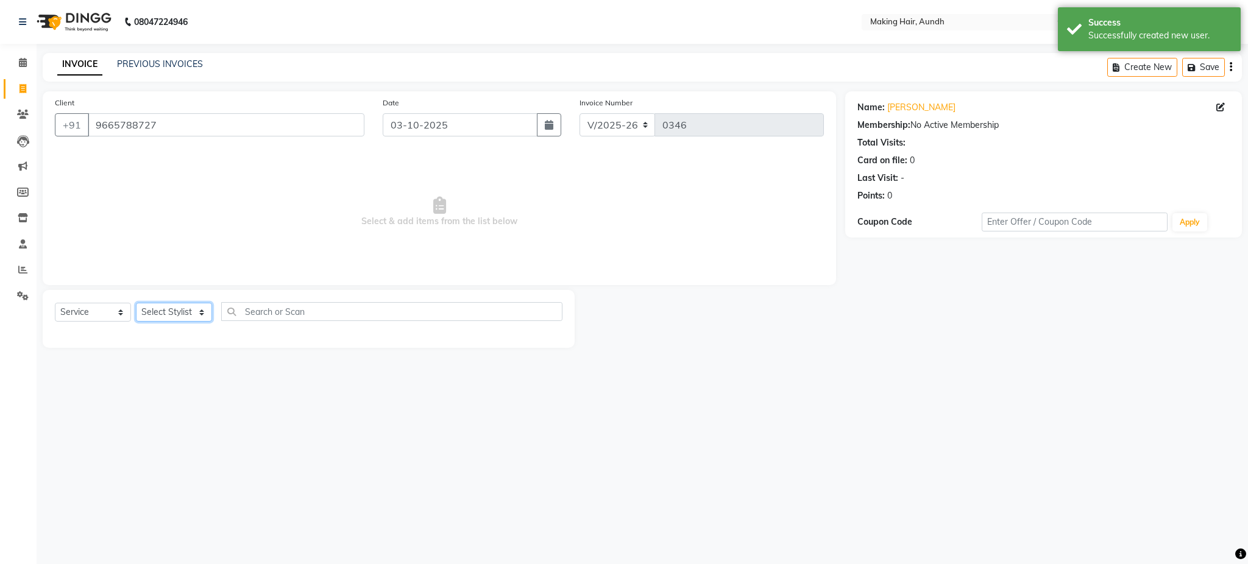
click at [186, 310] on select "Select Stylist Anuh Apurva DEEPA Farhat Gaurita Joesna Kalpana KARAN Mamta Megh…" at bounding box center [174, 312] width 76 height 19
select select "12394"
click at [136, 303] on select "Select Stylist Anuh Apurva DEEPA Farhat Gaurita Joesna Kalpana KARAN Mamta Megh…" at bounding box center [174, 312] width 76 height 19
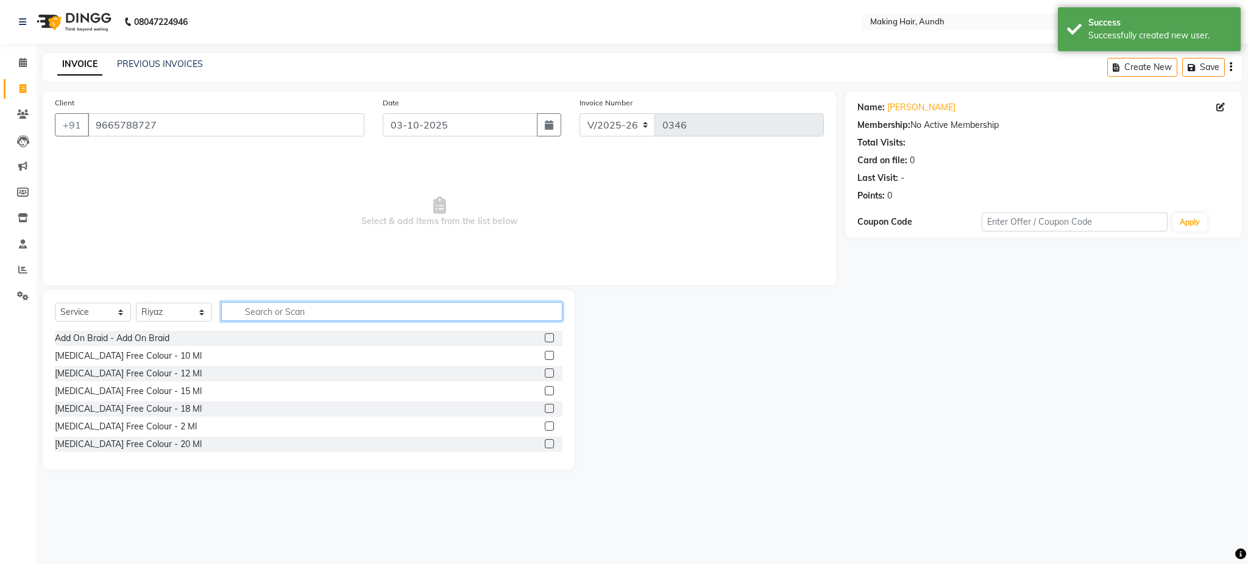
click at [260, 309] on input "text" at bounding box center [391, 311] width 341 height 19
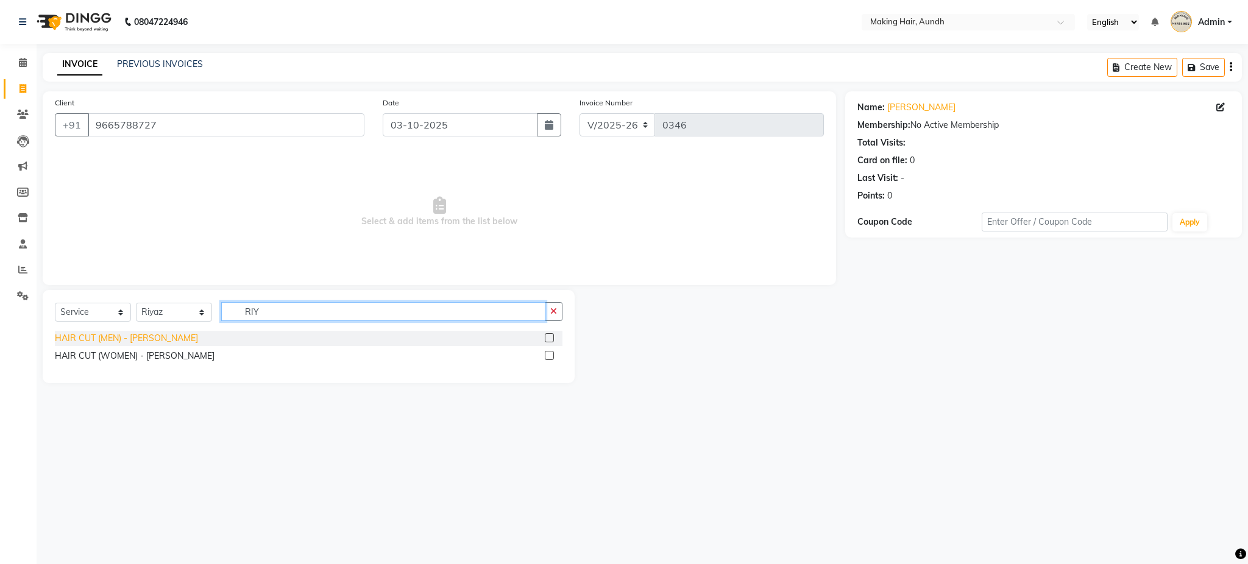
type input "RIY"
click at [93, 340] on div "HAIR CUT (MEN) - RIYAZ" at bounding box center [126, 338] width 143 height 13
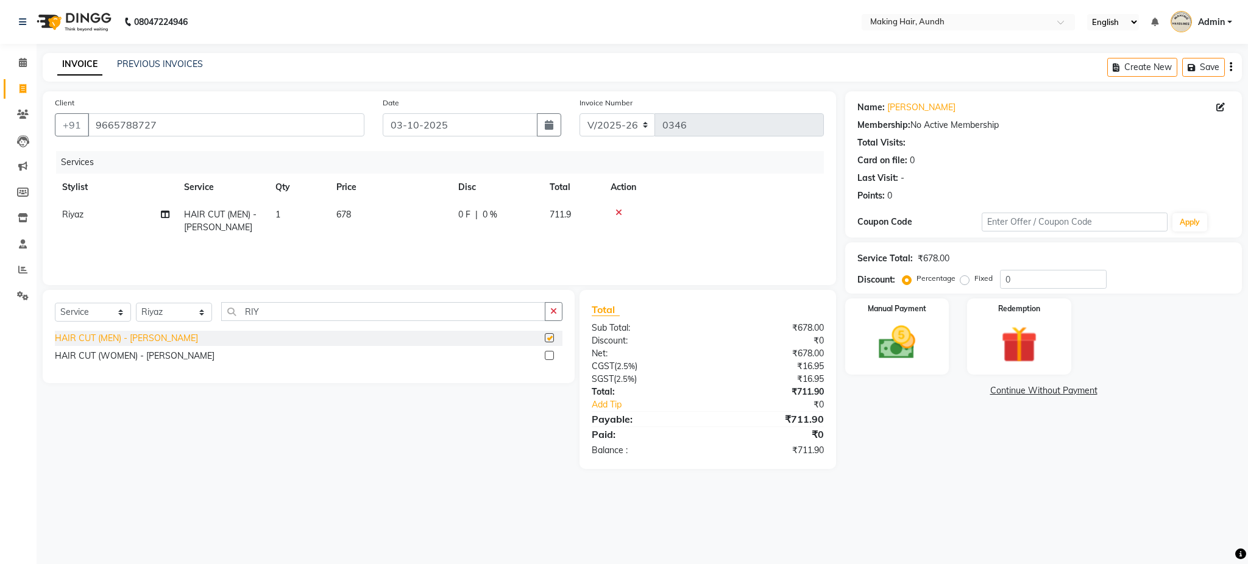
checkbox input "false"
click at [355, 213] on td "678" at bounding box center [390, 221] width 122 height 40
select select "12394"
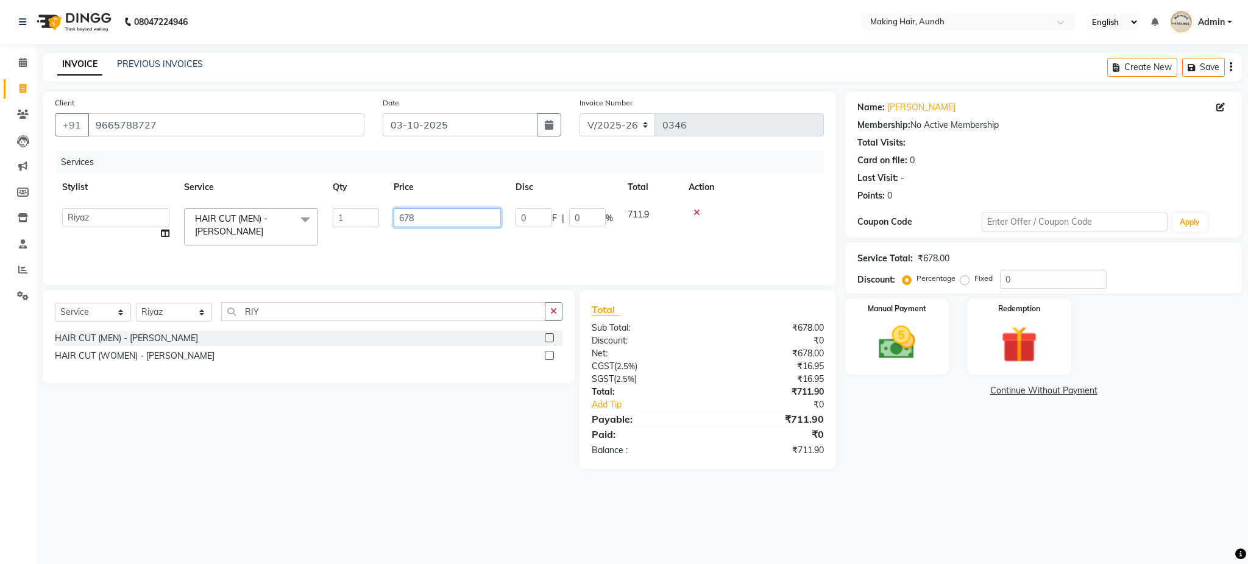
click at [425, 220] on input "678" at bounding box center [447, 217] width 107 height 19
type input "6"
type input "800"
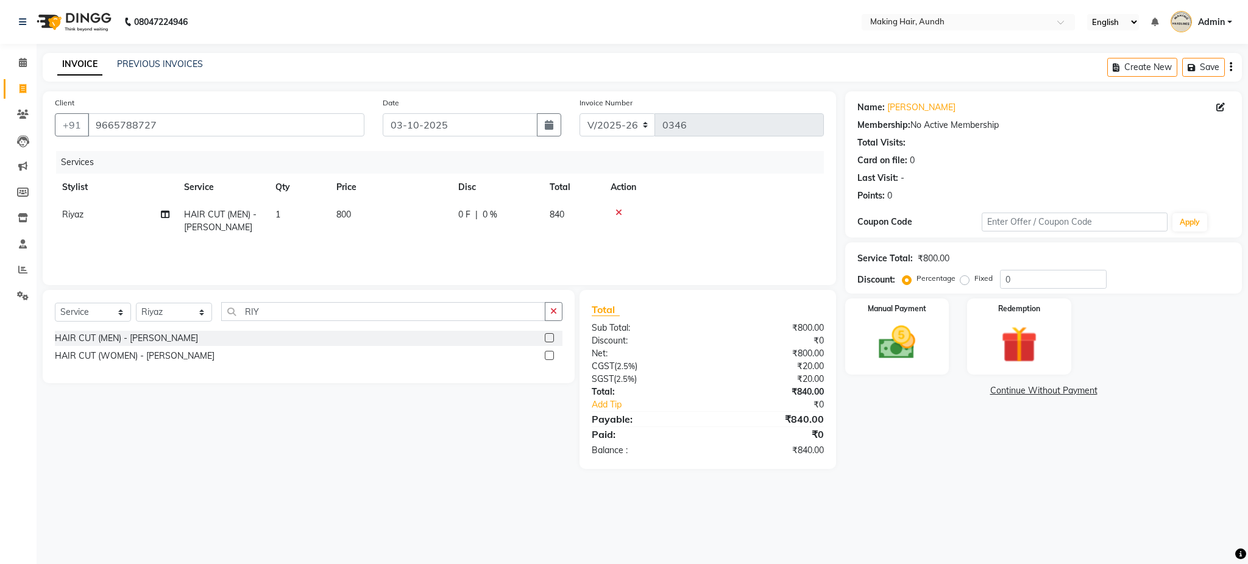
click at [261, 457] on div "Select Service Product Membership Package Voucher Prepaid Gift Card Select Styl…" at bounding box center [304, 379] width 541 height 179
click at [1231, 68] on icon "button" at bounding box center [1230, 67] width 2 height 1
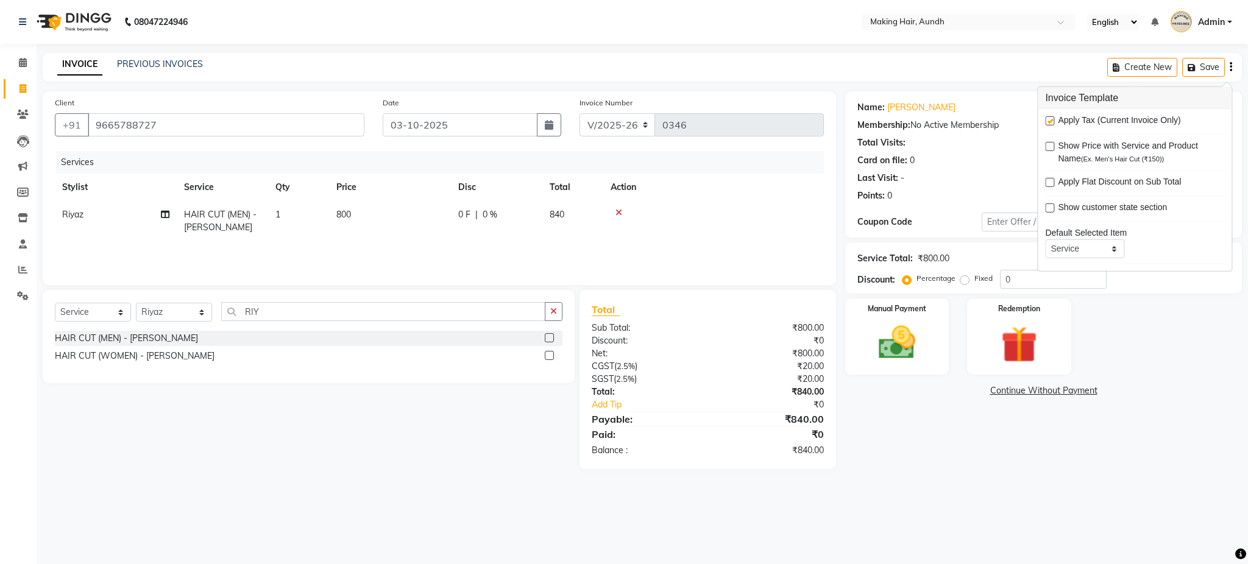
click at [1055, 122] on div "Apply Tax (Current Invoice Only)" at bounding box center [1134, 121] width 179 height 15
click at [1050, 122] on label at bounding box center [1049, 120] width 9 height 9
click at [1050, 122] on input "checkbox" at bounding box center [1049, 122] width 8 height 8
checkbox input "false"
click at [930, 342] on div "Manual Payment" at bounding box center [897, 336] width 108 height 79
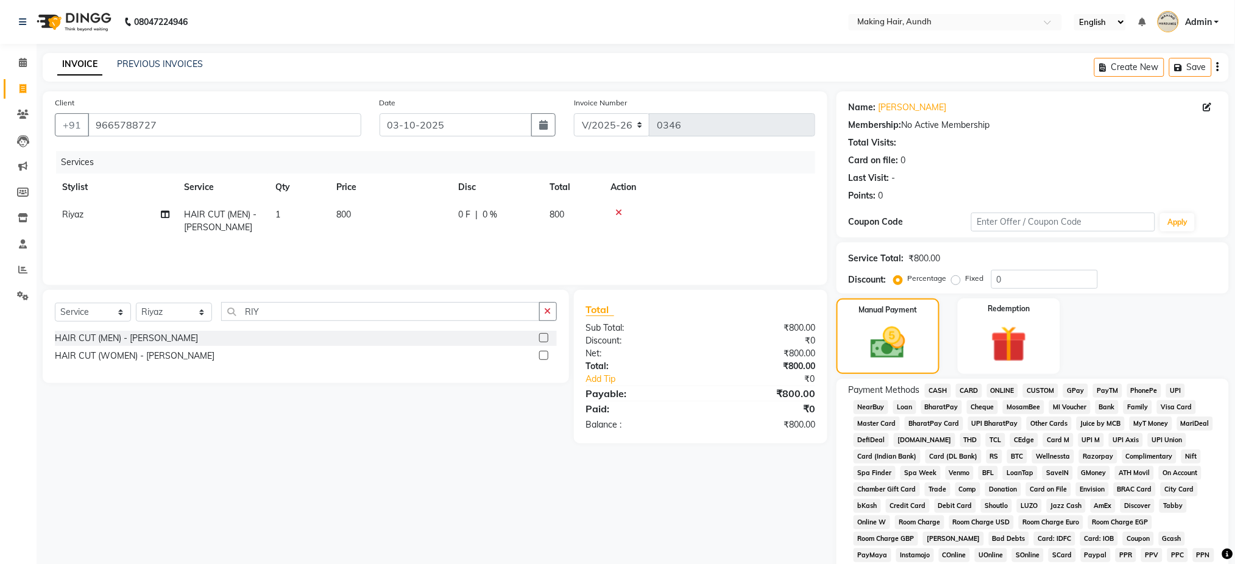
click at [1175, 391] on span "UPI" at bounding box center [1175, 391] width 19 height 14
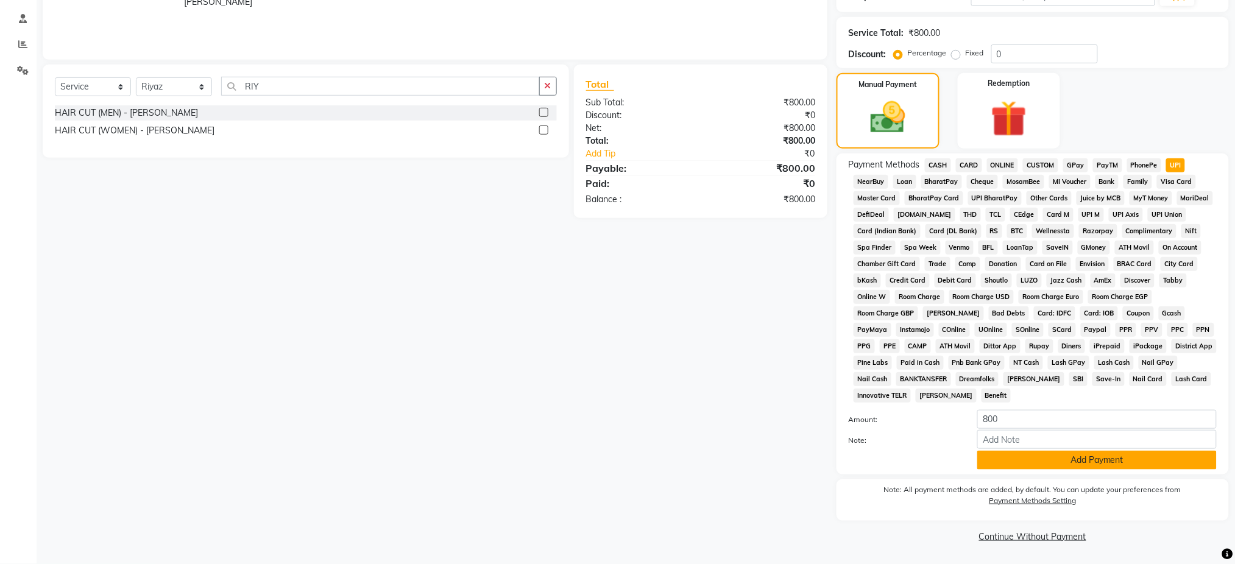
click at [1130, 454] on button "Add Payment" at bounding box center [1096, 460] width 239 height 19
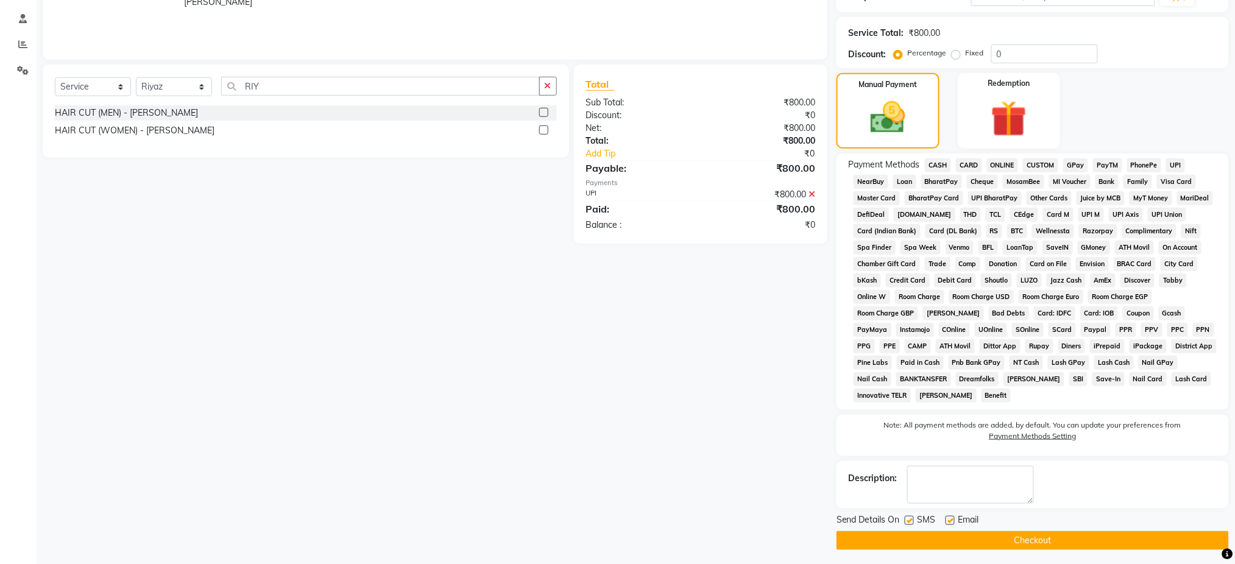
click at [1037, 536] on button "Checkout" at bounding box center [1032, 540] width 392 height 19
